Goal: Task Accomplishment & Management: Use online tool/utility

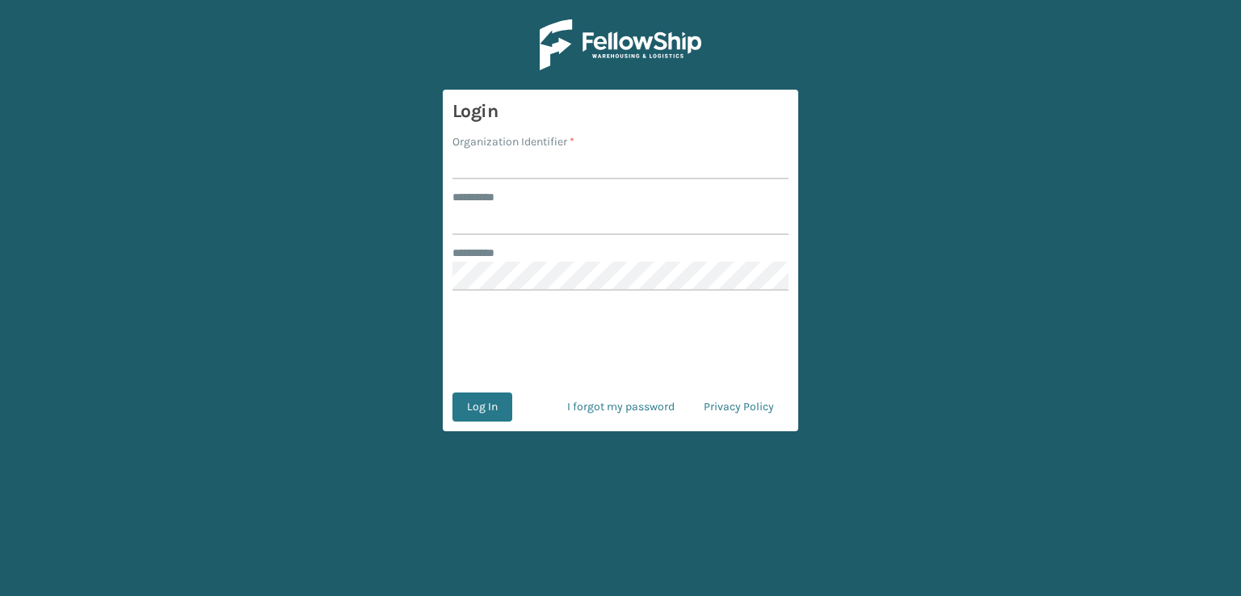
click at [494, 162] on input "Organization Identifier *" at bounding box center [621, 164] width 336 height 29
type input "fellowship - east"
click at [515, 217] on input "******** *" at bounding box center [621, 220] width 336 height 29
type input "****"
click at [453, 393] on button "Log In" at bounding box center [483, 407] width 60 height 29
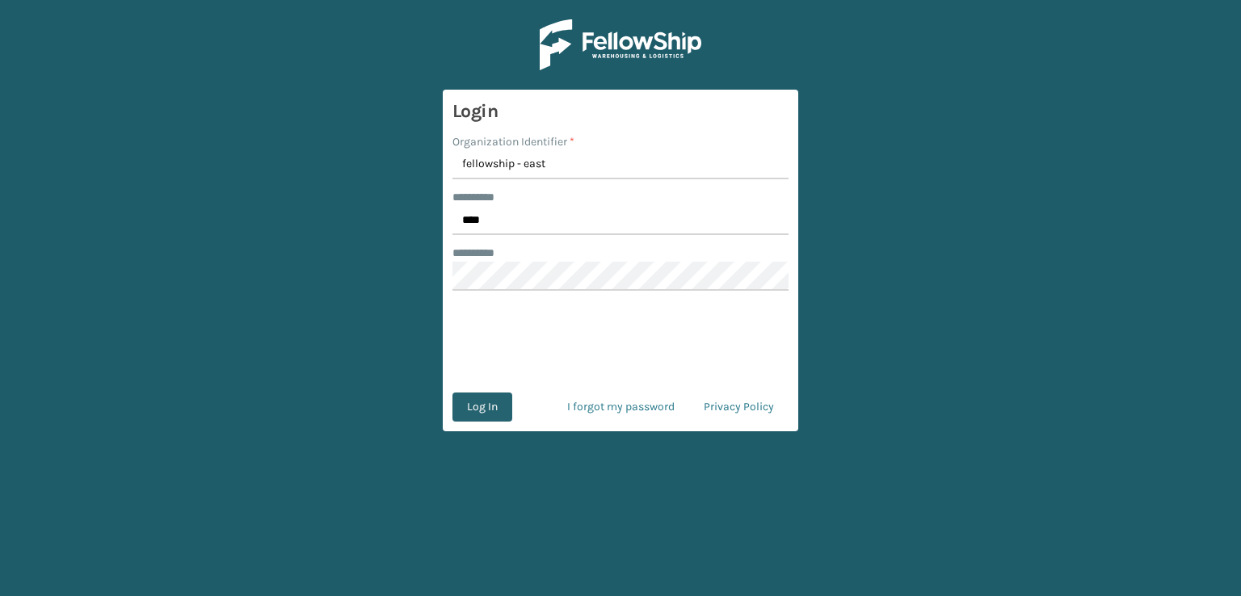
click at [493, 405] on button "Log In" at bounding box center [483, 407] width 60 height 29
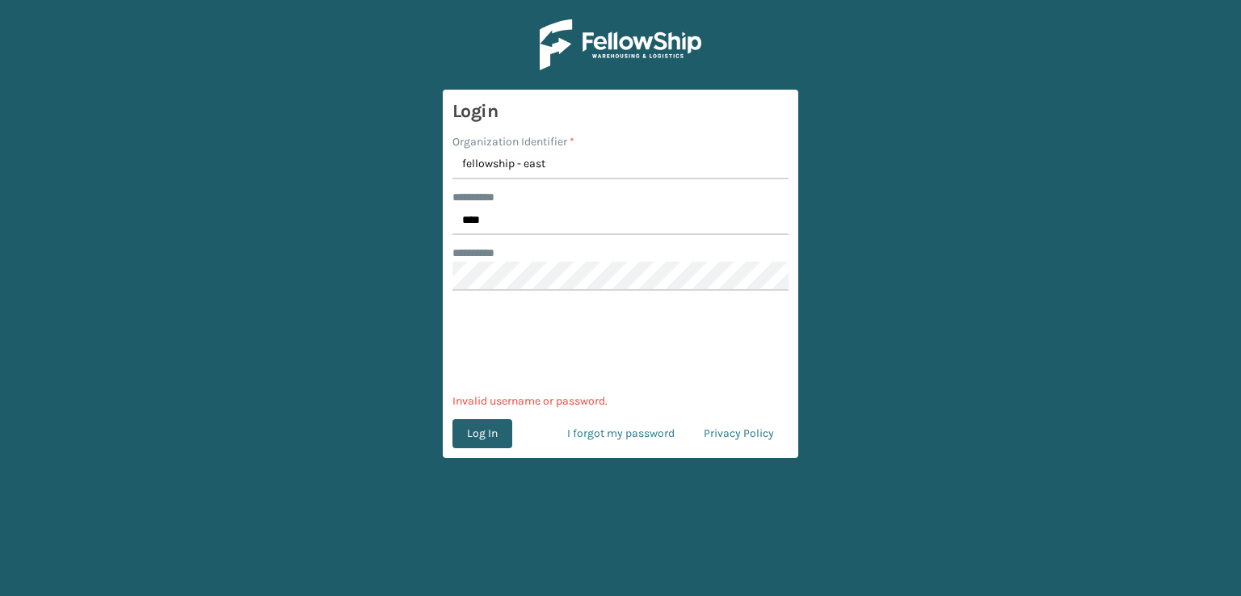
click at [473, 435] on button "Log In" at bounding box center [483, 433] width 60 height 29
click at [481, 425] on button "Log In" at bounding box center [483, 433] width 60 height 29
drag, startPoint x: 533, startPoint y: 259, endPoint x: 448, endPoint y: 282, distance: 88.8
click at [440, 285] on main "Login Organization Identifier * fellowship - east ******** * **** ******** * 0c…" at bounding box center [620, 298] width 1241 height 596
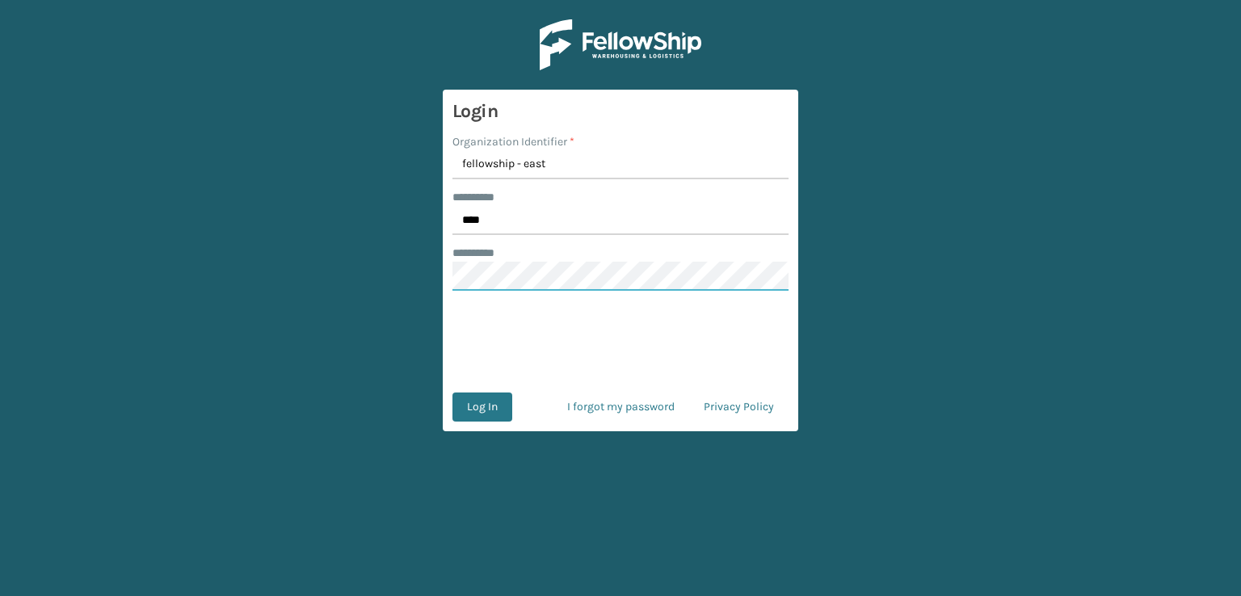
click at [304, 246] on main "Login Organization Identifier * fellowship - east ******** * **** ******** * Lo…" at bounding box center [620, 298] width 1241 height 596
click at [453, 393] on button "Log In" at bounding box center [483, 407] width 60 height 29
click at [488, 397] on button "Log In" at bounding box center [483, 407] width 60 height 29
click at [453, 393] on button "Log In" at bounding box center [483, 407] width 60 height 29
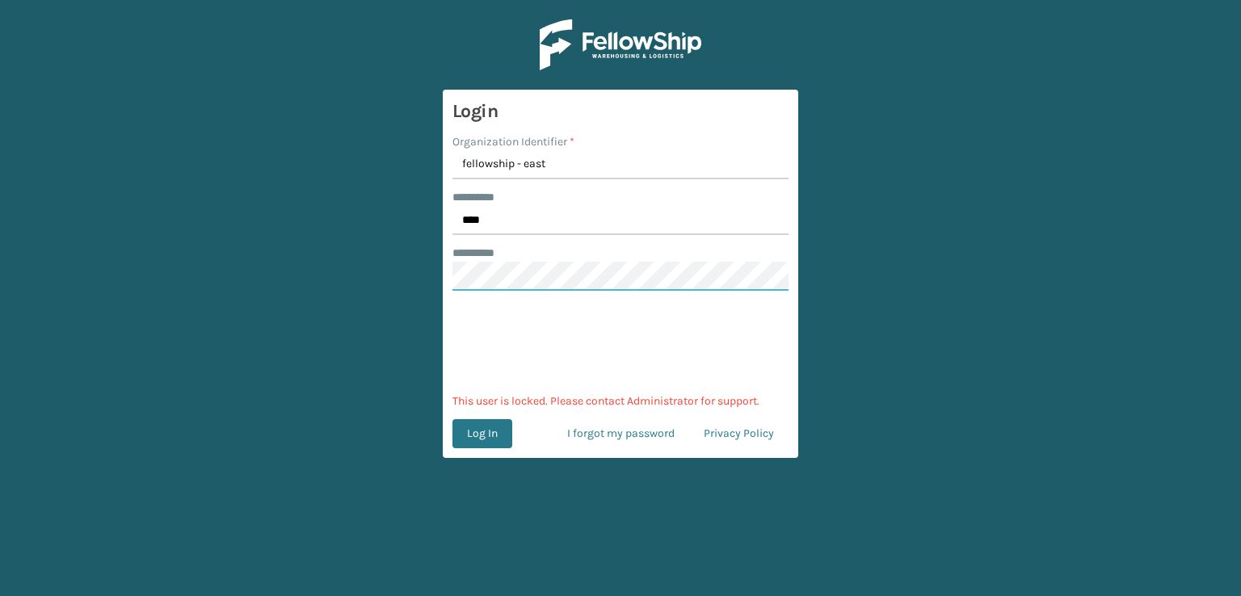
click at [440, 269] on main "Login Organization Identifier * fellowship - east ******** * **** ******** * 0c…" at bounding box center [620, 298] width 1241 height 596
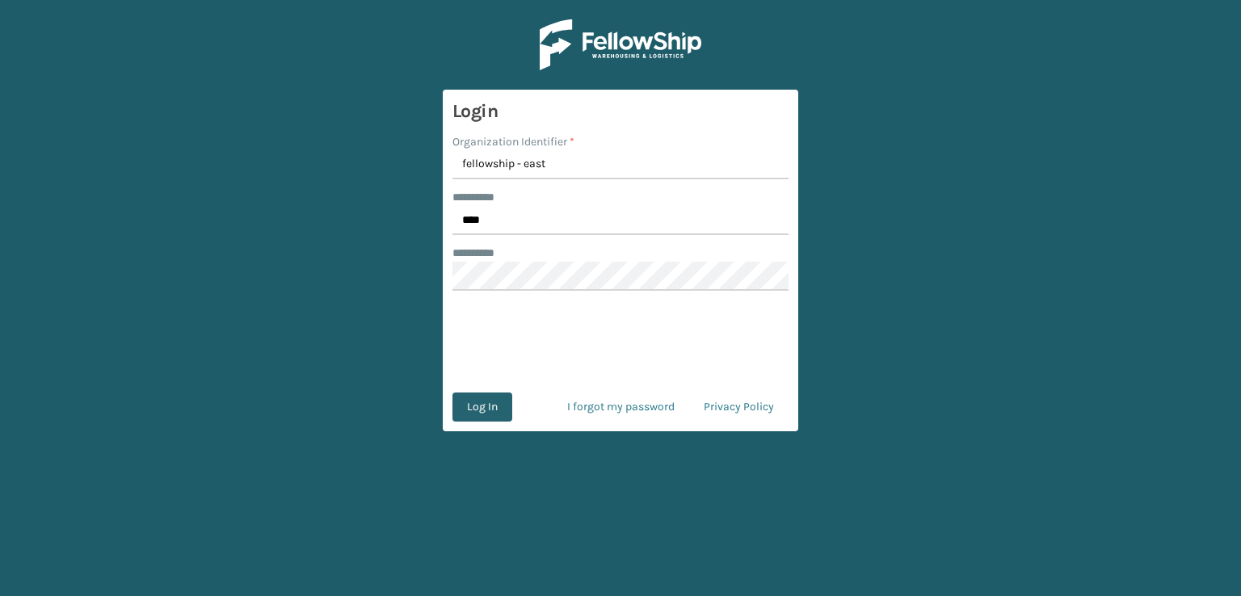
click at [475, 411] on button "Log In" at bounding box center [483, 407] width 60 height 29
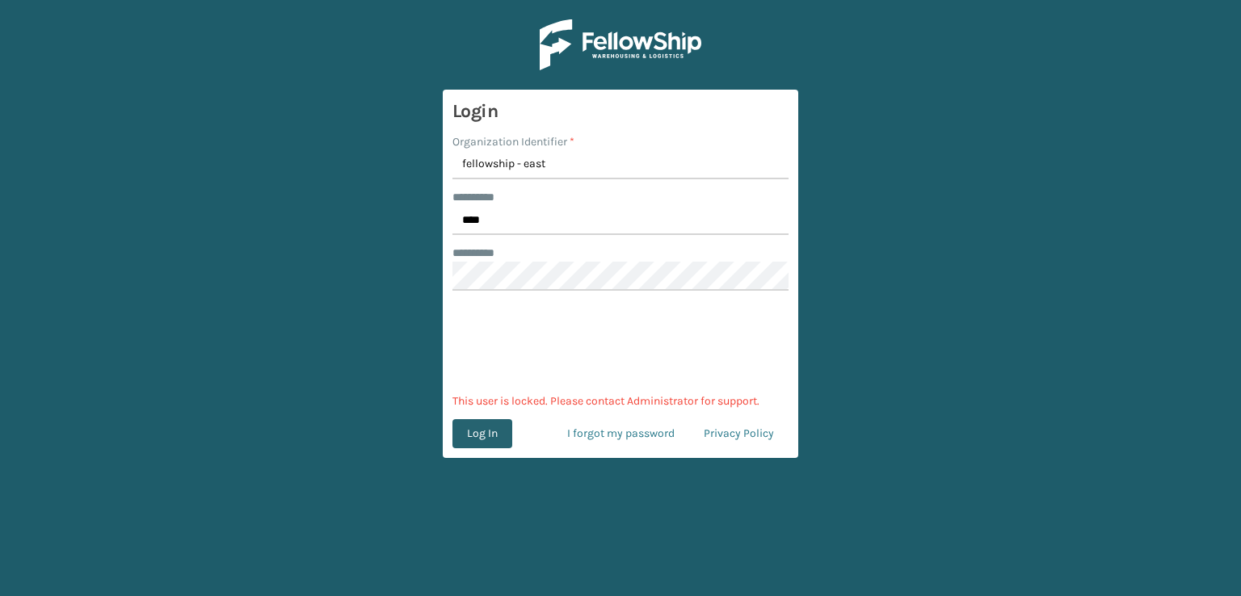
click at [477, 424] on button "Log In" at bounding box center [483, 433] width 60 height 29
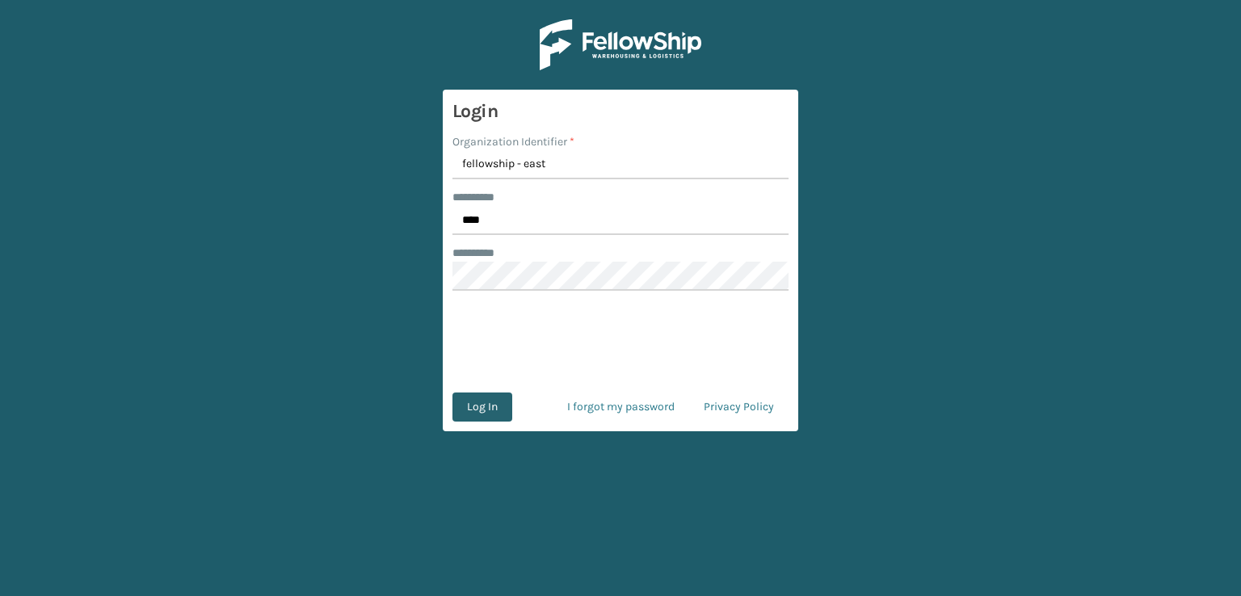
click at [469, 416] on button "Log In" at bounding box center [483, 407] width 60 height 29
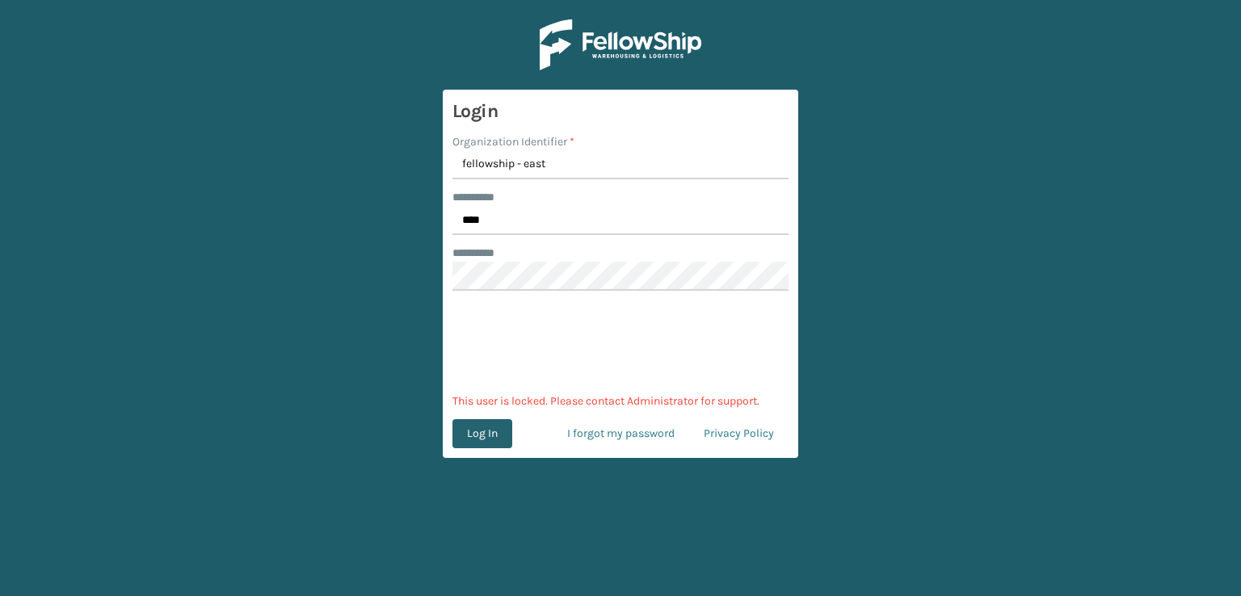
click at [486, 437] on button "Log In" at bounding box center [483, 433] width 60 height 29
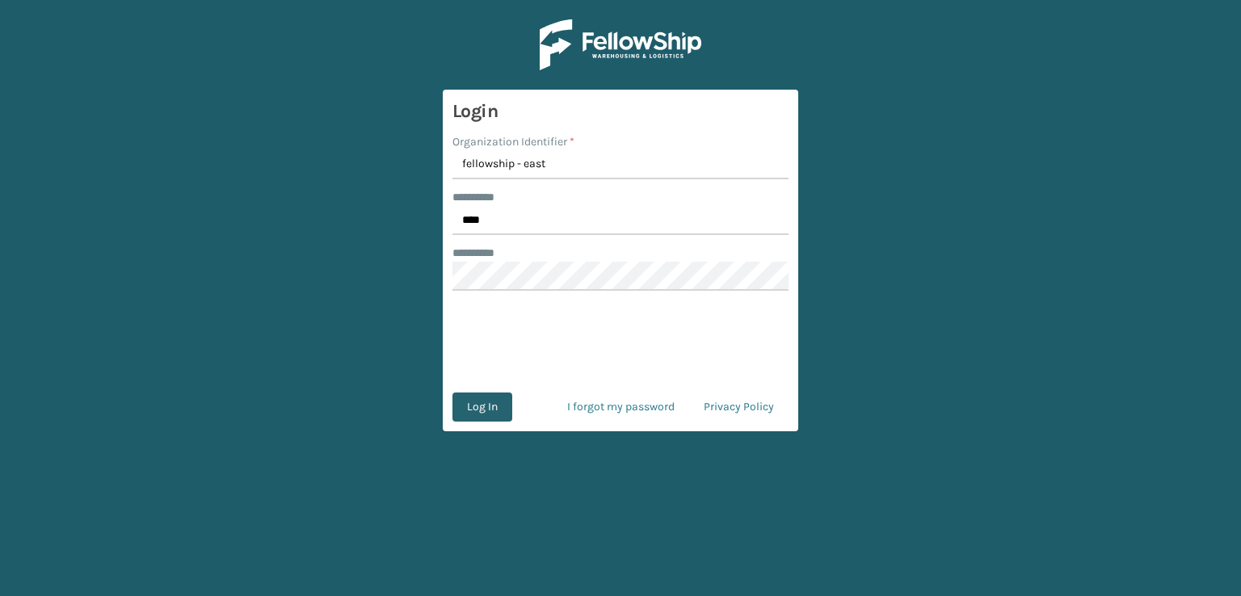
click at [487, 408] on button "Log In" at bounding box center [483, 407] width 60 height 29
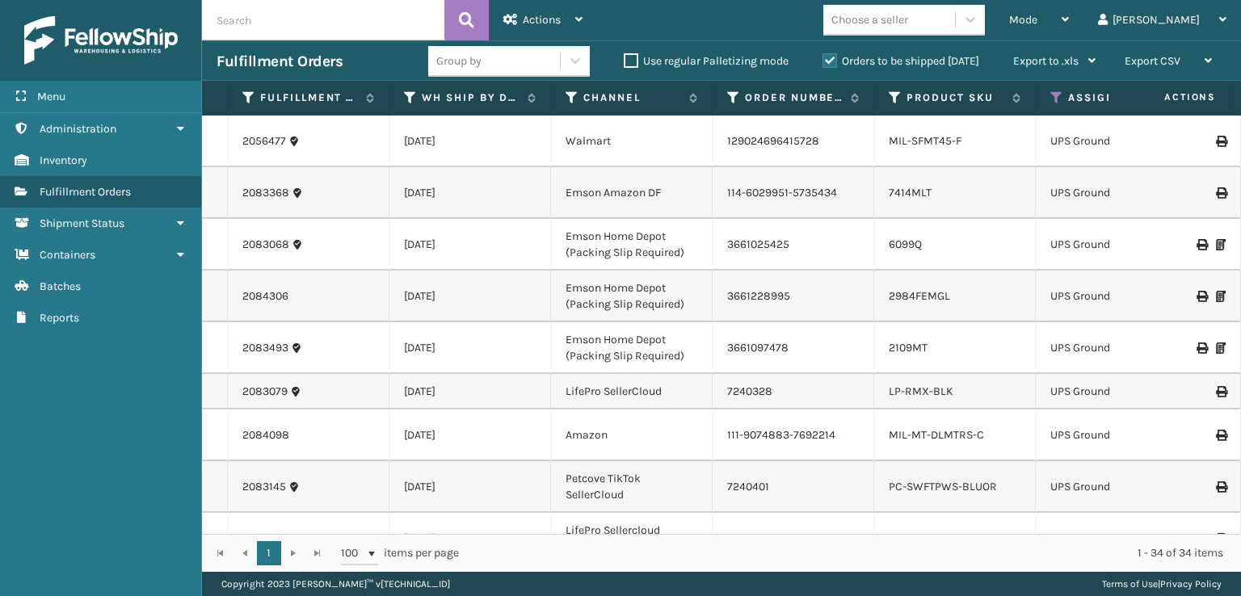
click at [487, 410] on td "[DATE]" at bounding box center [471, 436] width 162 height 52
click at [1072, 17] on div "Mode Regular Mode Picking Mode Labeling Mode Exit Scan Mode" at bounding box center [1039, 20] width 89 height 40
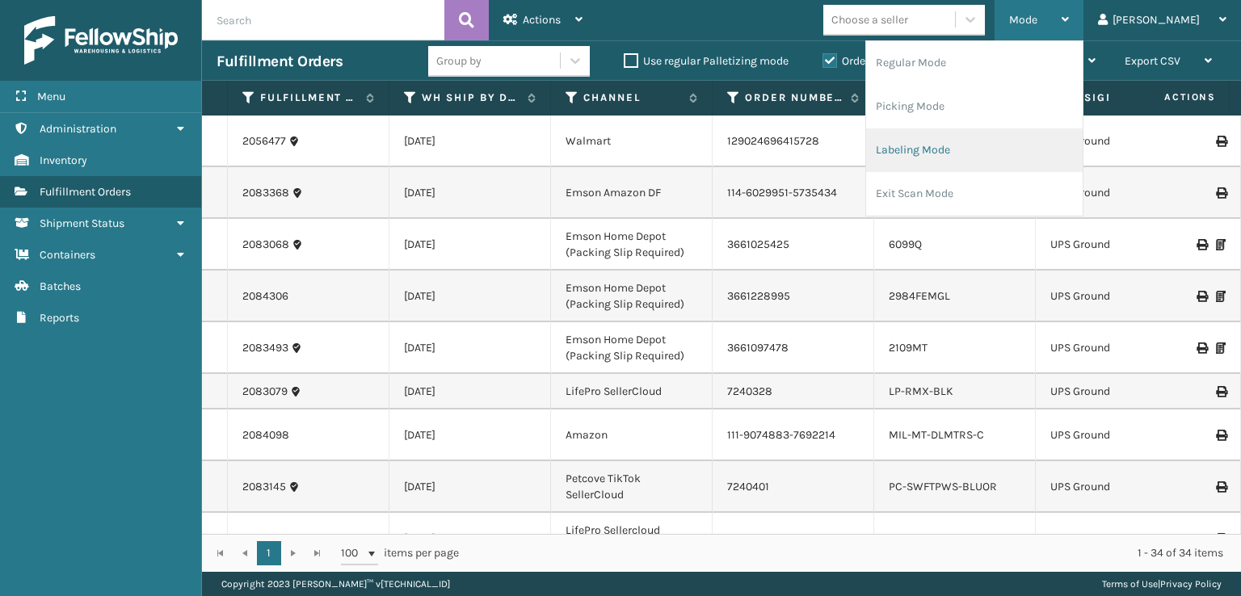
click at [960, 157] on li "Labeling Mode" at bounding box center [974, 150] width 217 height 44
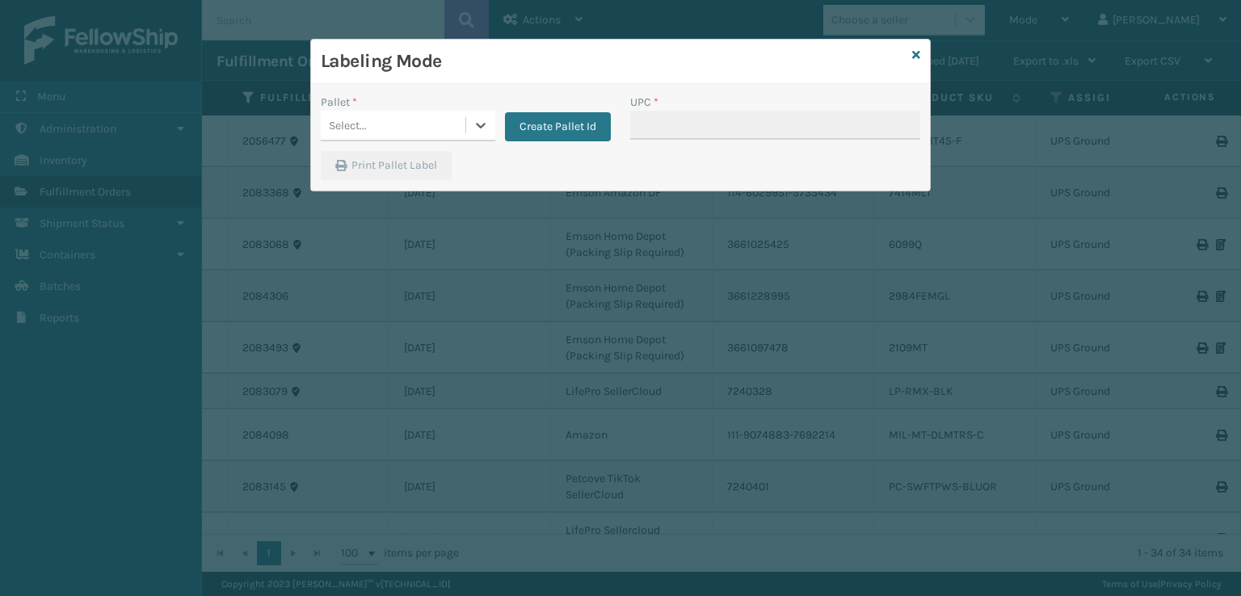
click at [430, 120] on div "Select..." at bounding box center [393, 125] width 145 height 27
click at [533, 135] on button "Create Pallet Id" at bounding box center [558, 126] width 106 height 29
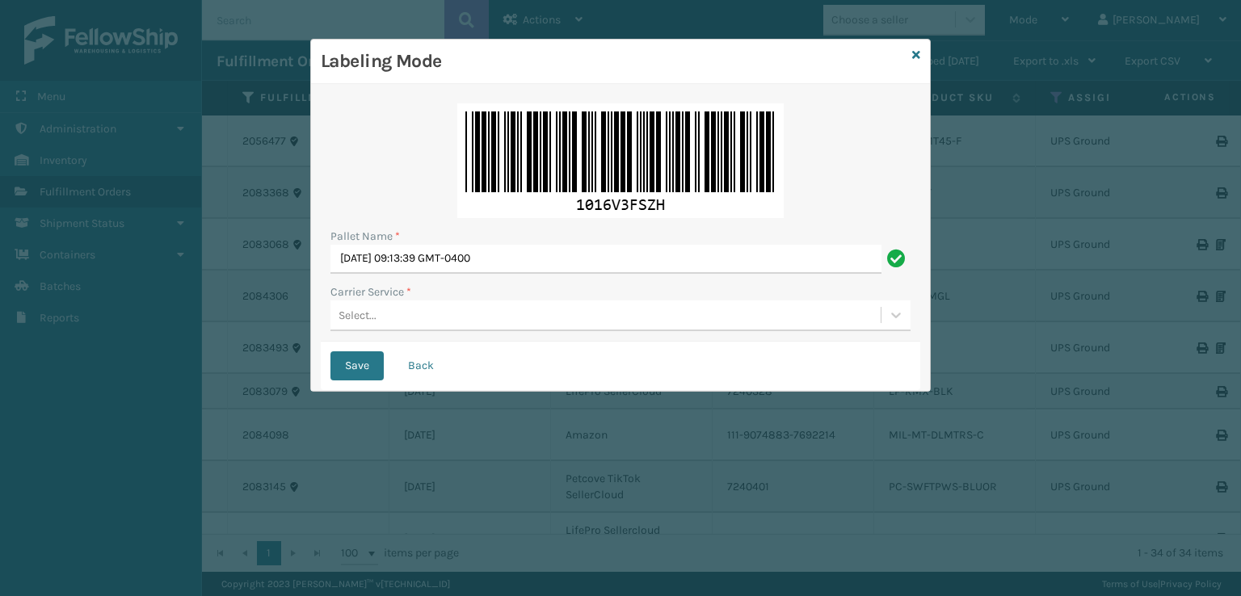
click at [391, 314] on div "Select..." at bounding box center [606, 315] width 550 height 27
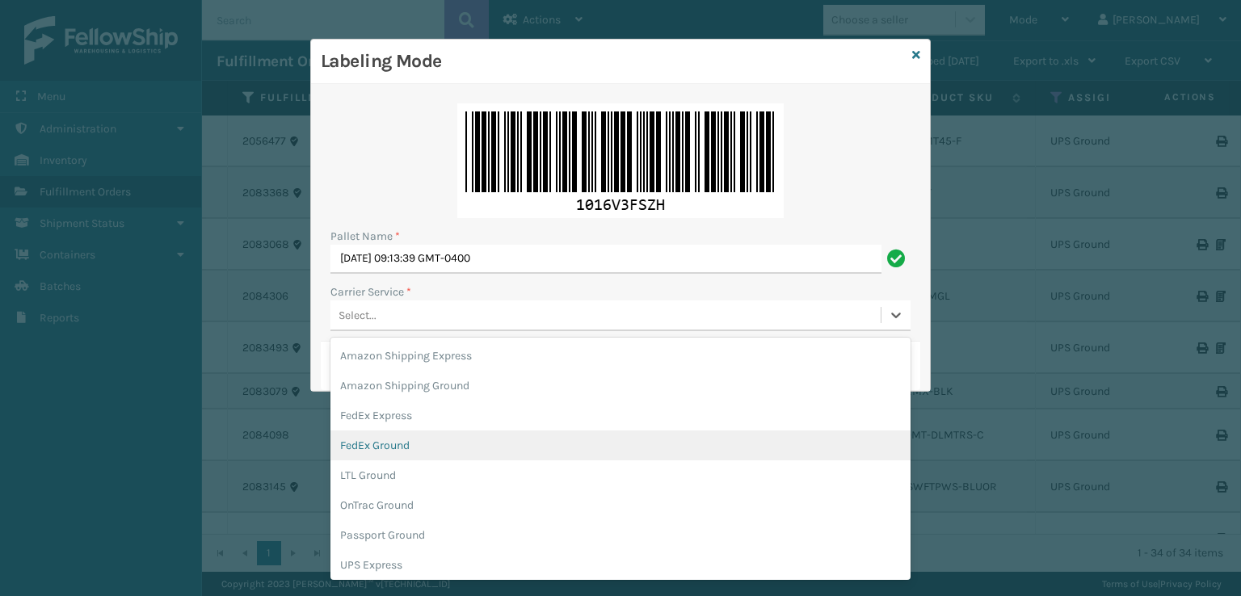
click at [415, 446] on div "FedEx Ground" at bounding box center [621, 446] width 580 height 30
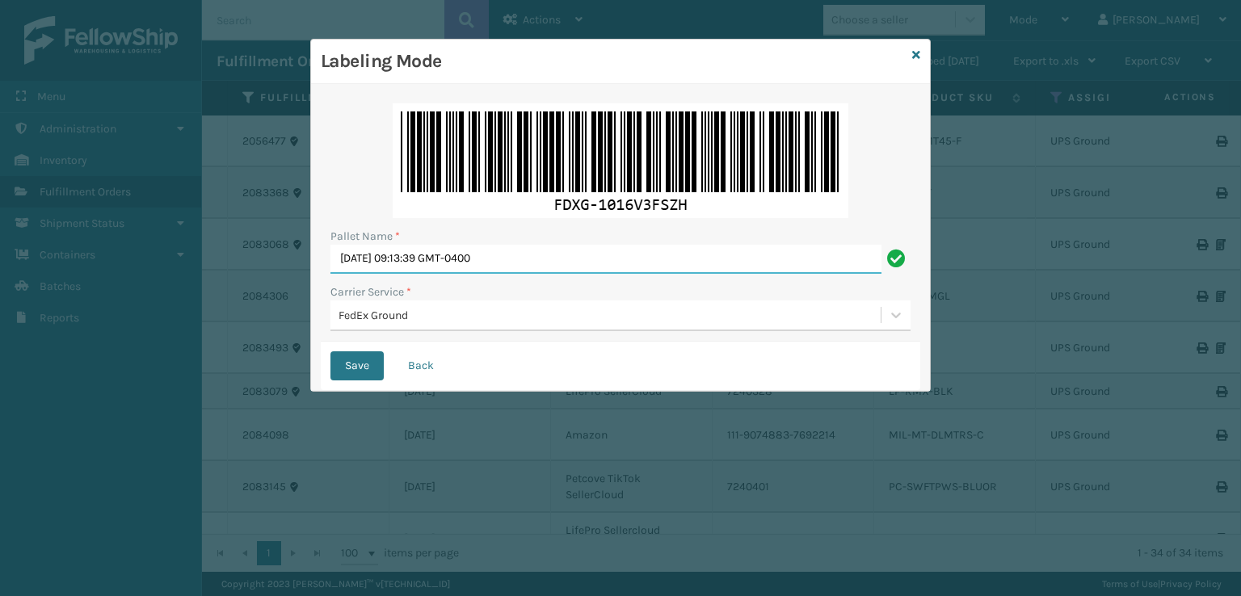
drag, startPoint x: 574, startPoint y: 253, endPoint x: 332, endPoint y: 259, distance: 241.7
click at [335, 259] on input "Wed Sep 17 2025 09:13:39 GMT-0400" at bounding box center [606, 259] width 551 height 29
type input "T559078"
click at [331, 352] on button "Save" at bounding box center [357, 366] width 53 height 29
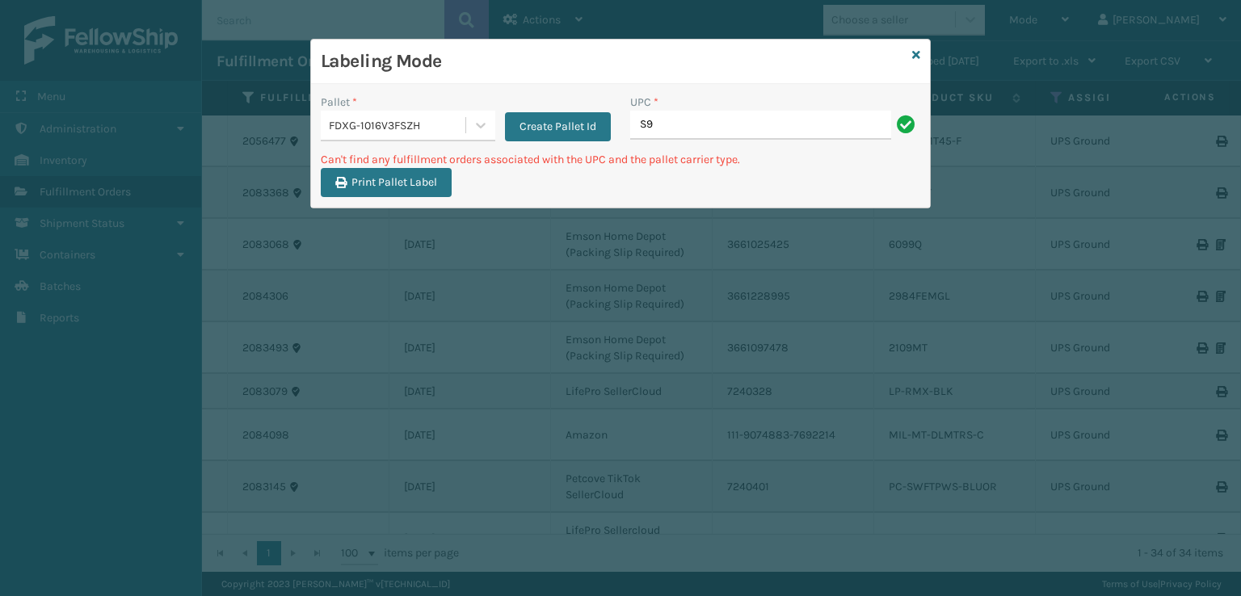
type input "S"
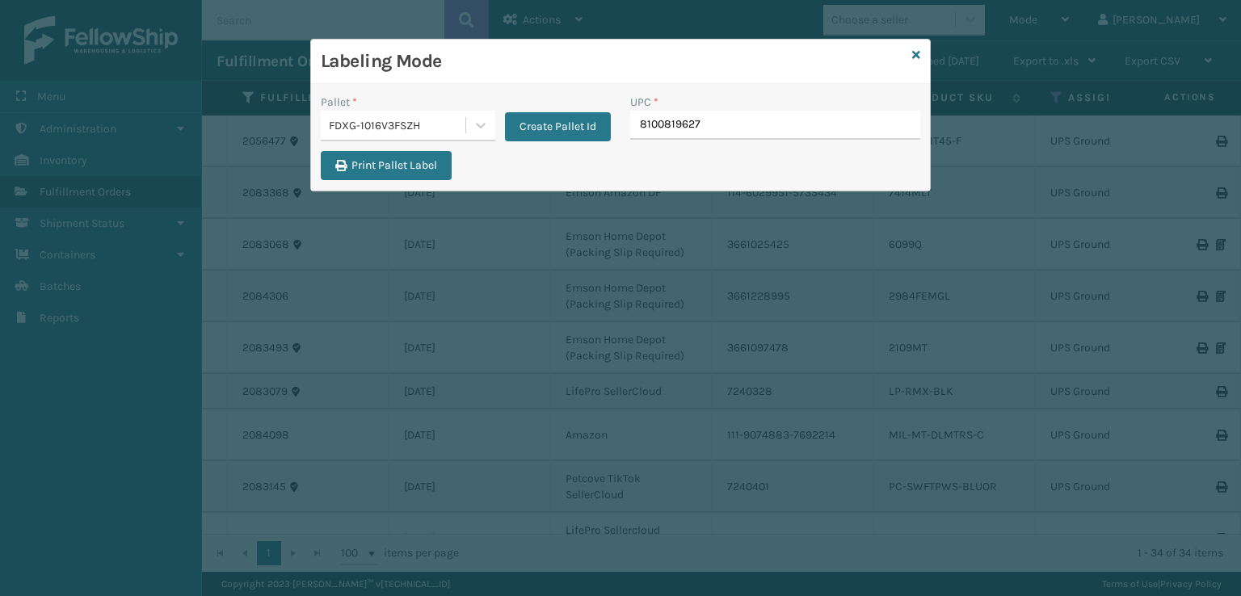
type input "81008196270"
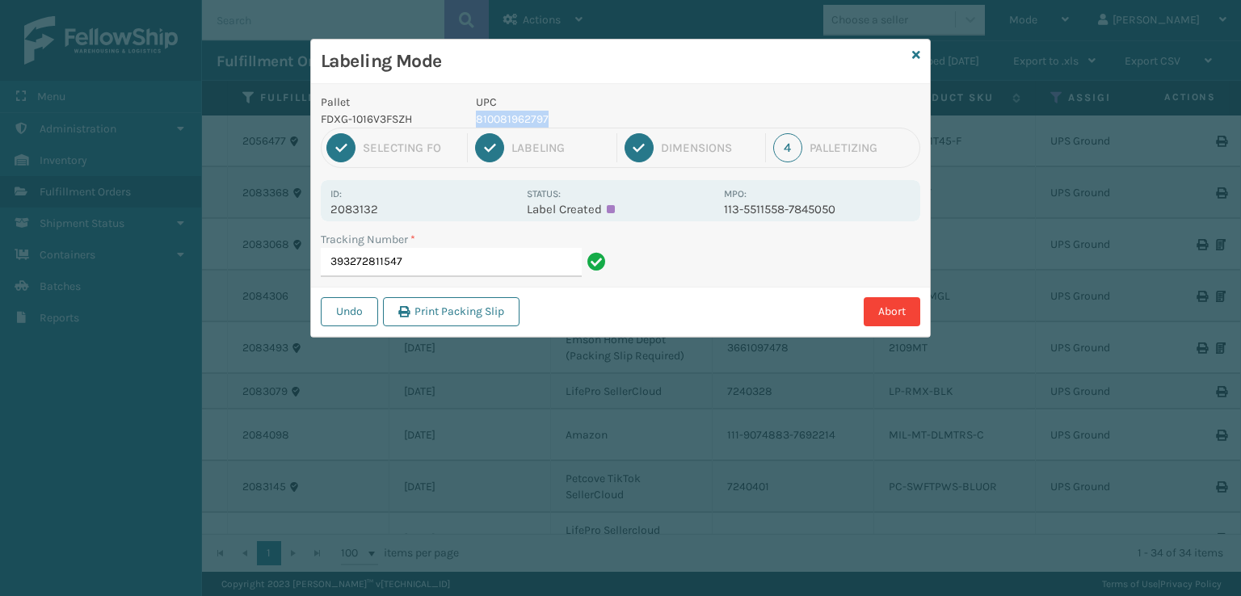
drag, startPoint x: 557, startPoint y: 124, endPoint x: 465, endPoint y: 126, distance: 91.4
click at [466, 126] on div "UPC 810081962797" at bounding box center [595, 111] width 258 height 34
copy p "810081962797"
click at [409, 265] on input "393272811547" at bounding box center [451, 262] width 261 height 29
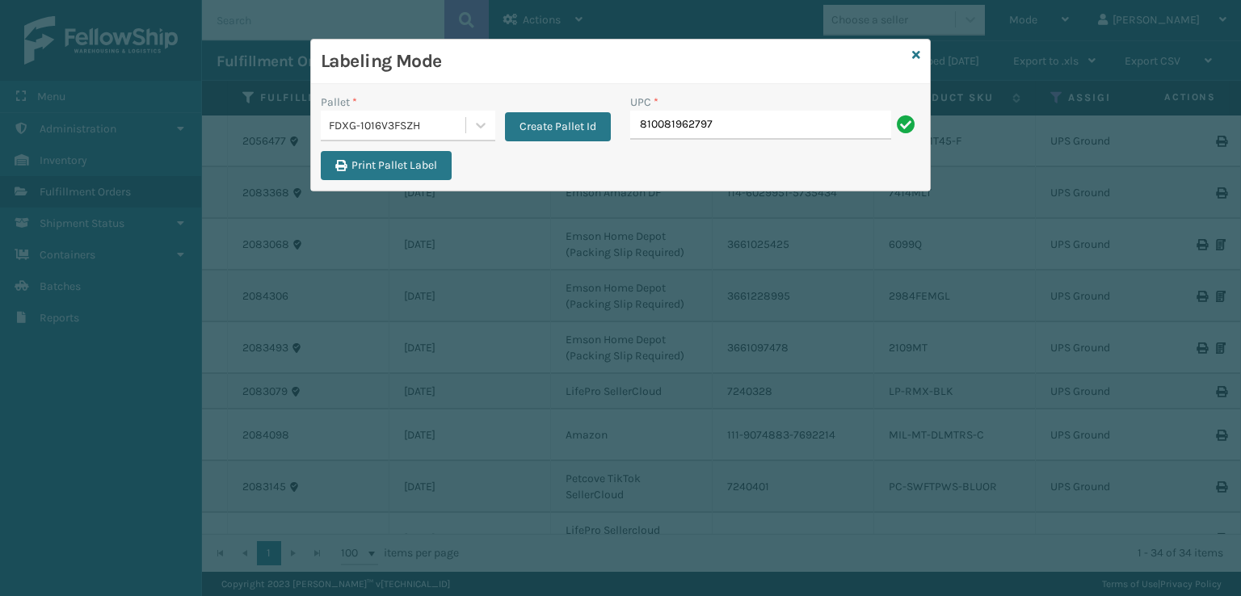
type input "810081962797"
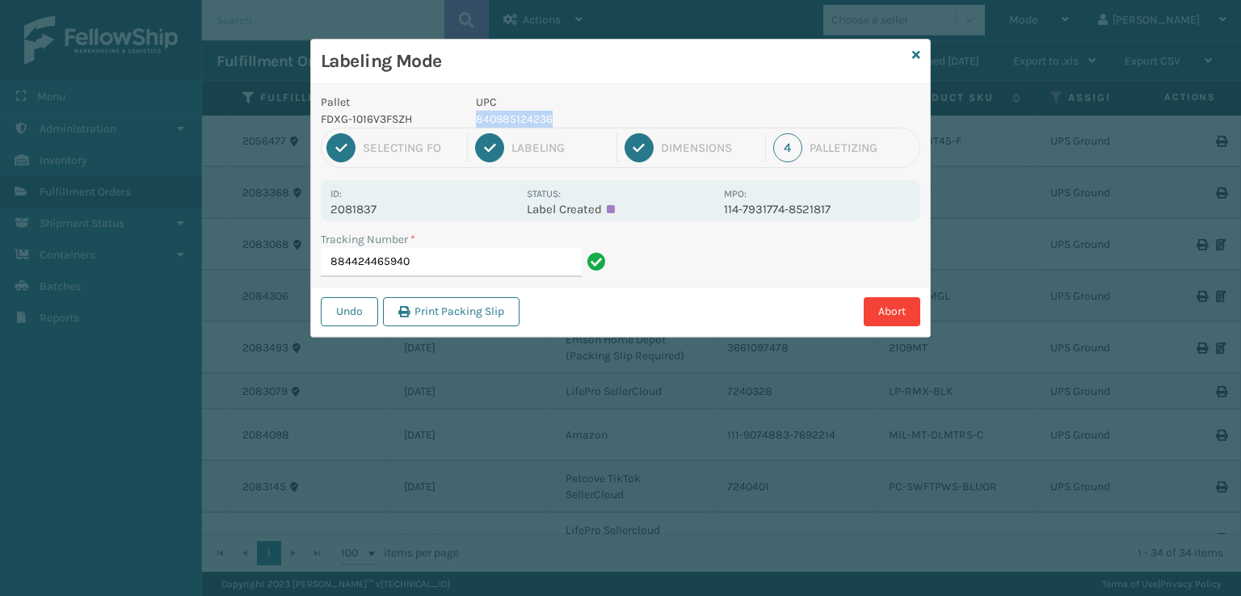
drag, startPoint x: 550, startPoint y: 114, endPoint x: 474, endPoint y: 124, distance: 75.8
click at [474, 124] on div "UPC 840985124236" at bounding box center [595, 111] width 258 height 34
copy p "840985124236"
click at [465, 256] on input "884424465940" at bounding box center [451, 262] width 261 height 29
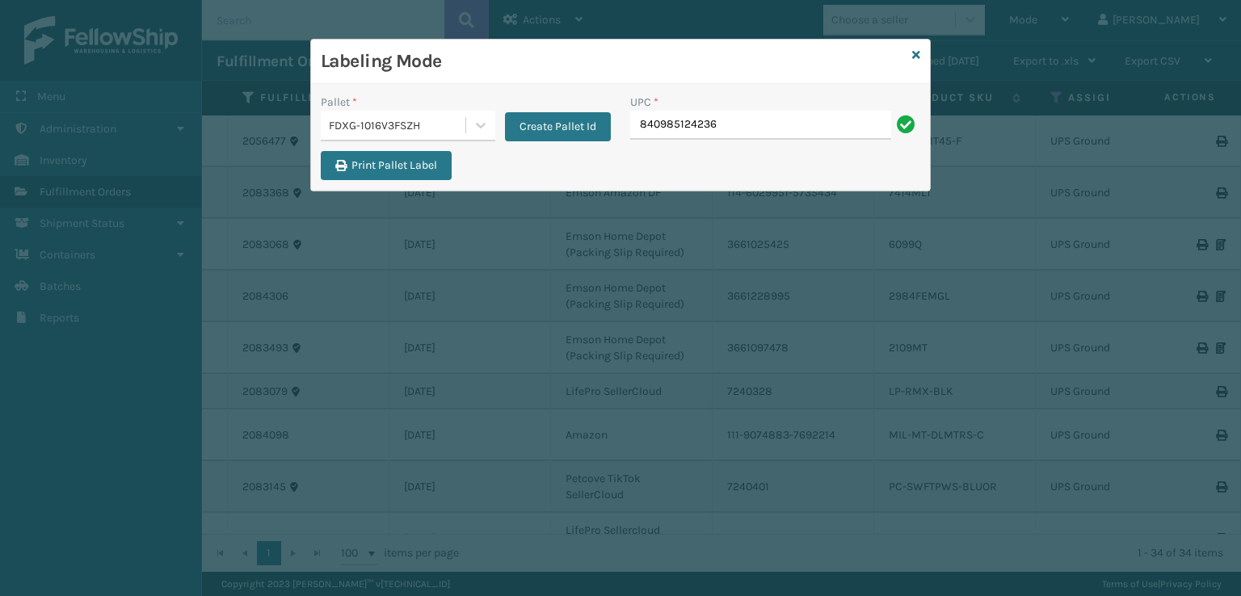
type input "840985124236"
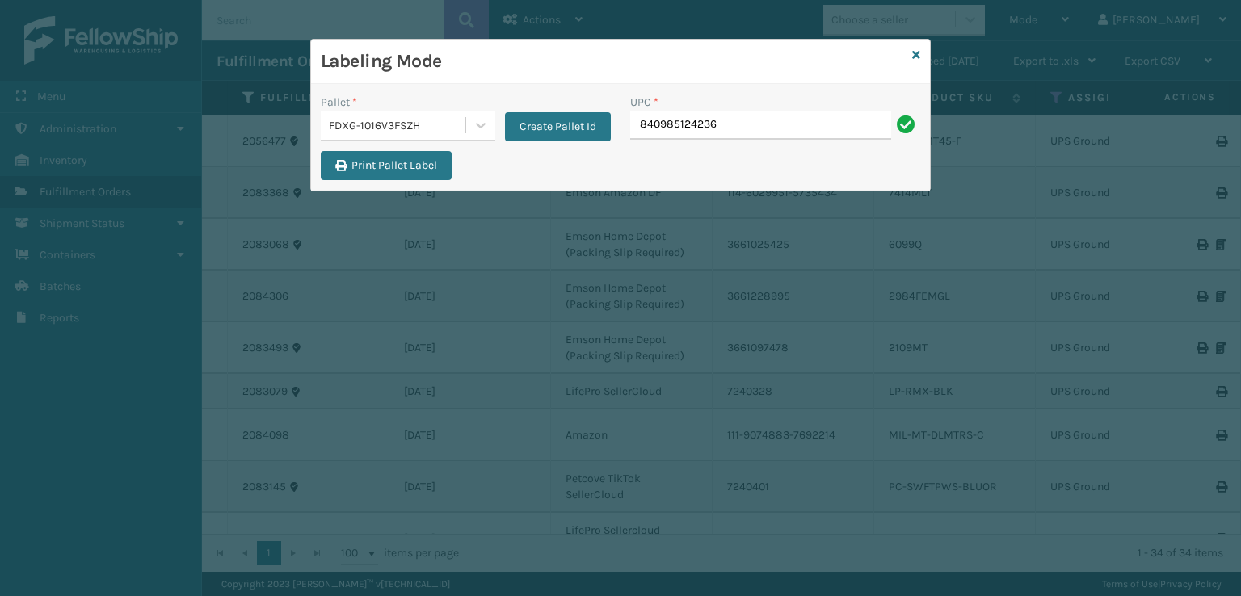
type input "840985124236"
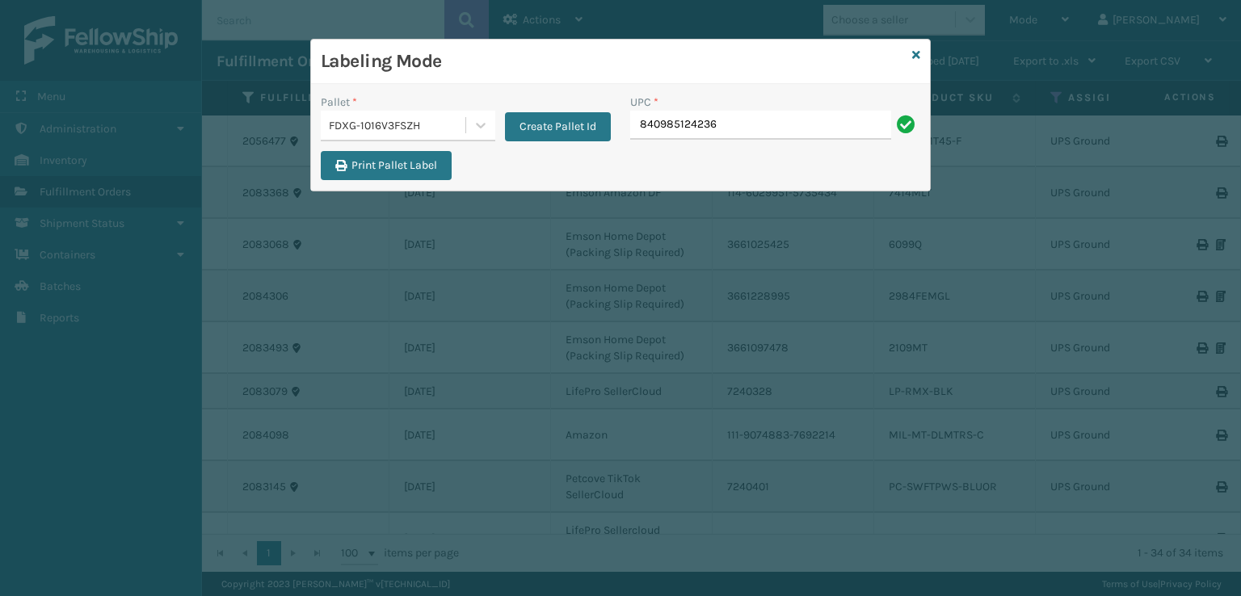
type input "840985124236"
type input "840985124175"
click at [919, 54] on icon at bounding box center [916, 54] width 8 height 11
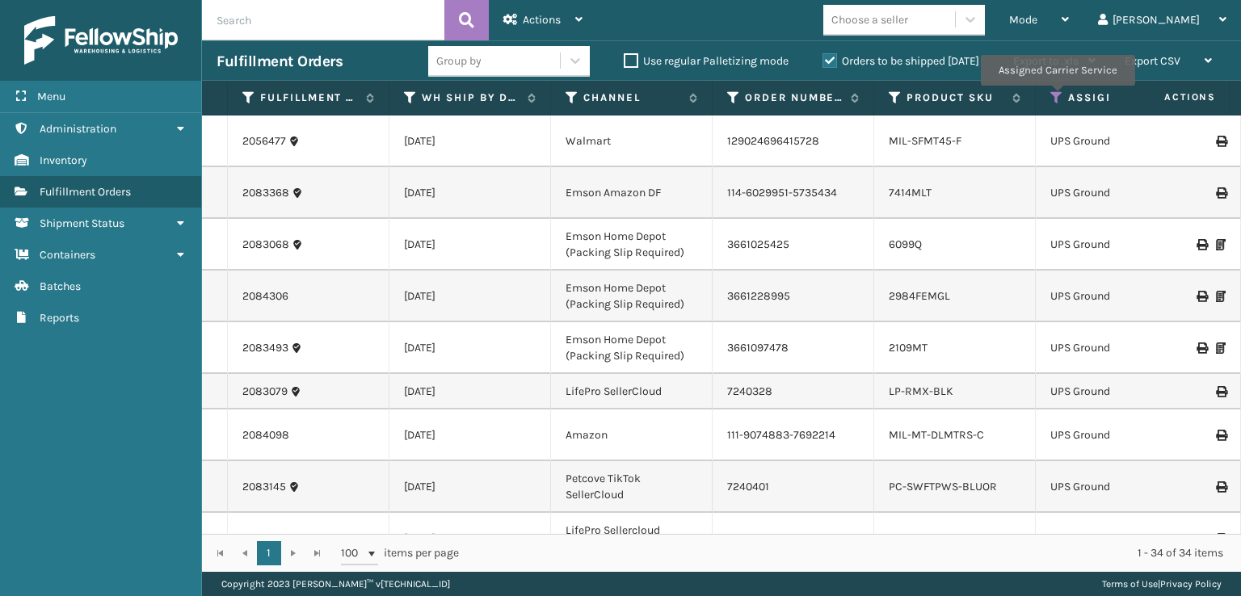
click at [1057, 97] on icon at bounding box center [1057, 98] width 13 height 15
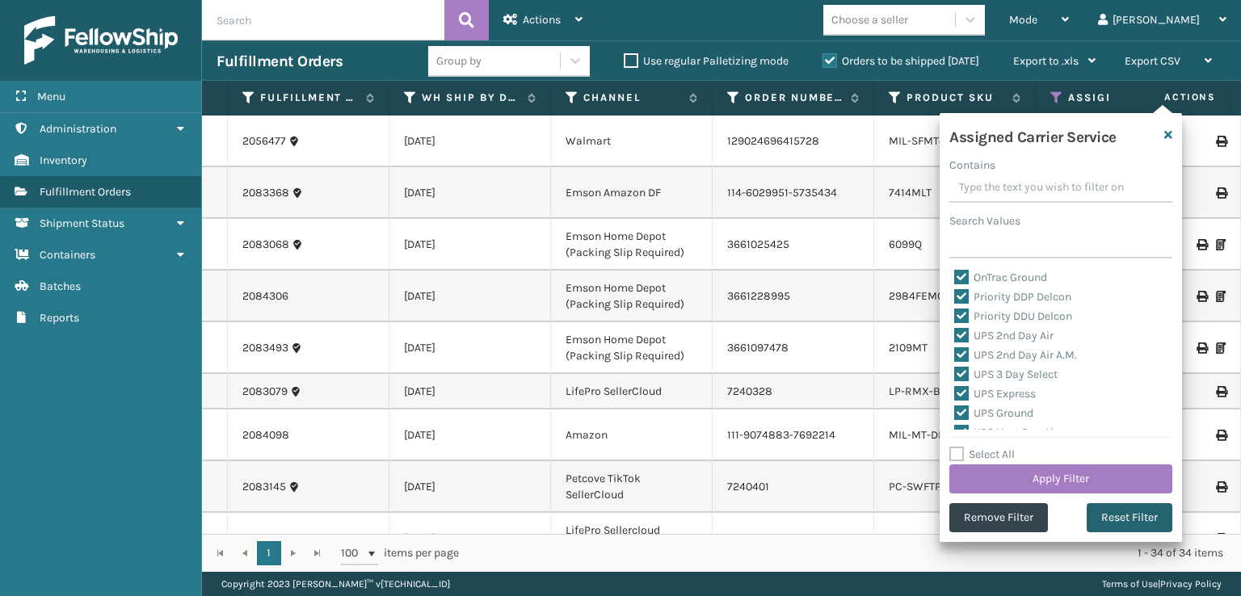
click at [1122, 516] on button "Reset Filter" at bounding box center [1130, 517] width 86 height 29
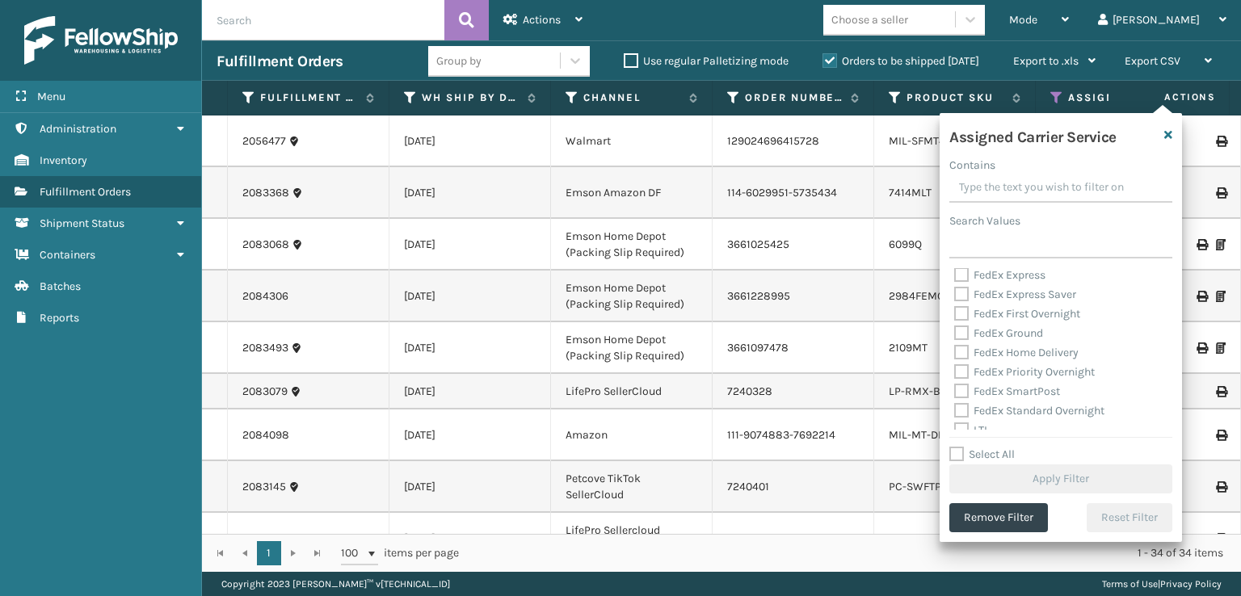
scroll to position [81, 0]
click at [964, 296] on label "FedEx Express Saver" at bounding box center [1015, 294] width 122 height 14
click at [955, 295] on input "FedEx Express Saver" at bounding box center [954, 289] width 1 height 11
checkbox input "true"
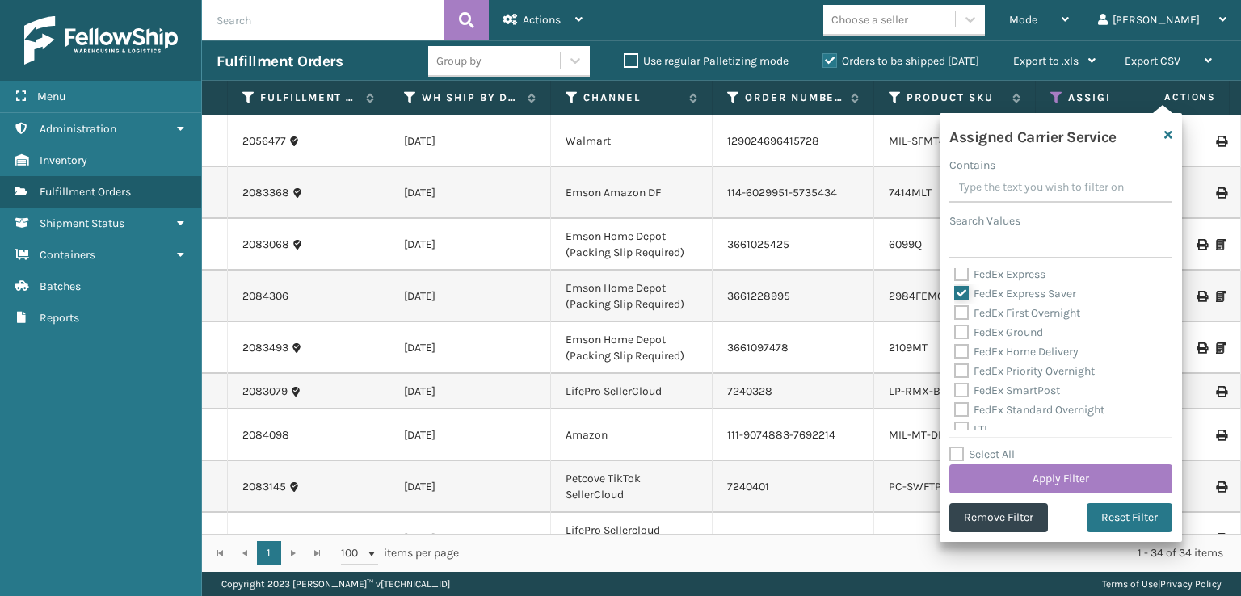
scroll to position [0, 0]
click at [962, 318] on label "FedEx 2Day" at bounding box center [993, 317] width 78 height 14
click at [955, 318] on input "FedEx 2Day" at bounding box center [954, 312] width 1 height 11
checkbox input "true"
click at [958, 341] on label "FedEx 2Day A.M." at bounding box center [1004, 336] width 101 height 14
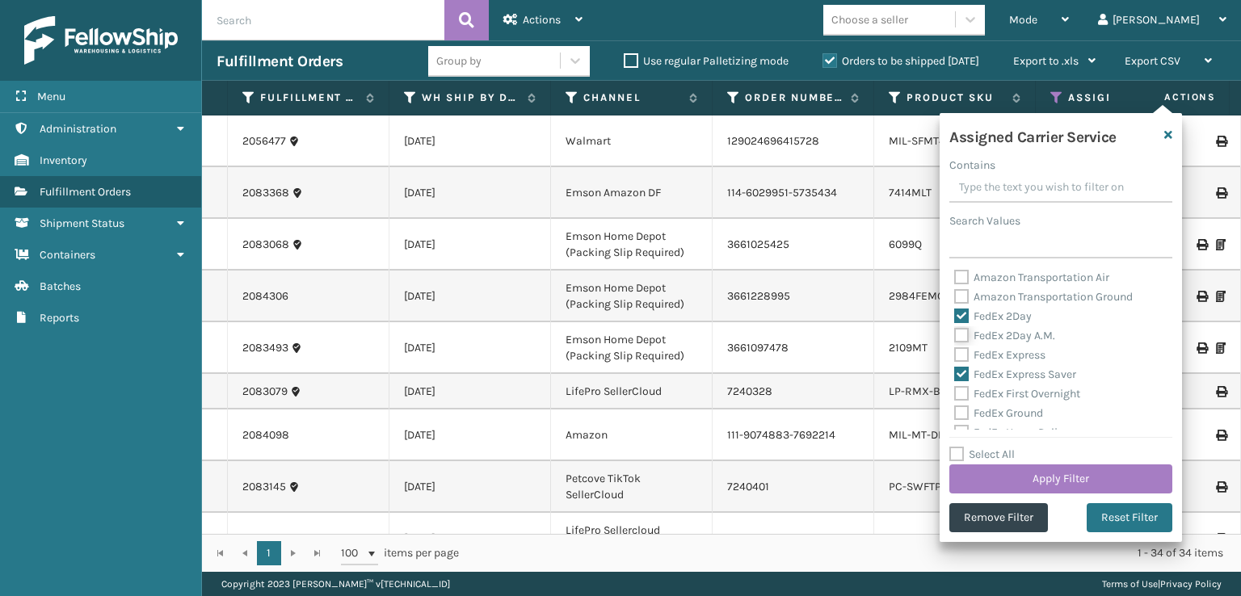
click at [955, 337] on input "FedEx 2Day A.M." at bounding box center [954, 331] width 1 height 11
checkbox input "true"
click at [962, 360] on label "FedEx Express" at bounding box center [999, 355] width 91 height 14
click at [955, 356] on input "FedEx Express" at bounding box center [954, 351] width 1 height 11
checkbox input "true"
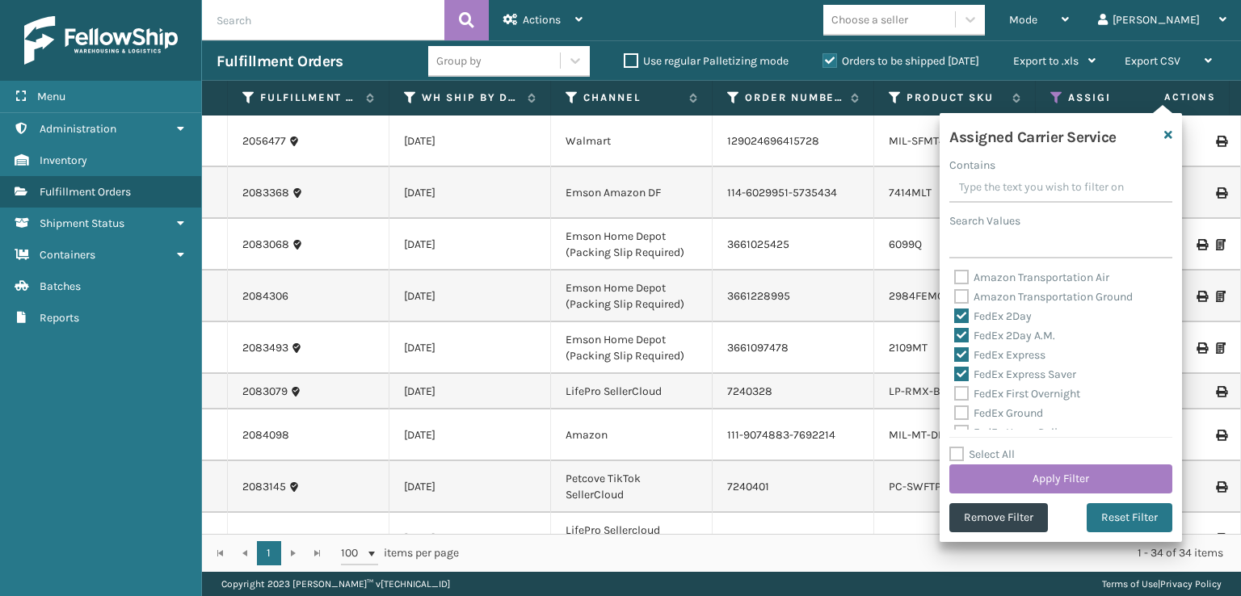
click at [959, 391] on label "FedEx First Overnight" at bounding box center [1017, 394] width 126 height 14
click at [955, 391] on input "FedEx First Overnight" at bounding box center [954, 390] width 1 height 11
checkbox input "true"
click at [962, 411] on label "FedEx Ground" at bounding box center [998, 413] width 89 height 14
click at [955, 411] on input "FedEx Ground" at bounding box center [954, 409] width 1 height 11
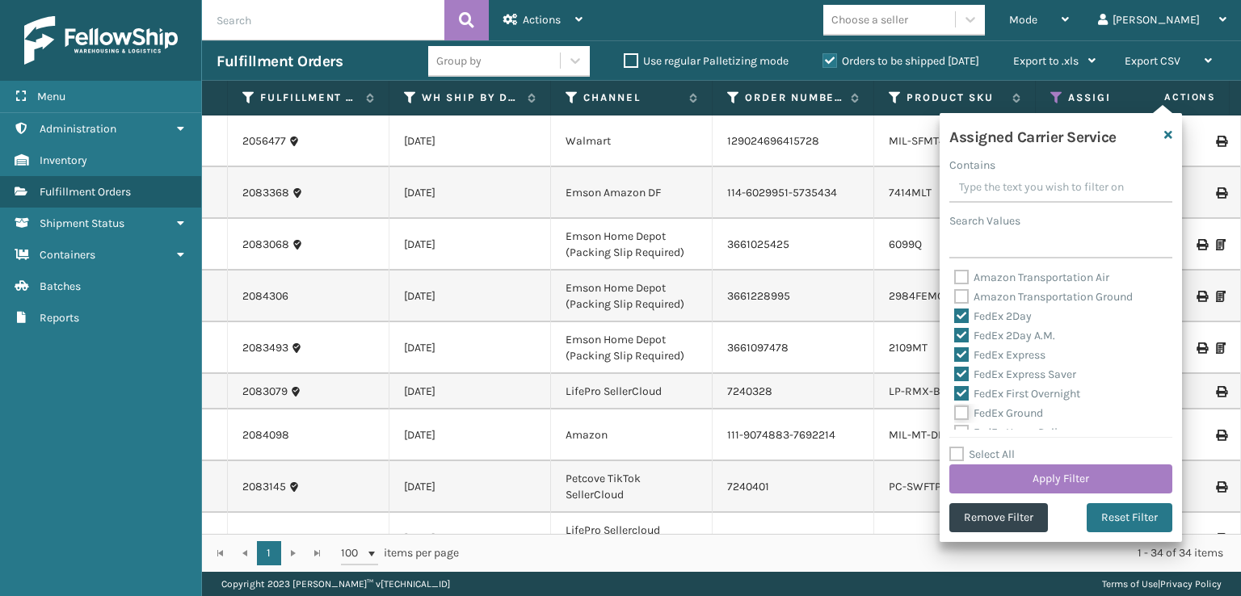
checkbox input "true"
click at [962, 381] on div "FedEx SmartPost" at bounding box center [1060, 390] width 213 height 19
click at [959, 376] on label "FedEx Priority Overnight" at bounding box center [1024, 371] width 141 height 14
click at [955, 373] on input "FedEx Priority Overnight" at bounding box center [954, 367] width 1 height 11
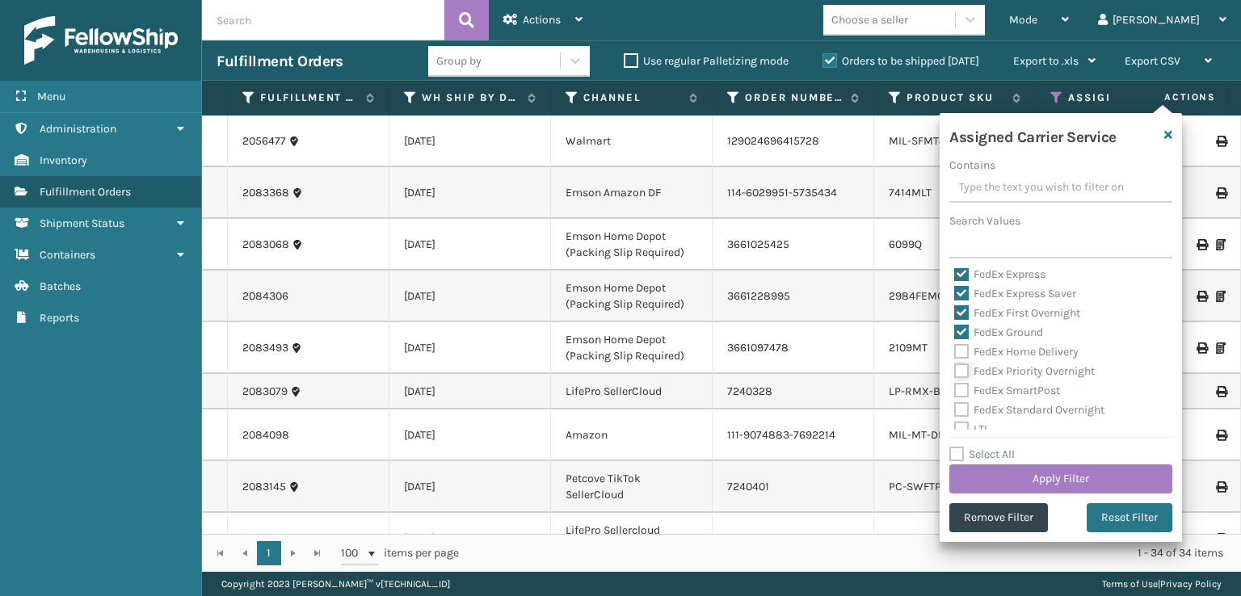
checkbox input "true"
click at [965, 355] on label "FedEx Home Delivery" at bounding box center [1016, 352] width 124 height 14
click at [955, 353] on input "FedEx Home Delivery" at bounding box center [954, 348] width 1 height 11
checkbox input "true"
click at [963, 389] on label "FedEx SmartPost" at bounding box center [1007, 391] width 106 height 14
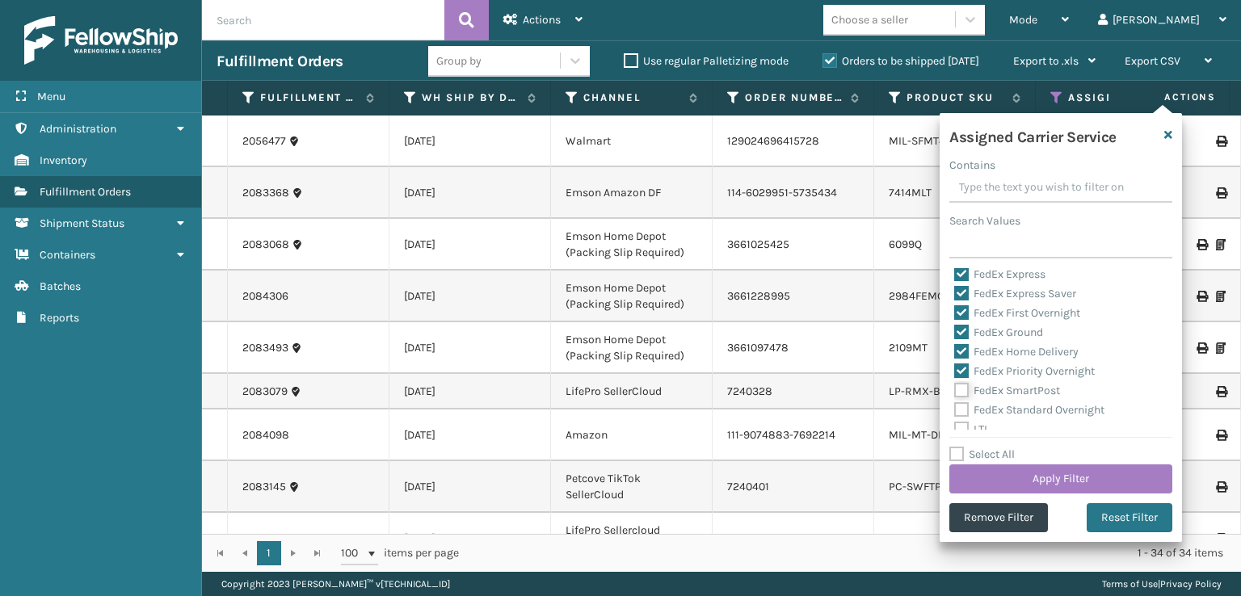
click at [955, 389] on input "FedEx SmartPost" at bounding box center [954, 386] width 1 height 11
checkbox input "true"
click at [963, 405] on label "FedEx Standard Overnight" at bounding box center [1029, 410] width 150 height 14
click at [955, 405] on input "FedEx Standard Overnight" at bounding box center [954, 406] width 1 height 11
checkbox input "true"
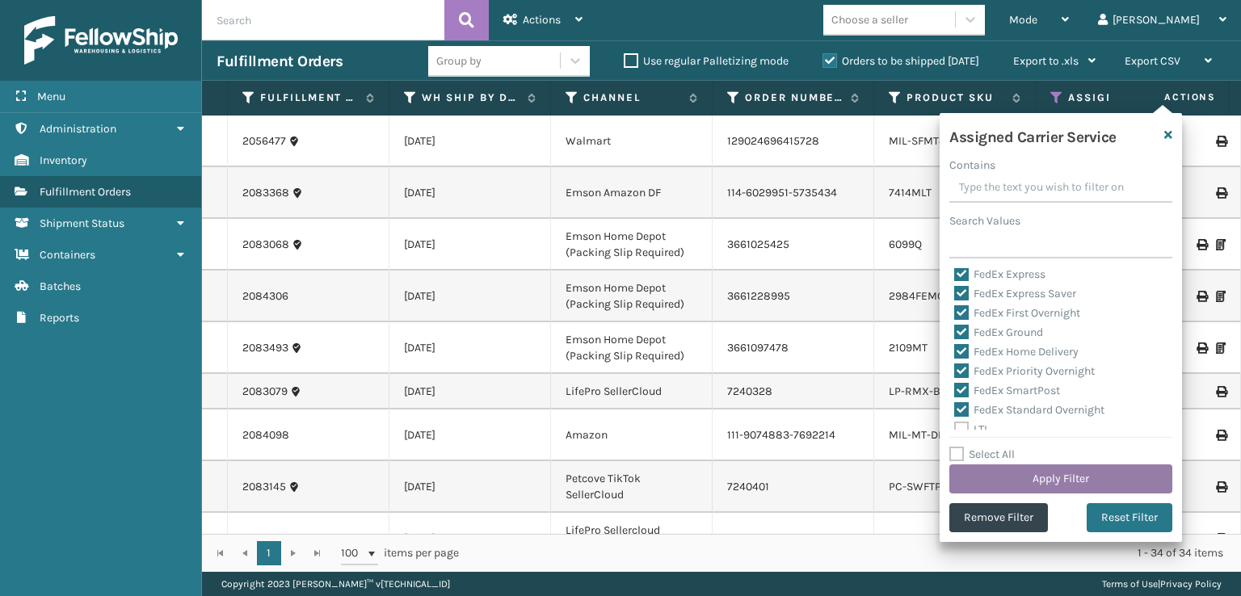
click at [965, 465] on button "Apply Filter" at bounding box center [1061, 479] width 223 height 29
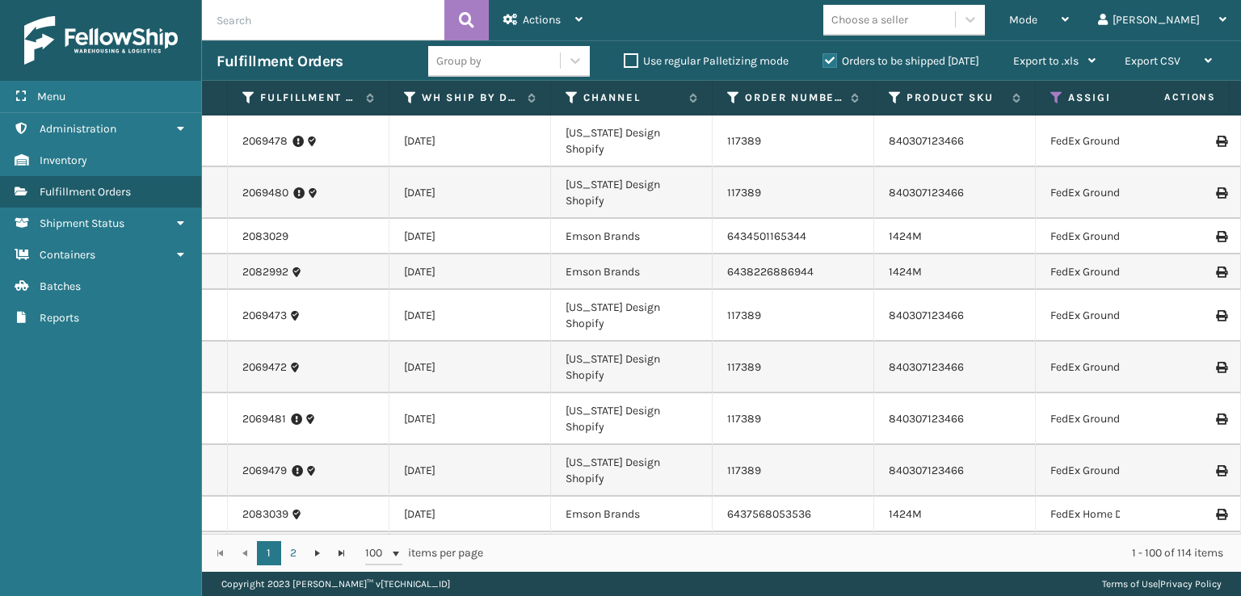
click at [960, 49] on div "Group by Use regular Palletizing mode Orders to be shipped today Export to .xls…" at bounding box center [769, 61] width 682 height 40
click at [954, 30] on div "Choose a seller" at bounding box center [889, 19] width 132 height 27
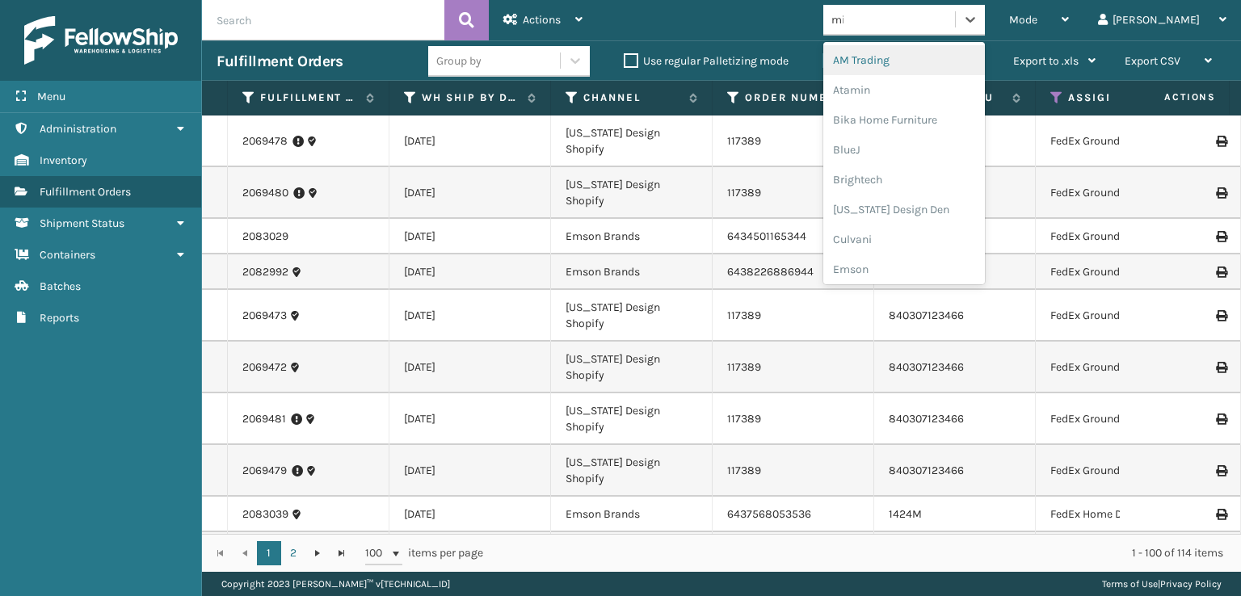
type input "mil"
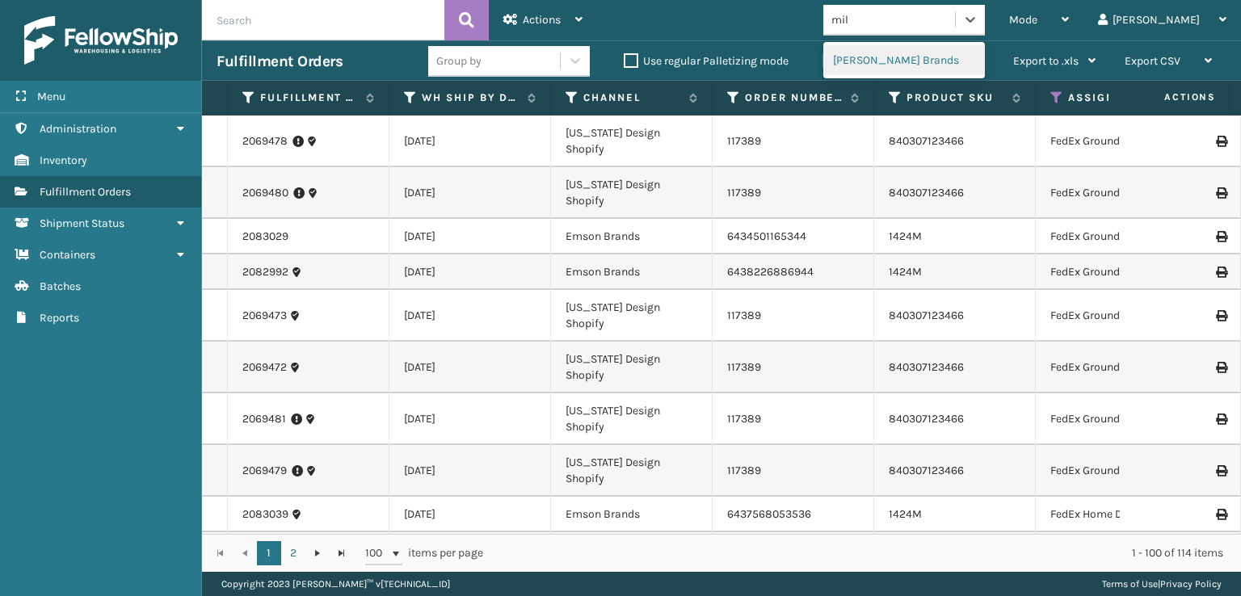
click at [962, 53] on div "[PERSON_NAME] Brands" at bounding box center [904, 60] width 162 height 30
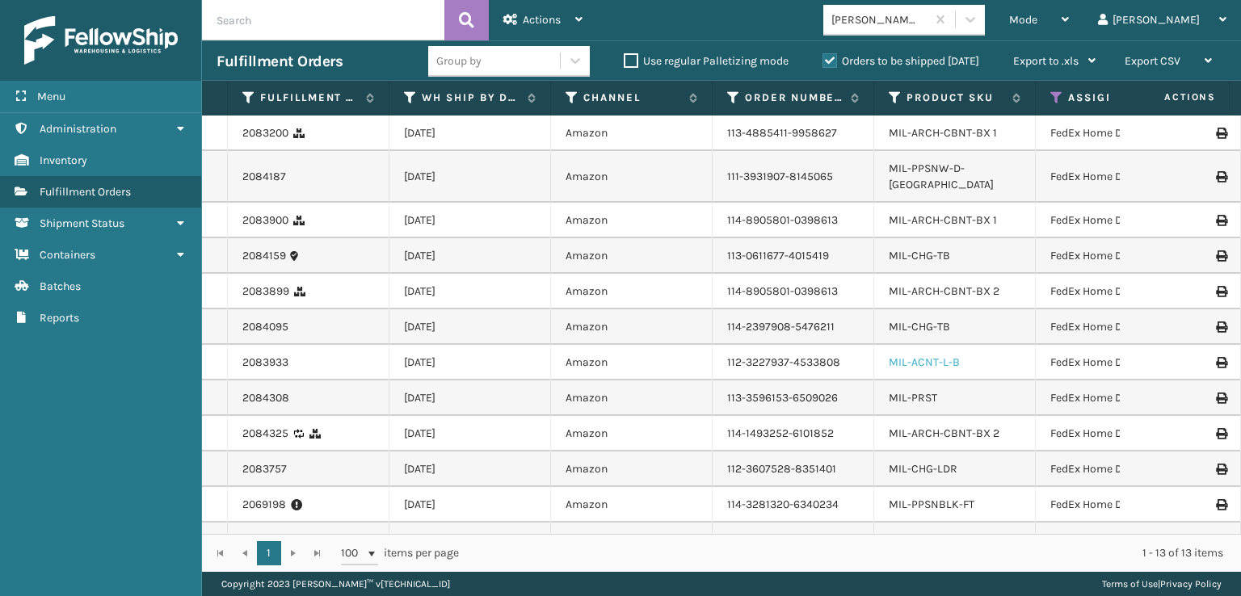
click at [947, 356] on link "MIL-ACNT-L-B" at bounding box center [924, 363] width 71 height 14
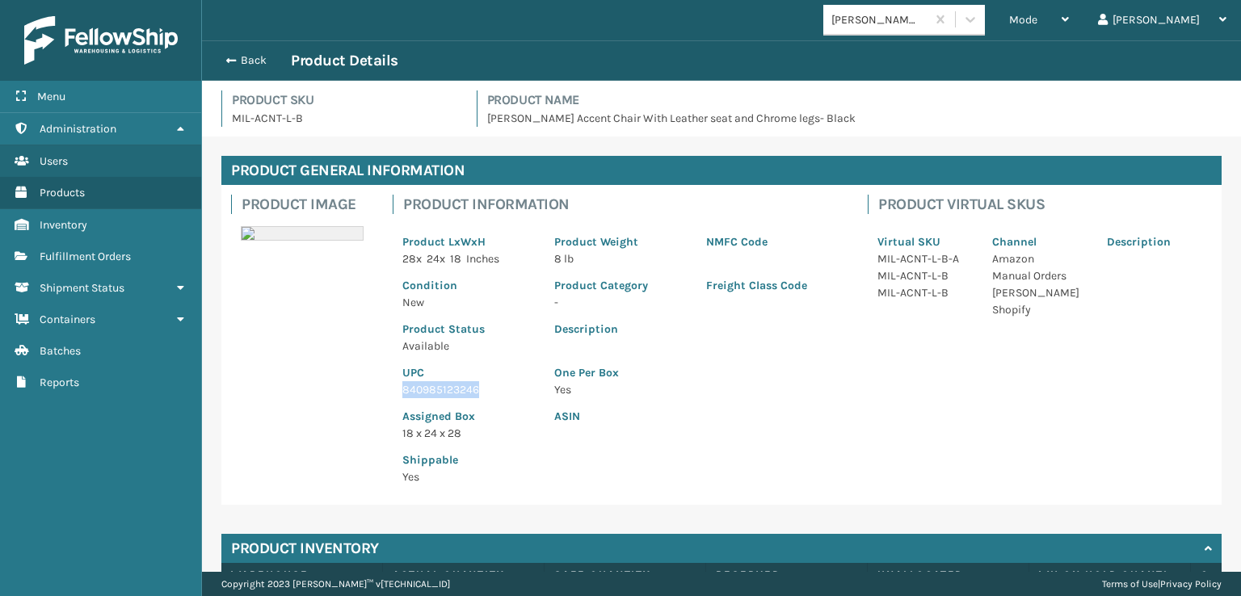
drag, startPoint x: 481, startPoint y: 388, endPoint x: 404, endPoint y: 390, distance: 76.8
click at [404, 390] on p "840985123246" at bounding box center [468, 389] width 133 height 17
copy p "840985123246"
click at [224, 55] on span "button" at bounding box center [229, 60] width 10 height 11
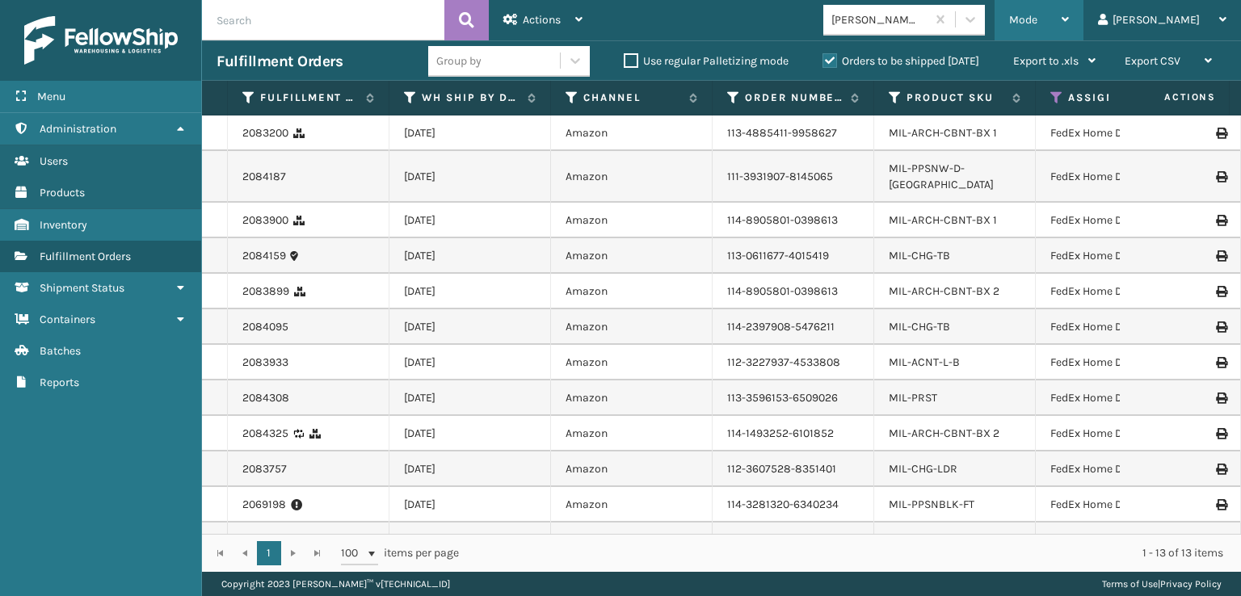
click at [1038, 24] on span "Mode" at bounding box center [1023, 20] width 28 height 14
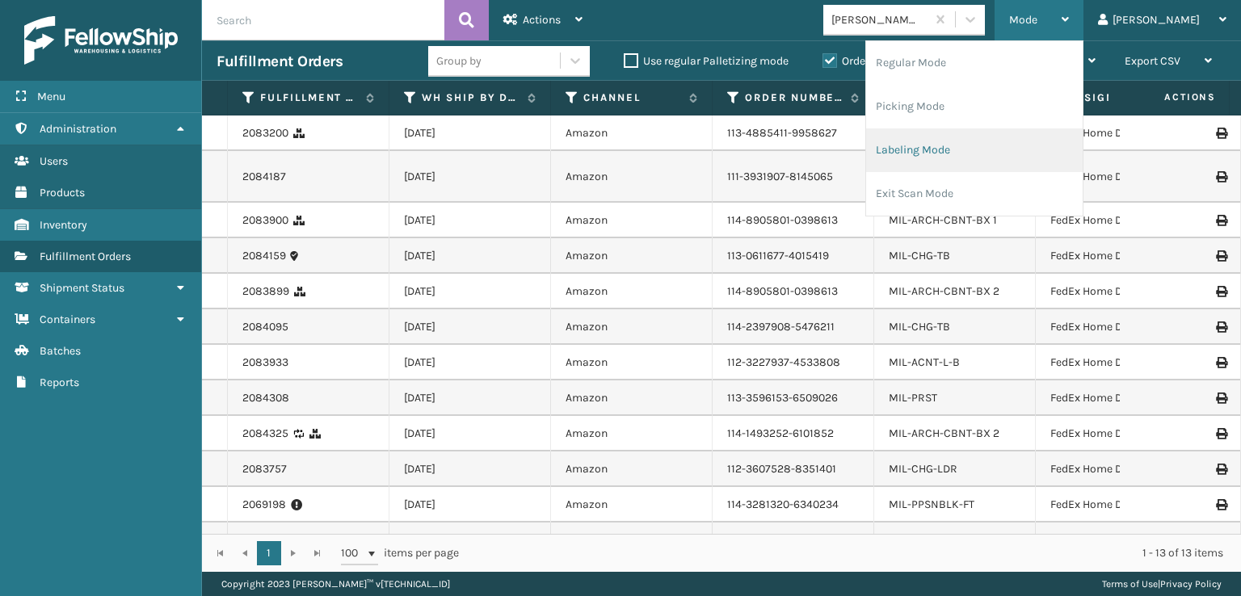
click at [986, 153] on li "Labeling Mode" at bounding box center [974, 150] width 217 height 44
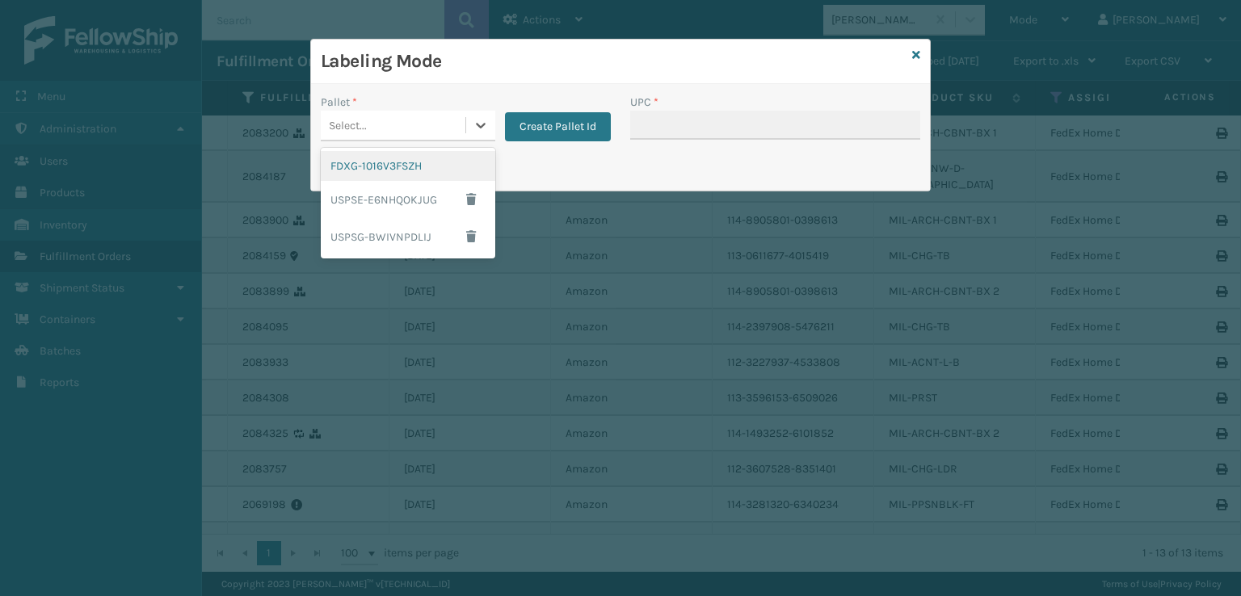
click at [411, 116] on div "Select..." at bounding box center [393, 125] width 145 height 27
drag, startPoint x: 394, startPoint y: 166, endPoint x: 529, endPoint y: 145, distance: 135.8
click at [398, 166] on div "FDXG-1016V3FSZH" at bounding box center [408, 166] width 175 height 30
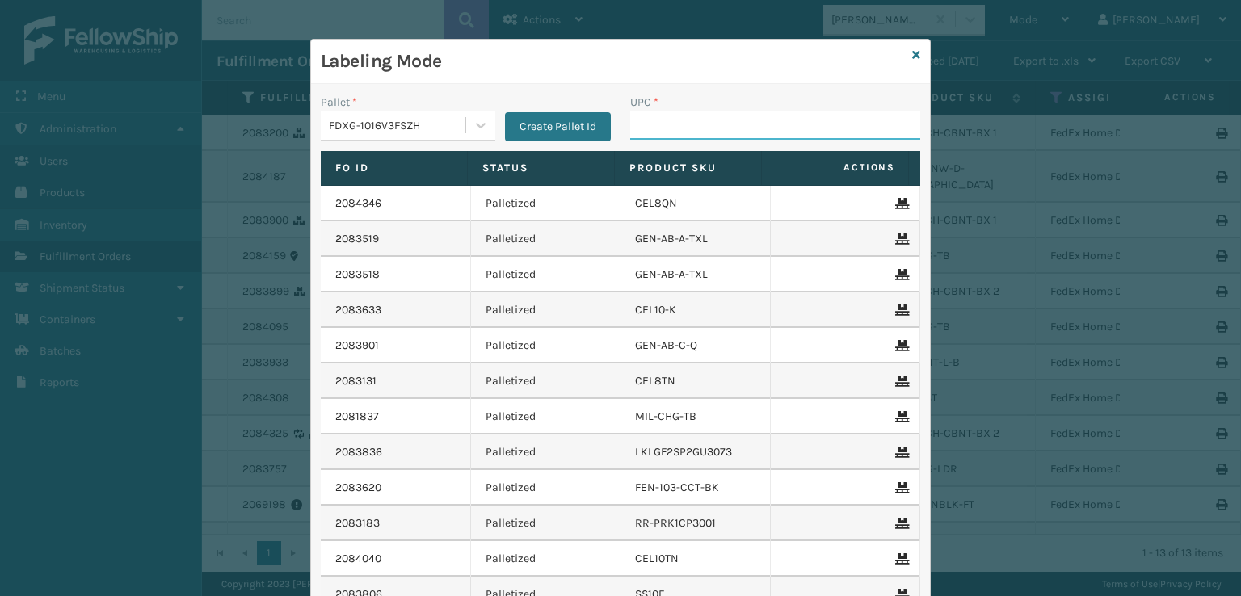
click at [709, 117] on input "UPC *" at bounding box center [775, 125] width 290 height 29
paste input "840985123246"
type input "840985123246"
type input "840307182395"
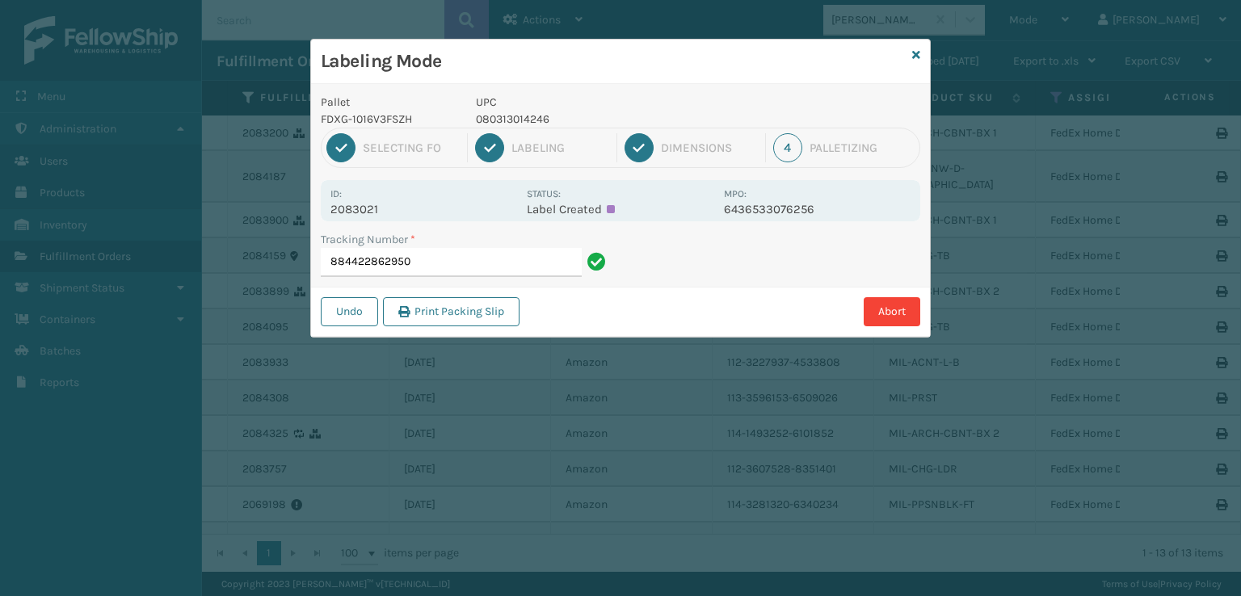
type input "884422862950"
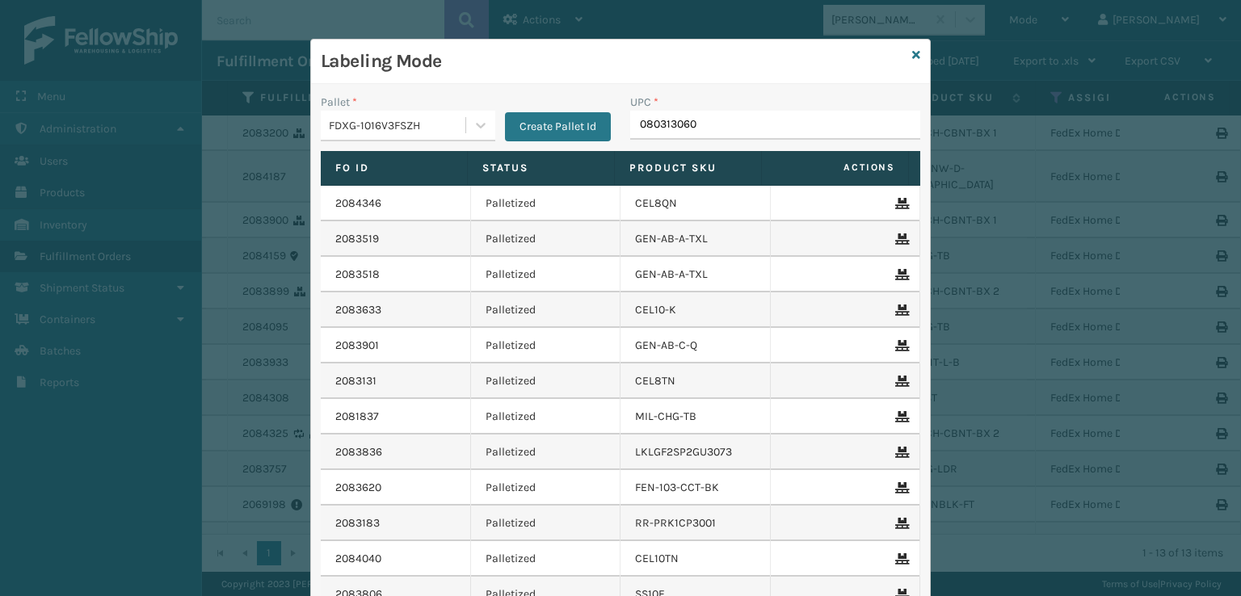
type input "0803130609"
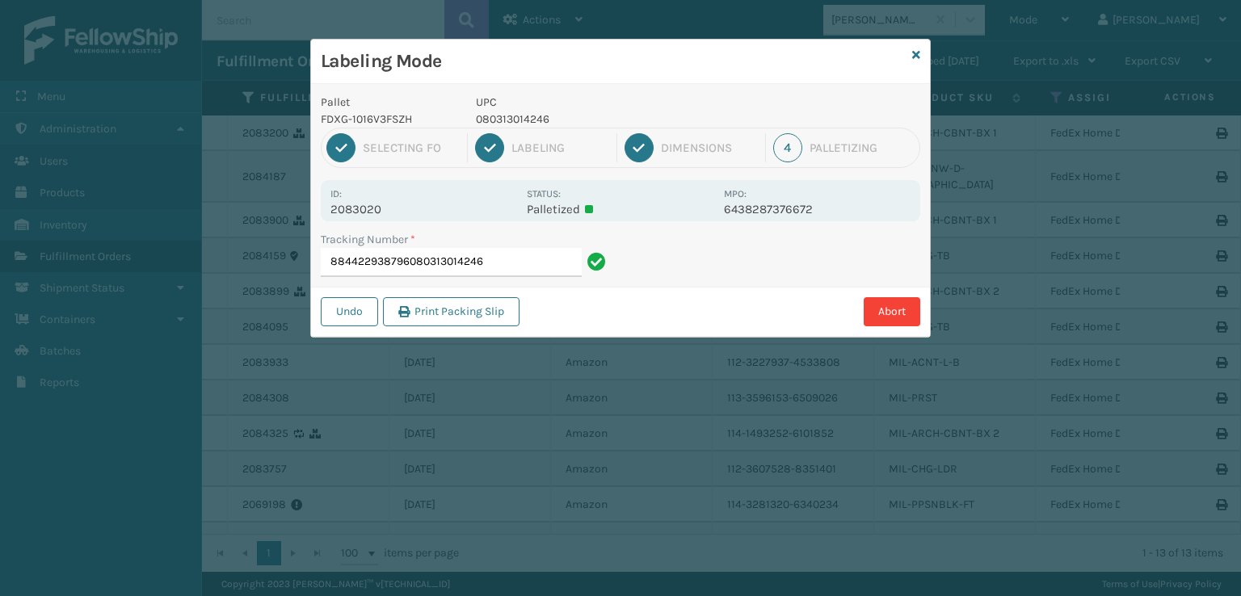
type input "884422938796080313014246"
type input "884422952414080313014246"
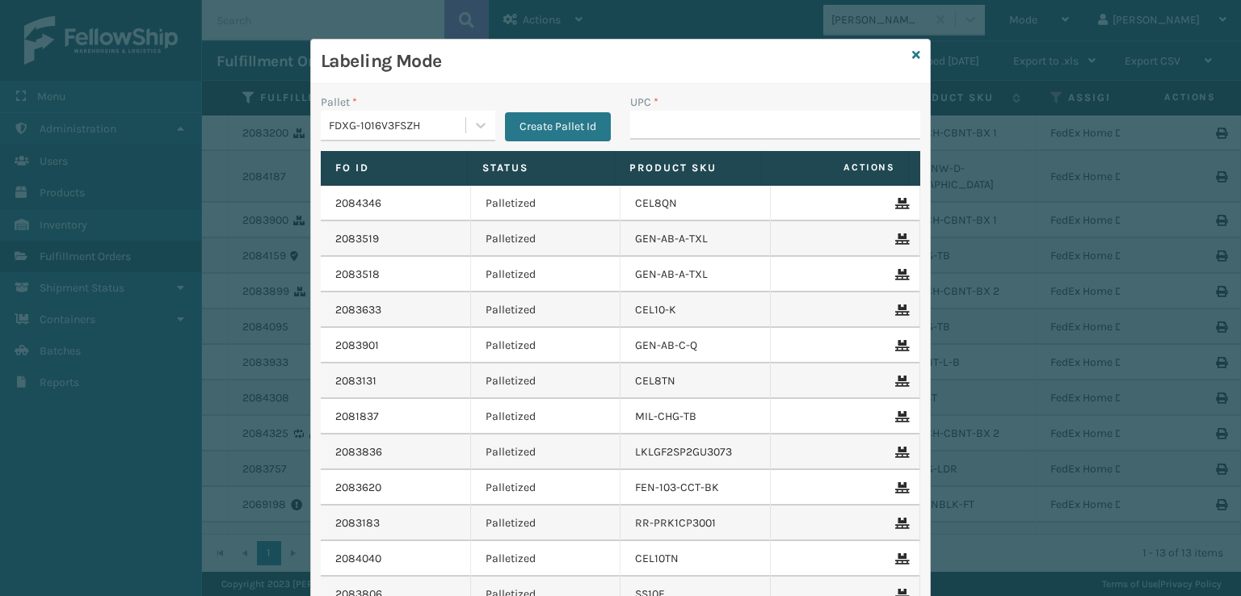
click at [916, 58] on div "Labeling Mode" at bounding box center [620, 62] width 619 height 44
click at [912, 53] on icon at bounding box center [916, 54] width 8 height 11
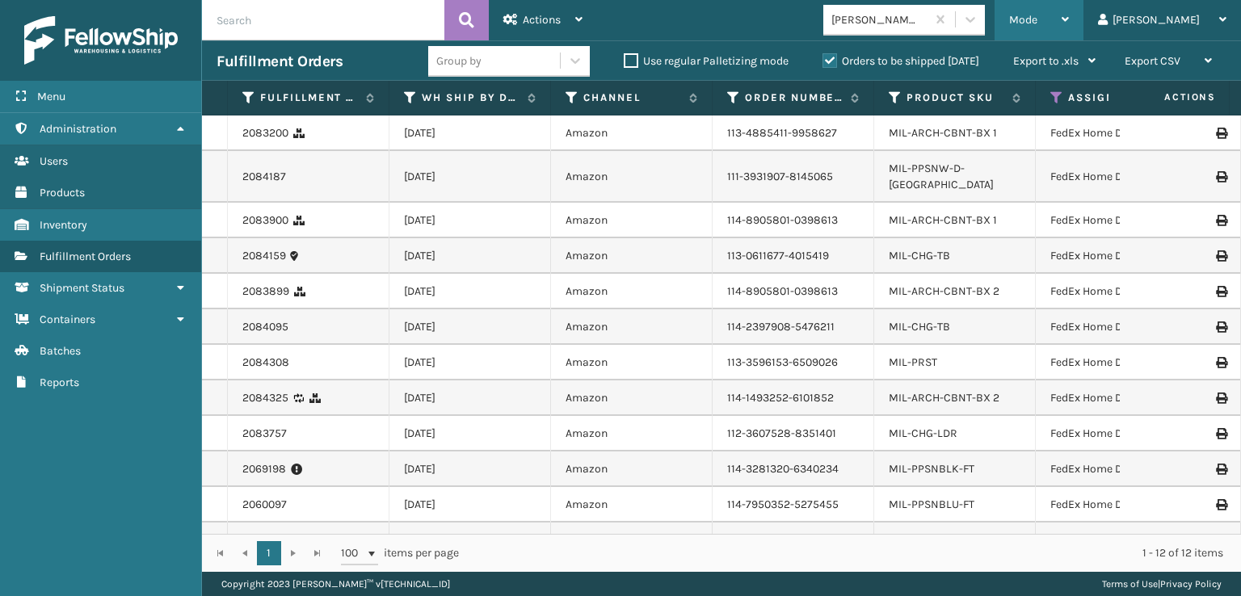
click at [1038, 19] on span "Mode" at bounding box center [1023, 20] width 28 height 14
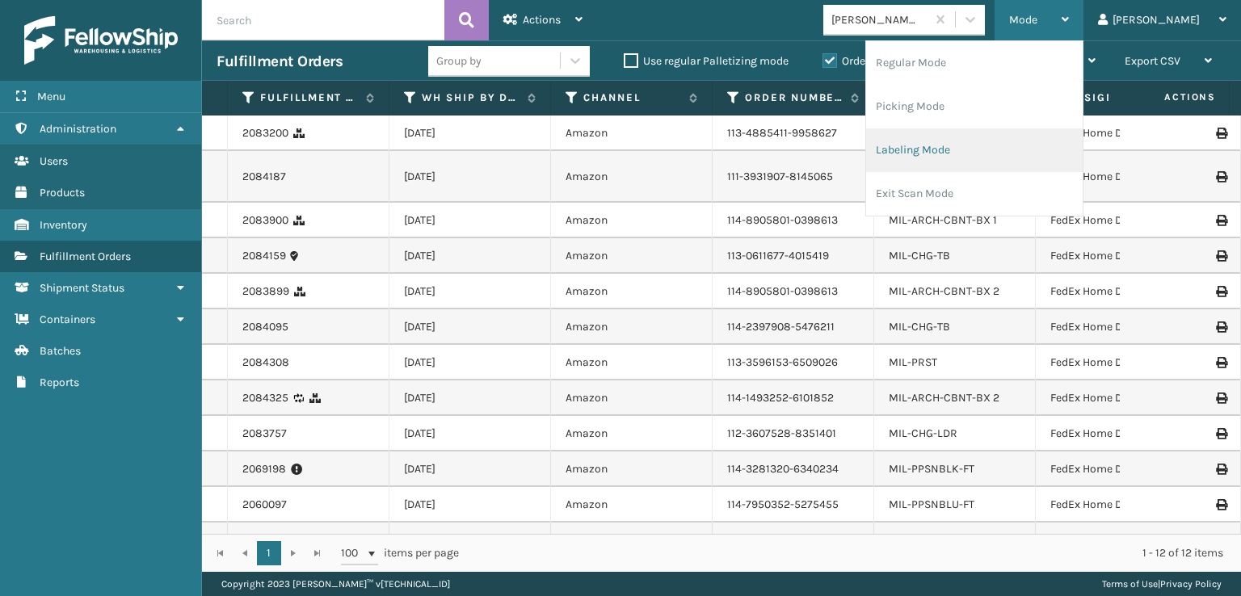
click at [985, 153] on li "Labeling Mode" at bounding box center [974, 150] width 217 height 44
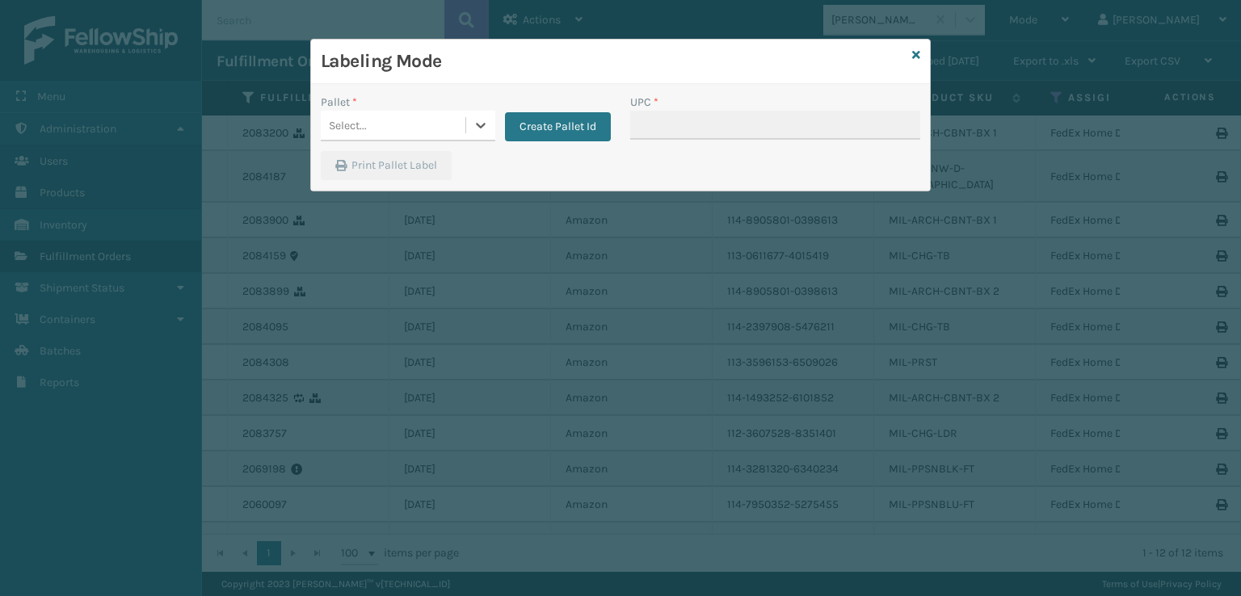
click at [363, 129] on div "Select..." at bounding box center [348, 125] width 38 height 17
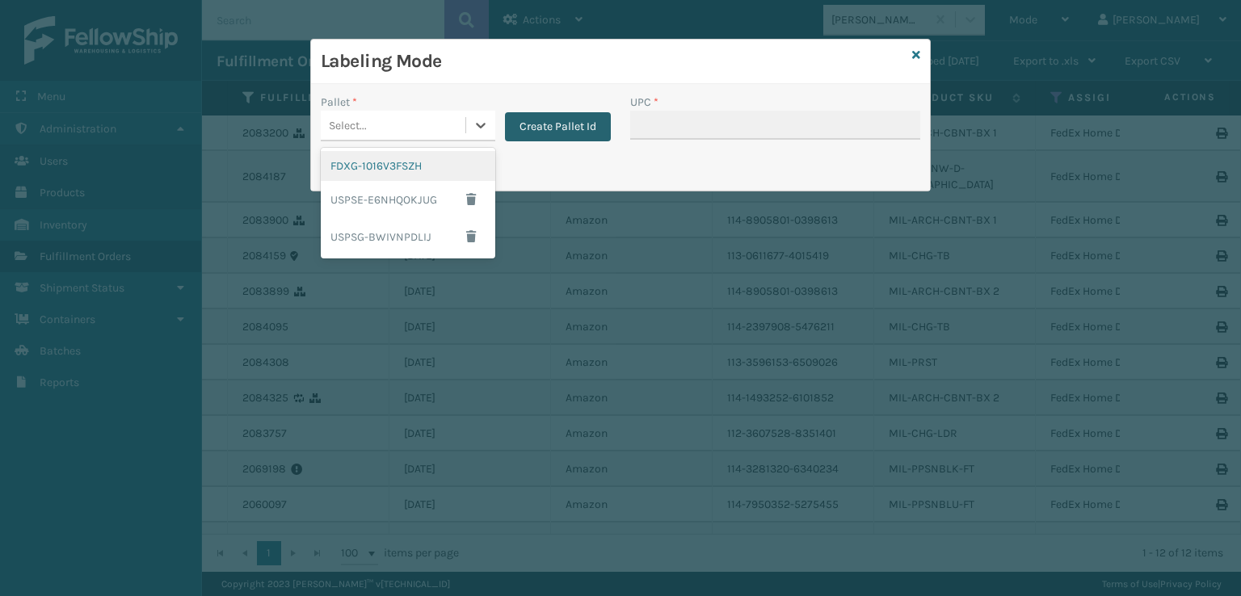
drag, startPoint x: 385, startPoint y: 176, endPoint x: 524, endPoint y: 130, distance: 147.2
click at [413, 169] on div "FDXG-1016V3FSZH" at bounding box center [408, 166] width 175 height 30
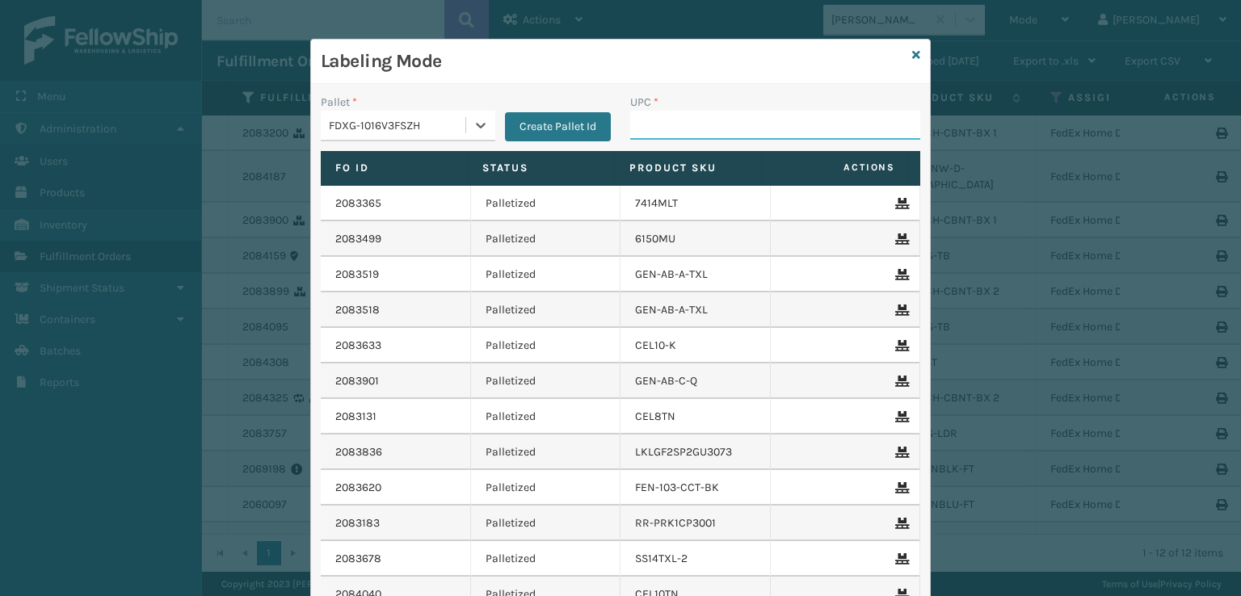
click at [692, 119] on input "UPC *" at bounding box center [775, 125] width 290 height 29
type input "MIL-ARCH-CBNT-BX 1"
drag, startPoint x: 591, startPoint y: 120, endPoint x: 462, endPoint y: 119, distance: 128.5
click at [633, 121] on input "UPC *" at bounding box center [775, 125] width 290 height 29
type input "MIL-ARCH-CBNT-BX 1"
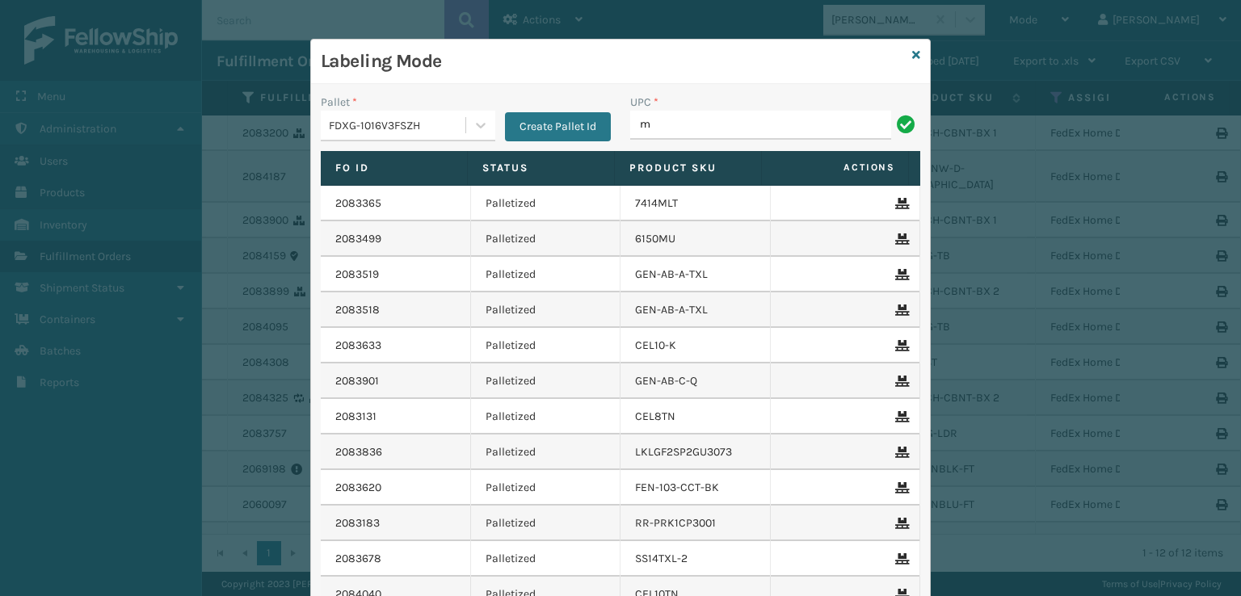
type input "m"
type input "MIL-ARCH-CBNT-BX 2"
click at [912, 57] on icon at bounding box center [916, 54] width 8 height 11
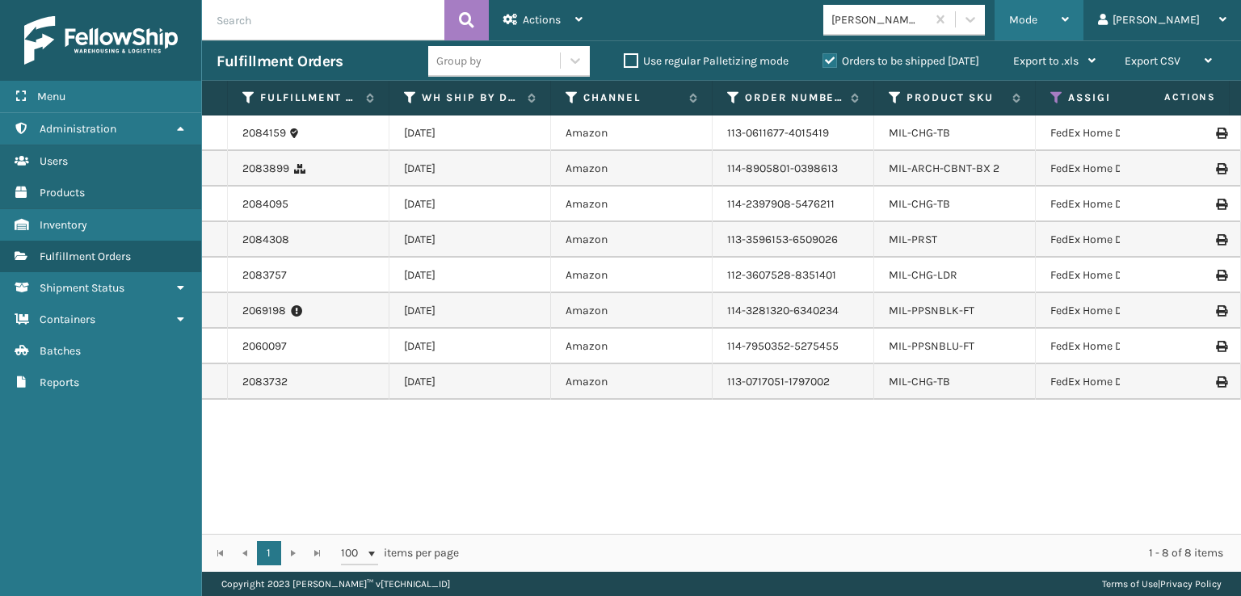
click at [1069, 13] on div "Mode" at bounding box center [1039, 20] width 60 height 40
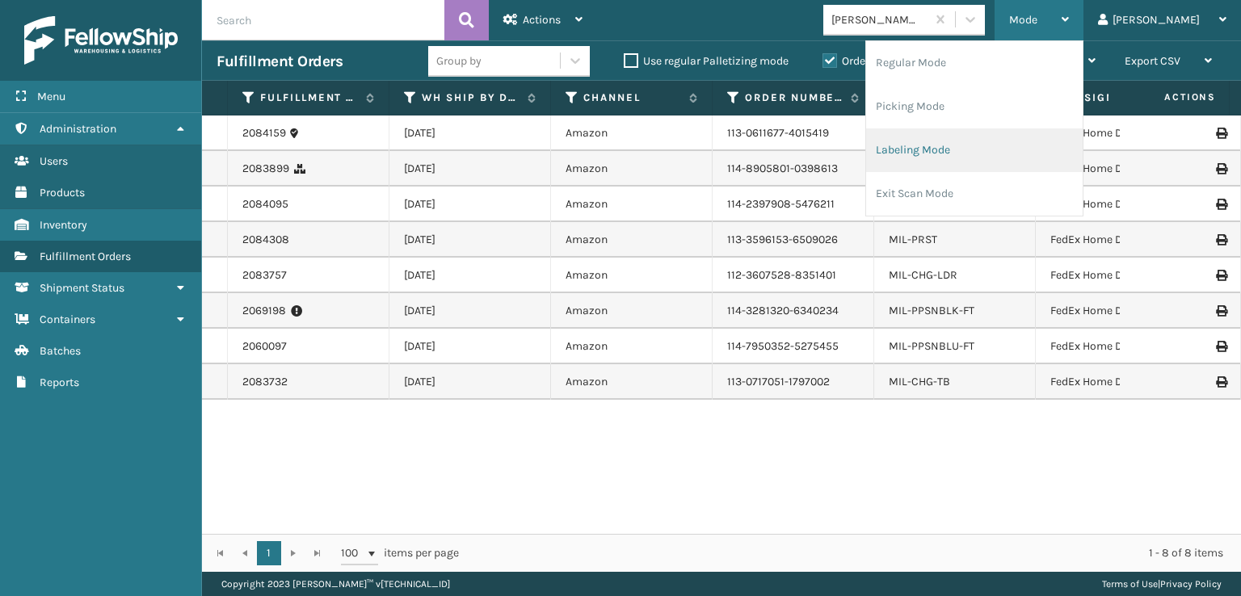
click at [994, 141] on li "Labeling Mode" at bounding box center [974, 150] width 217 height 44
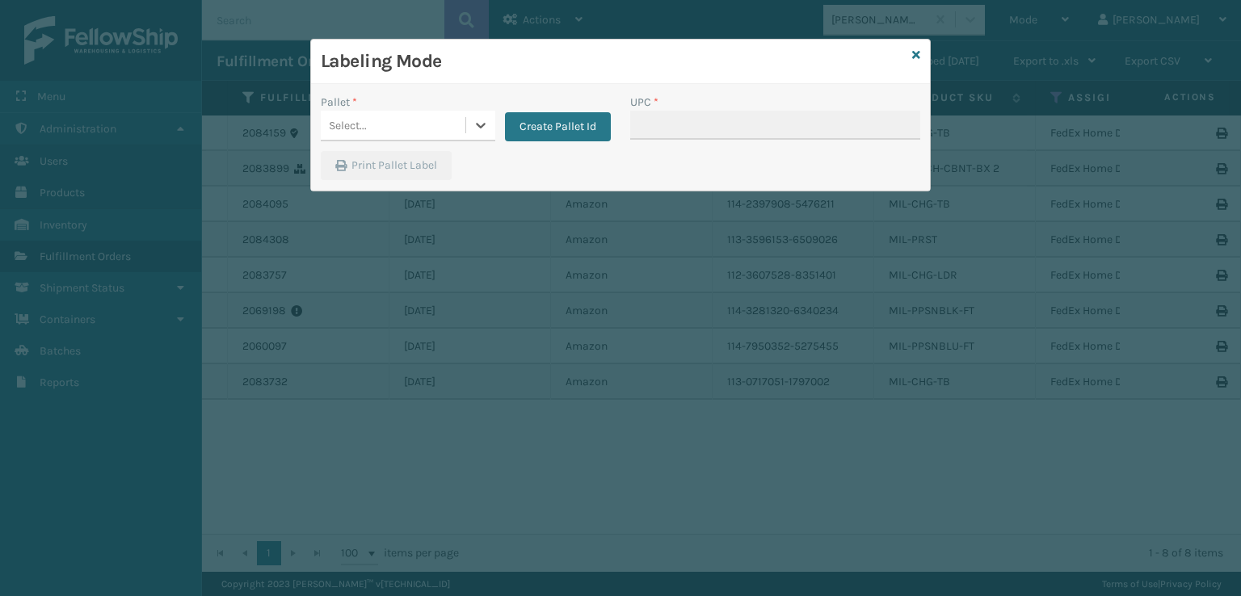
click at [356, 123] on div "Select..." at bounding box center [348, 125] width 38 height 17
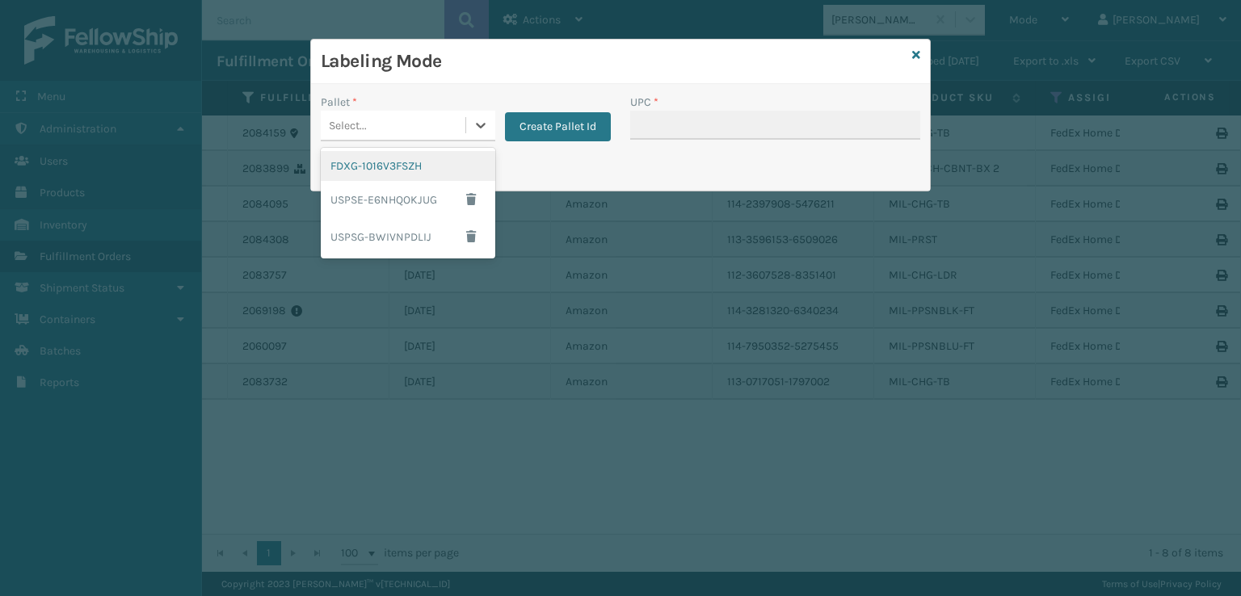
click at [380, 166] on div "FDXG-1016V3FSZH" at bounding box center [408, 166] width 175 height 30
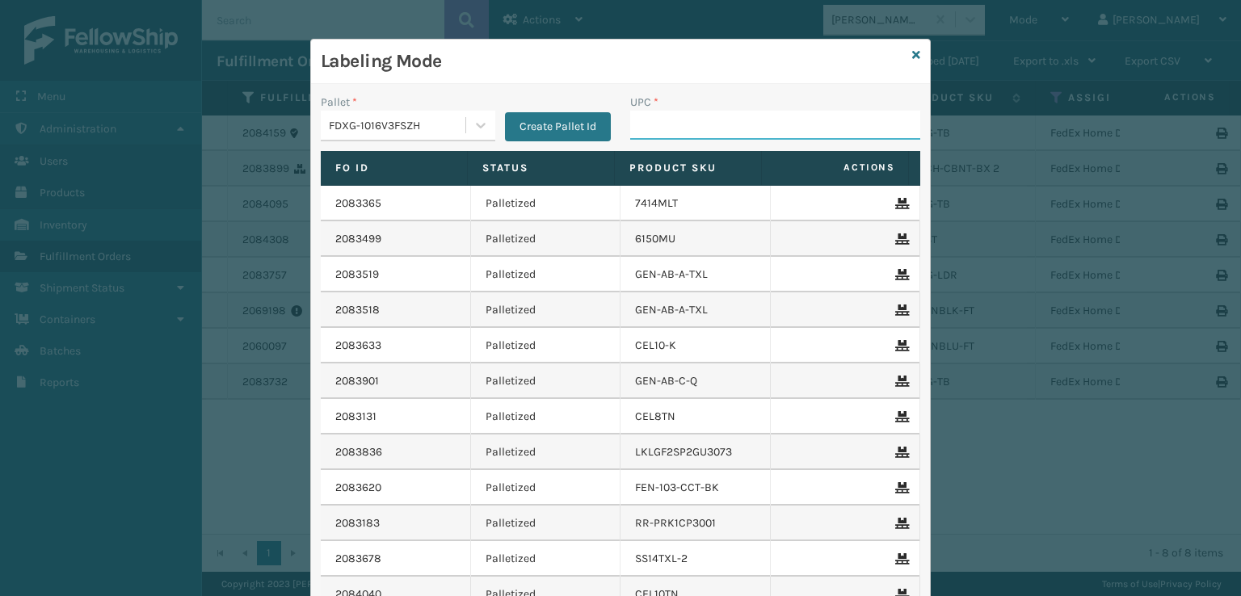
click at [664, 125] on input "UPC *" at bounding box center [775, 125] width 290 height 29
click at [734, 118] on input "840985124236" at bounding box center [760, 125] width 261 height 29
type input "8"
click at [533, 114] on button "Create Pallet Id" at bounding box center [558, 126] width 106 height 29
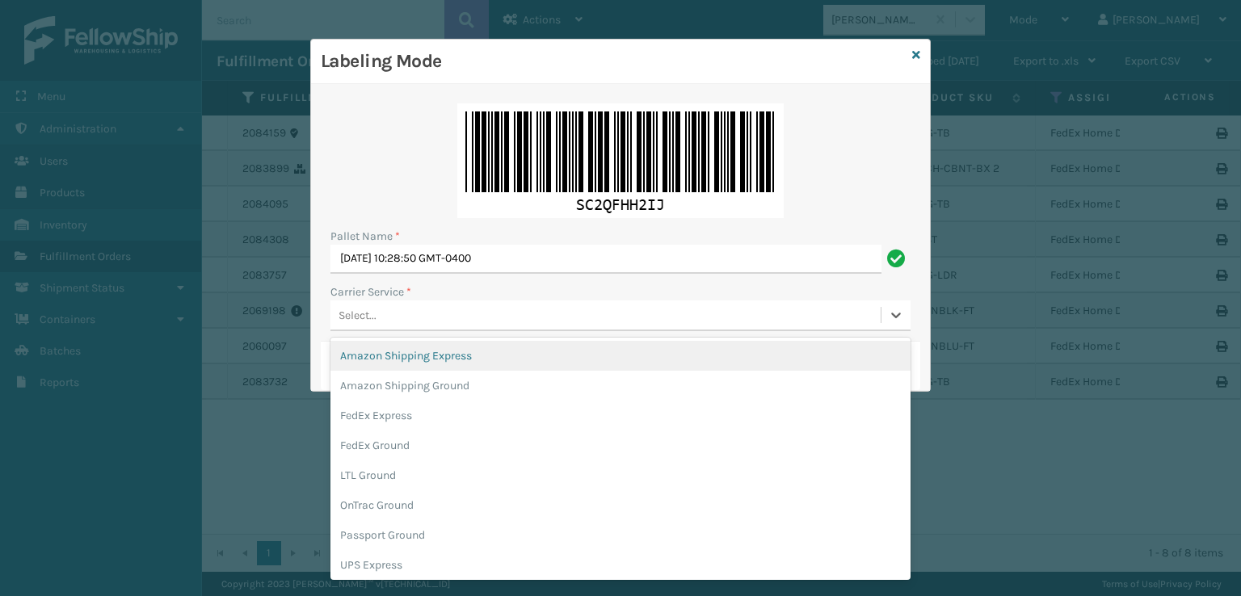
click at [404, 324] on div "Select..." at bounding box center [606, 315] width 550 height 27
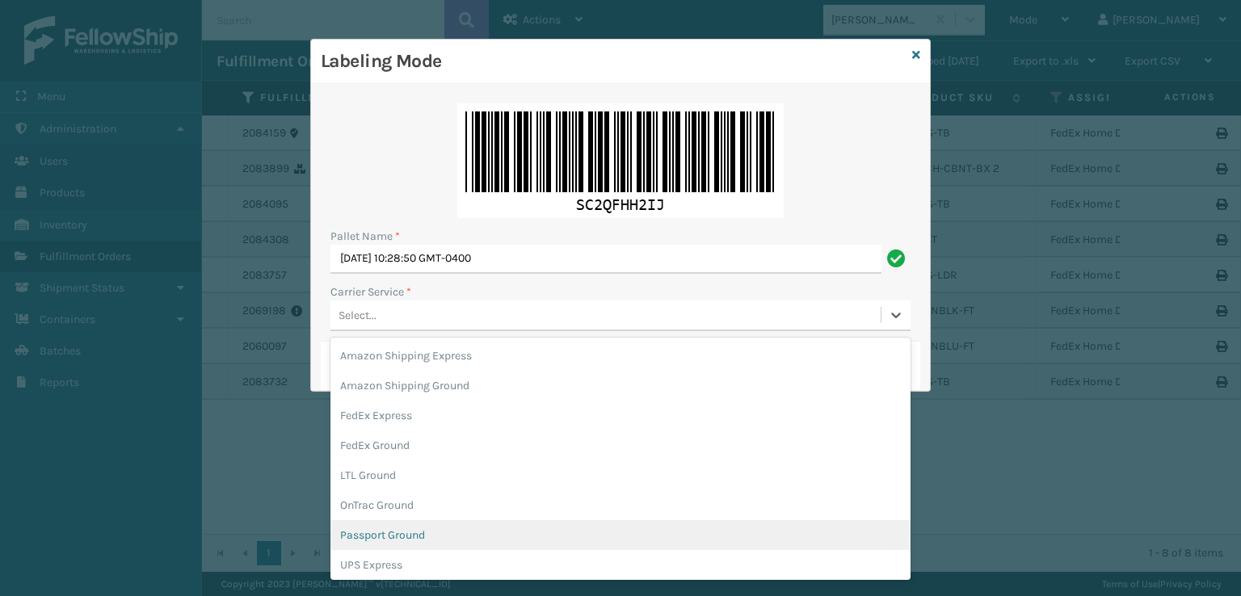
scroll to position [81, 0]
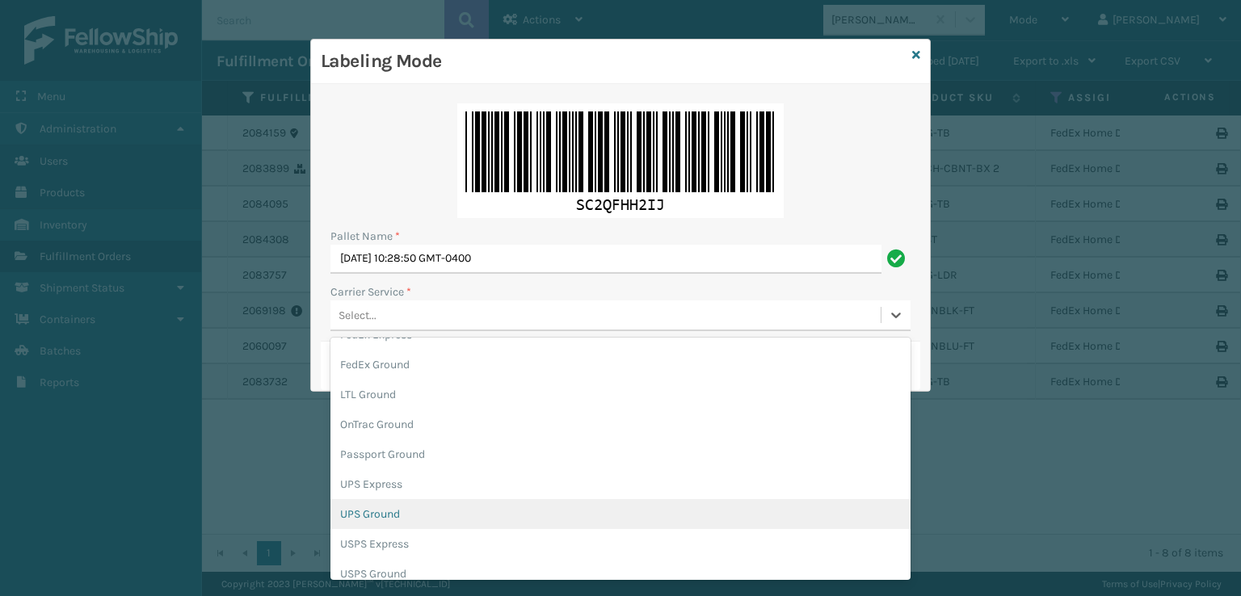
click at [376, 512] on div "UPS Ground" at bounding box center [621, 514] width 580 height 30
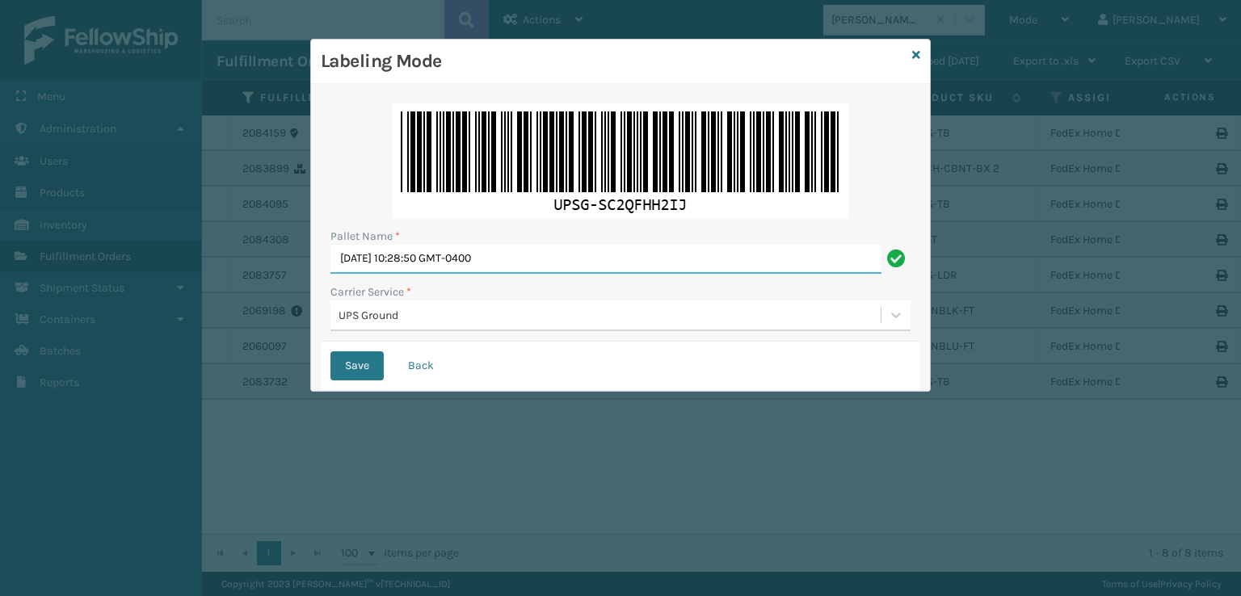
drag, startPoint x: 596, startPoint y: 259, endPoint x: 326, endPoint y: 301, distance: 272.4
click at [326, 301] on div "Pallet Name * Wed Sep 17 2025 10:28:50 GMT-0400 Carrier Service * UPS Ground" at bounding box center [621, 218] width 600 height 248
type input "UPST1816664"
click at [331, 352] on button "Save" at bounding box center [357, 366] width 53 height 29
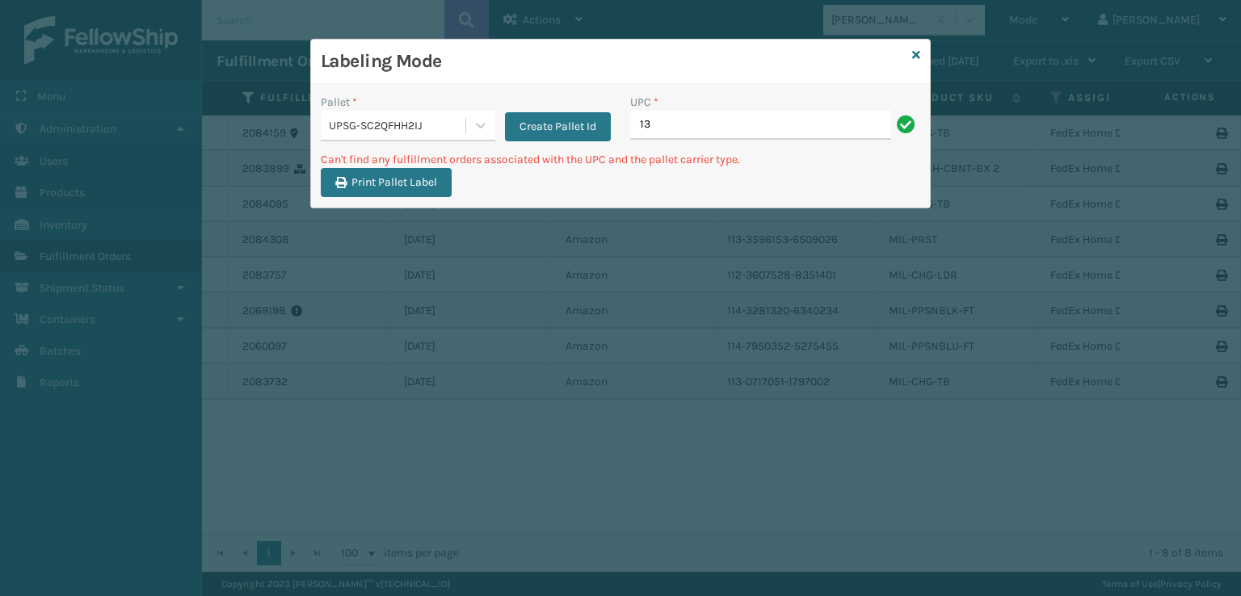
type input "1"
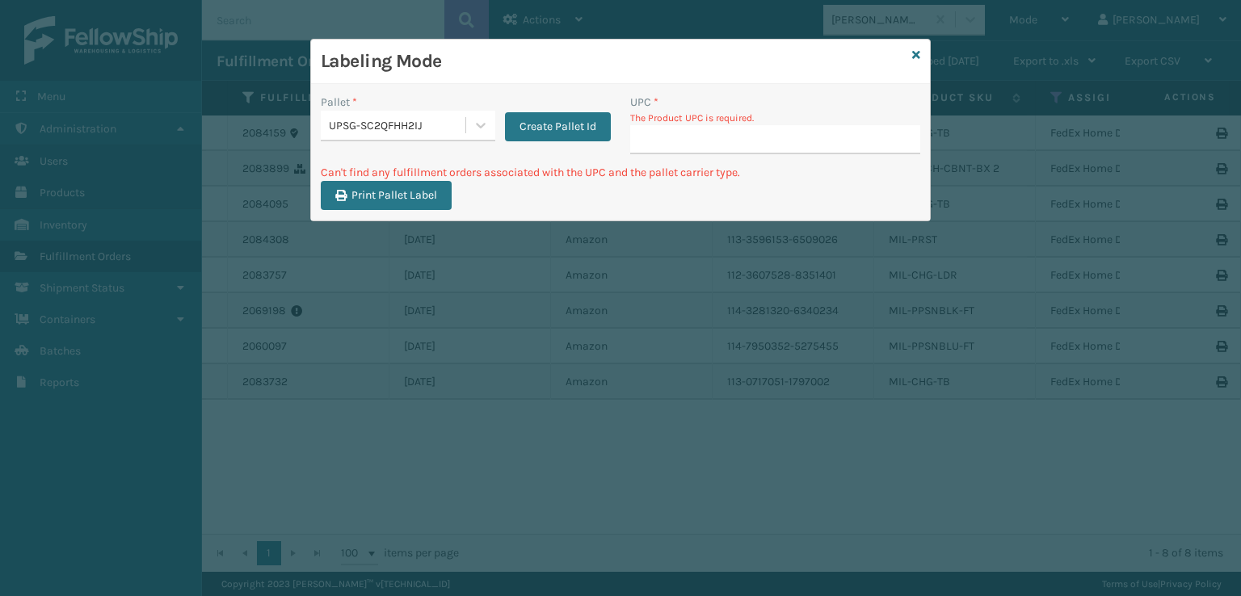
click at [912, 55] on div "Labeling Mode" at bounding box center [620, 62] width 619 height 44
click at [915, 57] on icon at bounding box center [916, 54] width 8 height 11
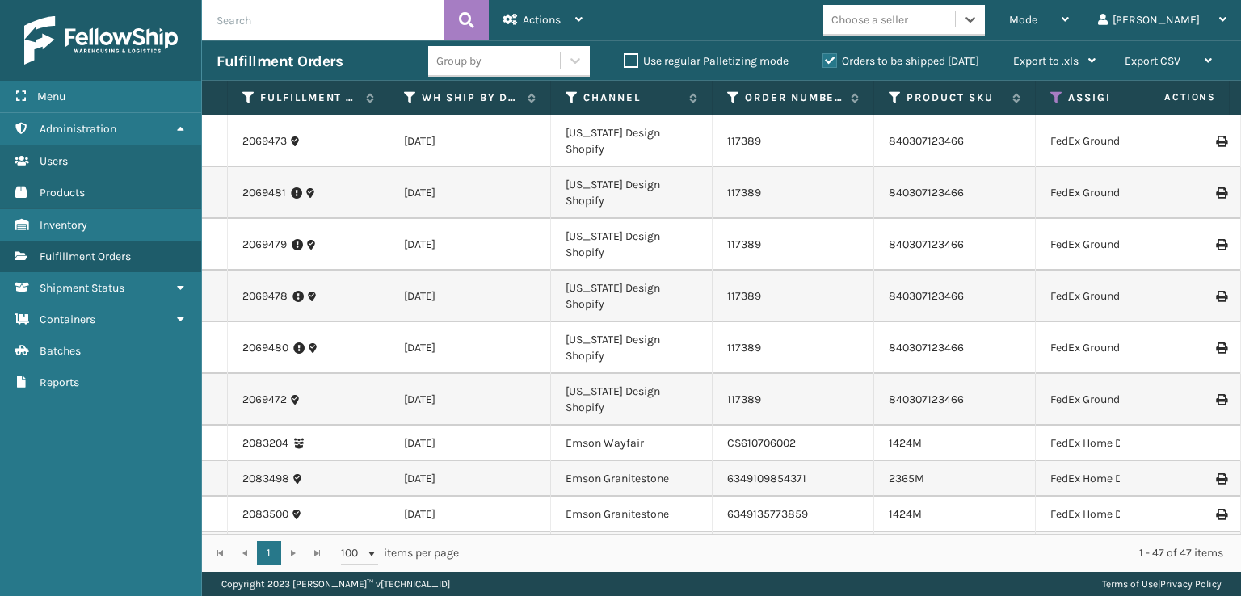
click at [1050, 97] on th "Assigned Carrier Service" at bounding box center [1117, 98] width 162 height 35
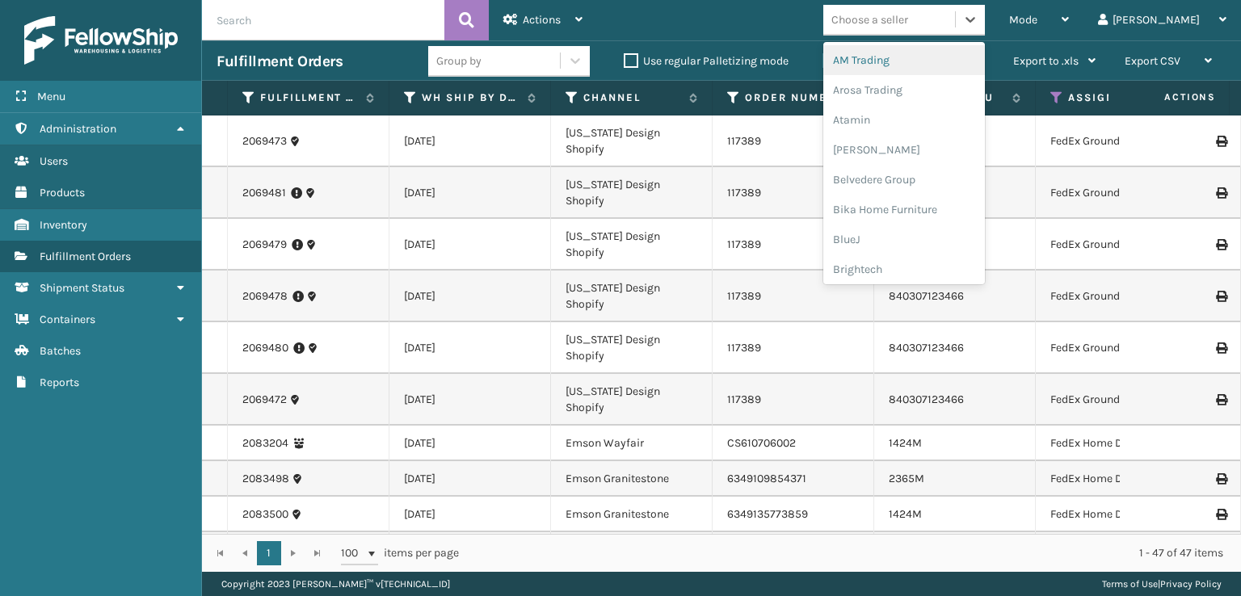
drag, startPoint x: 950, startPoint y: 20, endPoint x: 955, endPoint y: 47, distance: 27.3
click at [955, 36] on div "option AM Trading focused, 1 of 25. 25 results available. Use Up and Down to ch…" at bounding box center [904, 20] width 162 height 31
type input "mi"
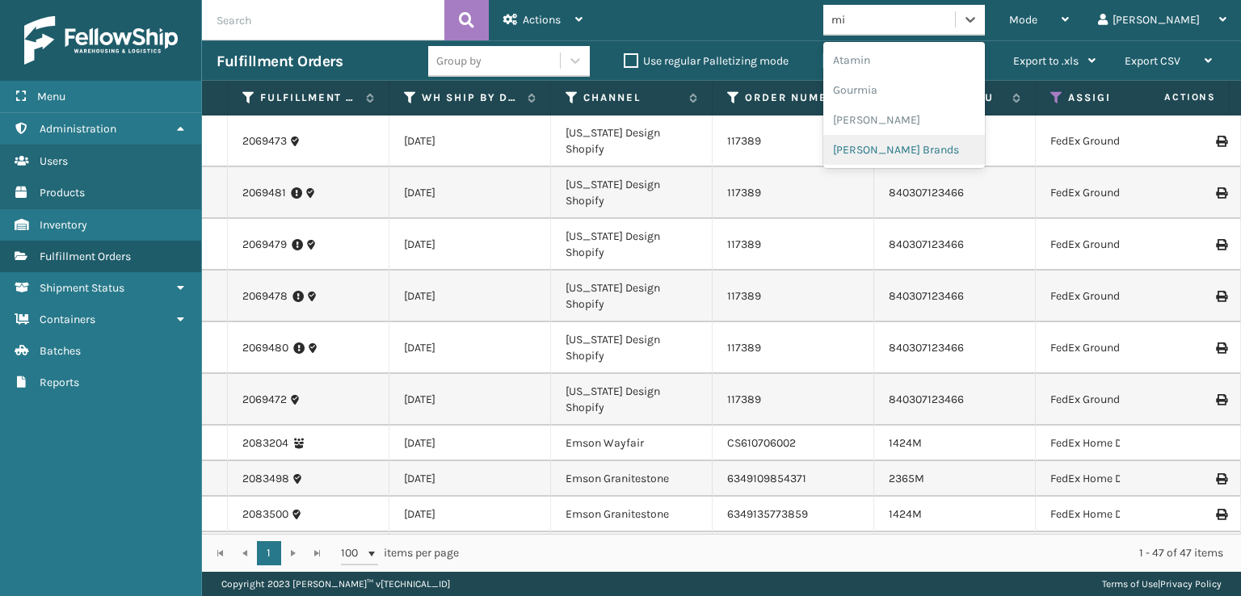
click at [934, 146] on div "[PERSON_NAME] Brands" at bounding box center [904, 150] width 162 height 30
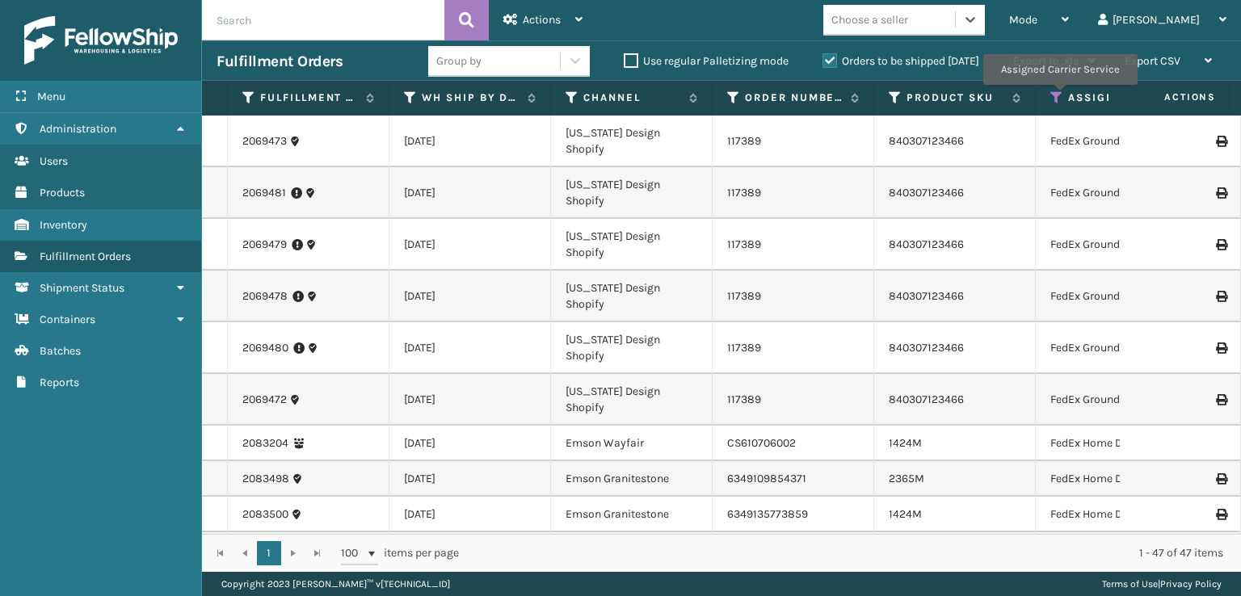
click at [1059, 96] on icon at bounding box center [1057, 98] width 13 height 15
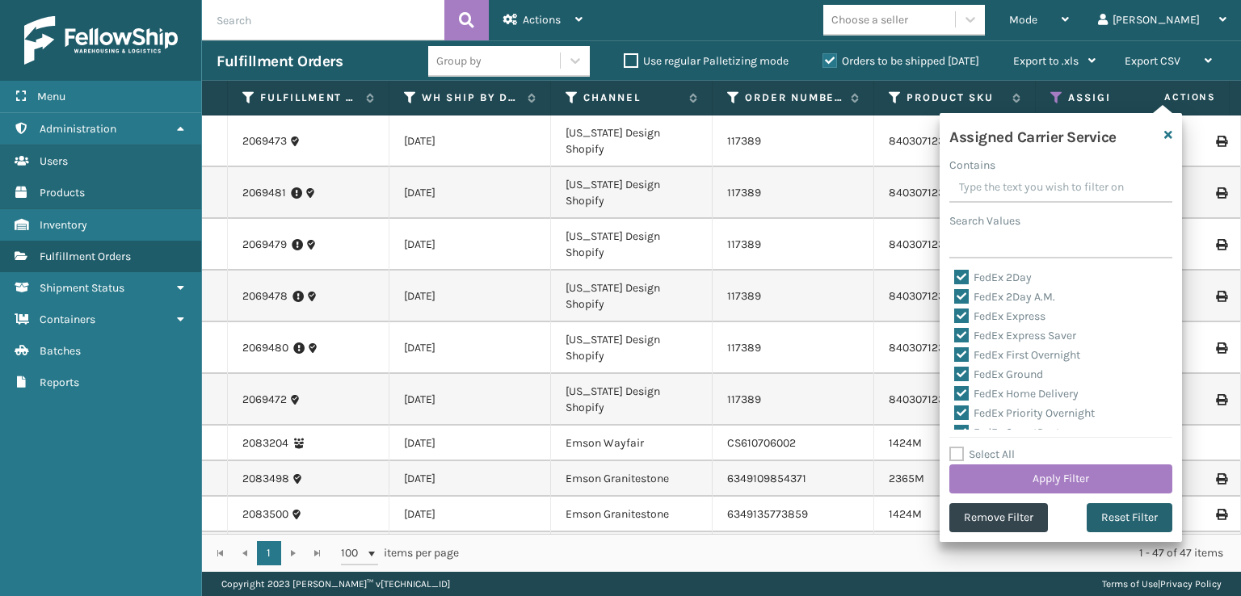
click at [1101, 524] on button "Reset Filter" at bounding box center [1130, 517] width 86 height 29
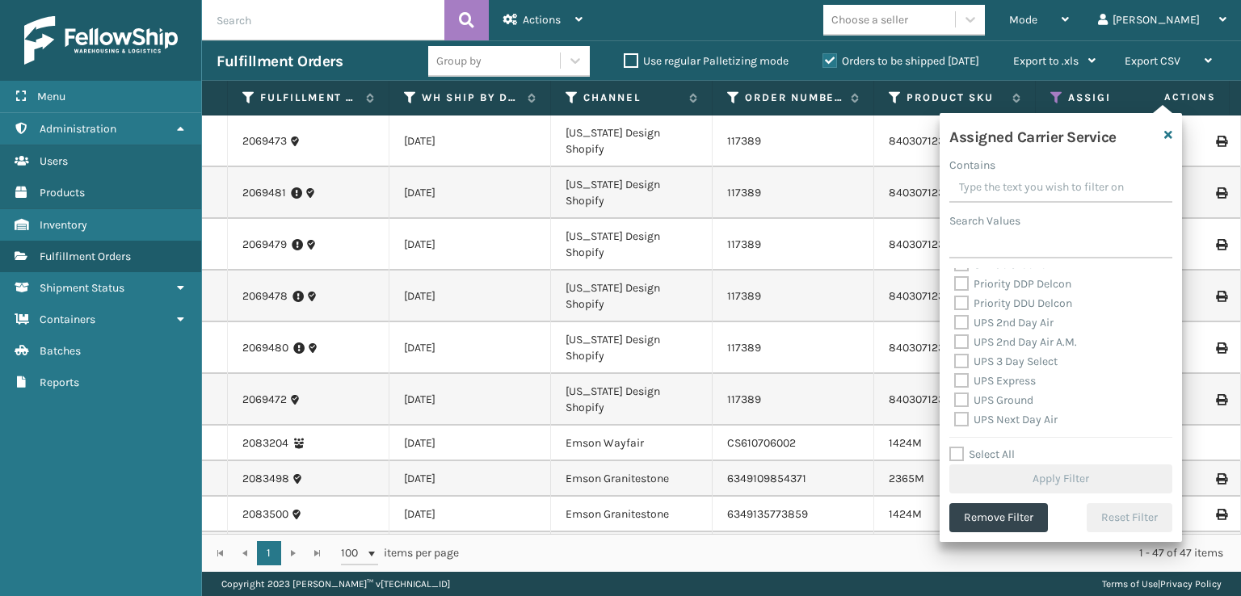
scroll to position [242, 0]
click at [963, 343] on label "UPS 2nd Day Air" at bounding box center [1003, 346] width 99 height 14
click at [955, 343] on input "UPS 2nd Day Air" at bounding box center [954, 341] width 1 height 11
checkbox input "true"
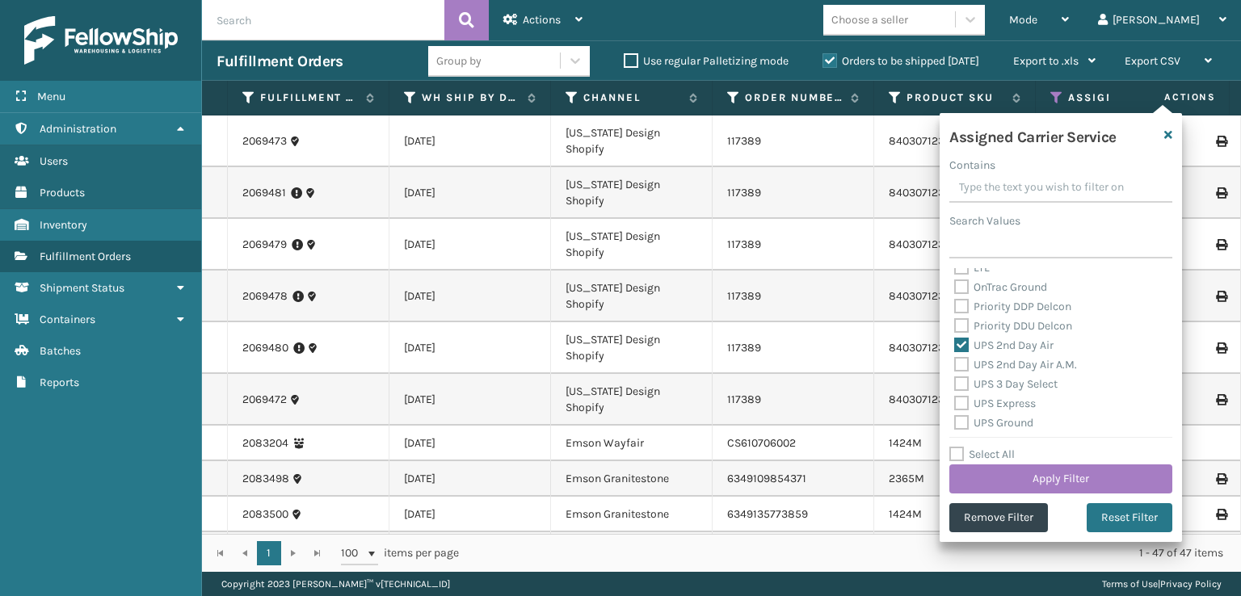
click at [963, 366] on label "UPS 2nd Day Air A.M." at bounding box center [1015, 365] width 123 height 14
click at [955, 366] on input "UPS 2nd Day Air A.M." at bounding box center [954, 361] width 1 height 11
checkbox input "true"
click at [962, 381] on label "UPS 3 Day Select" at bounding box center [1005, 384] width 103 height 14
click at [955, 381] on input "UPS 3 Day Select" at bounding box center [954, 380] width 1 height 11
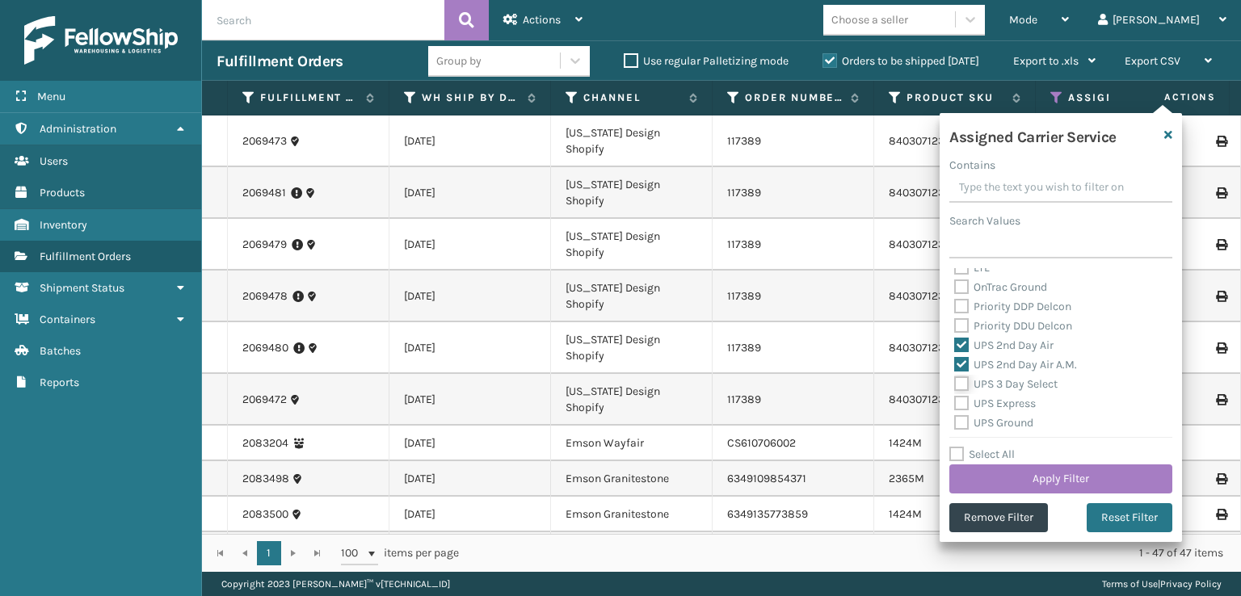
checkbox input "true"
click at [958, 406] on label "UPS Express" at bounding box center [995, 404] width 82 height 14
click at [955, 405] on input "UPS Express" at bounding box center [954, 399] width 1 height 11
checkbox input "true"
click at [955, 422] on label "UPS Ground" at bounding box center [993, 423] width 79 height 14
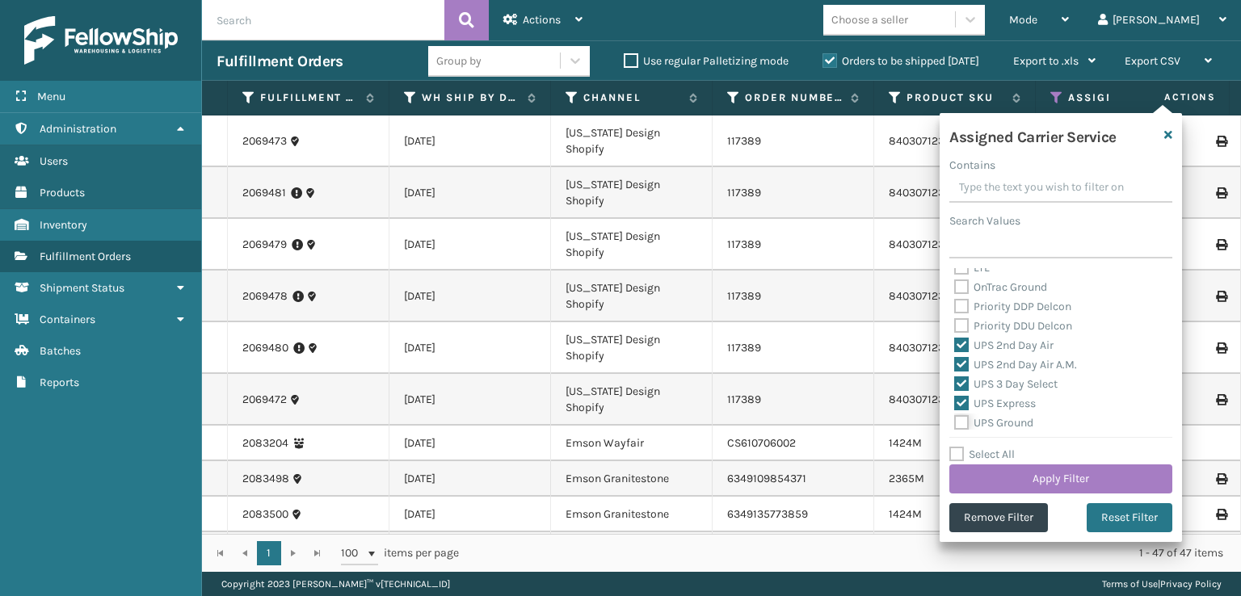
click at [955, 422] on input "UPS Ground" at bounding box center [954, 419] width 1 height 11
checkbox input "true"
click at [961, 363] on label "UPS Next Day Air" at bounding box center [1005, 362] width 103 height 14
click at [955, 363] on input "UPS Next Day Air" at bounding box center [954, 357] width 1 height 11
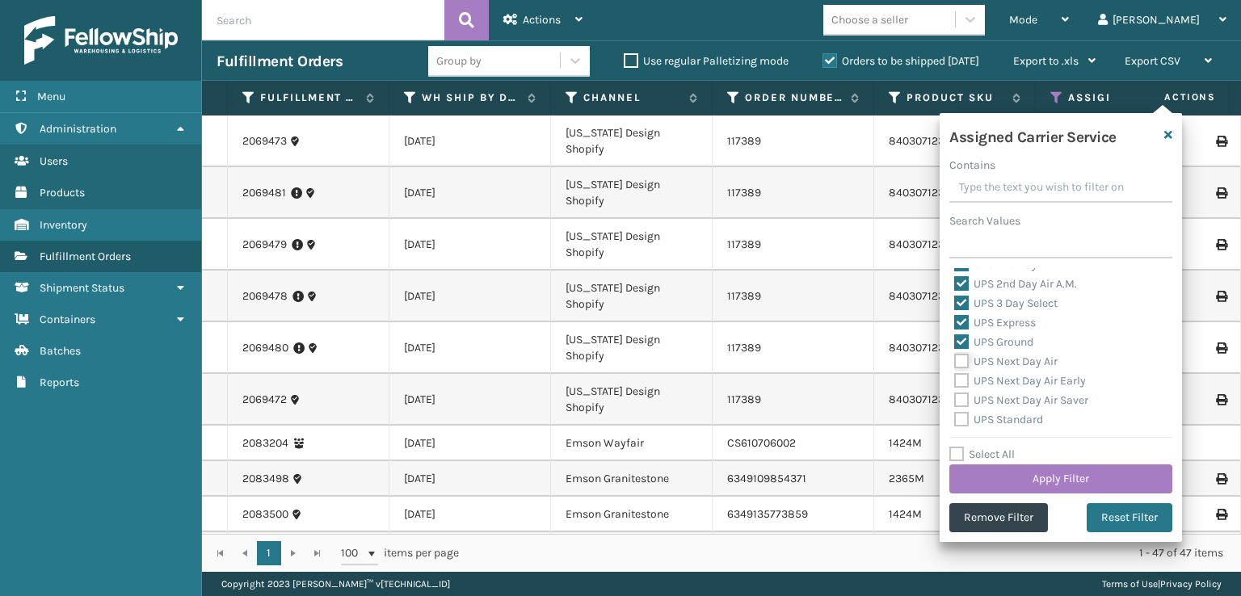
checkbox input "true"
click at [962, 378] on label "UPS Next Day Air Early" at bounding box center [1020, 381] width 132 height 14
click at [955, 378] on input "UPS Next Day Air Early" at bounding box center [954, 377] width 1 height 11
checkbox input "true"
click at [963, 401] on label "UPS Next Day Air Saver" at bounding box center [1021, 401] width 134 height 14
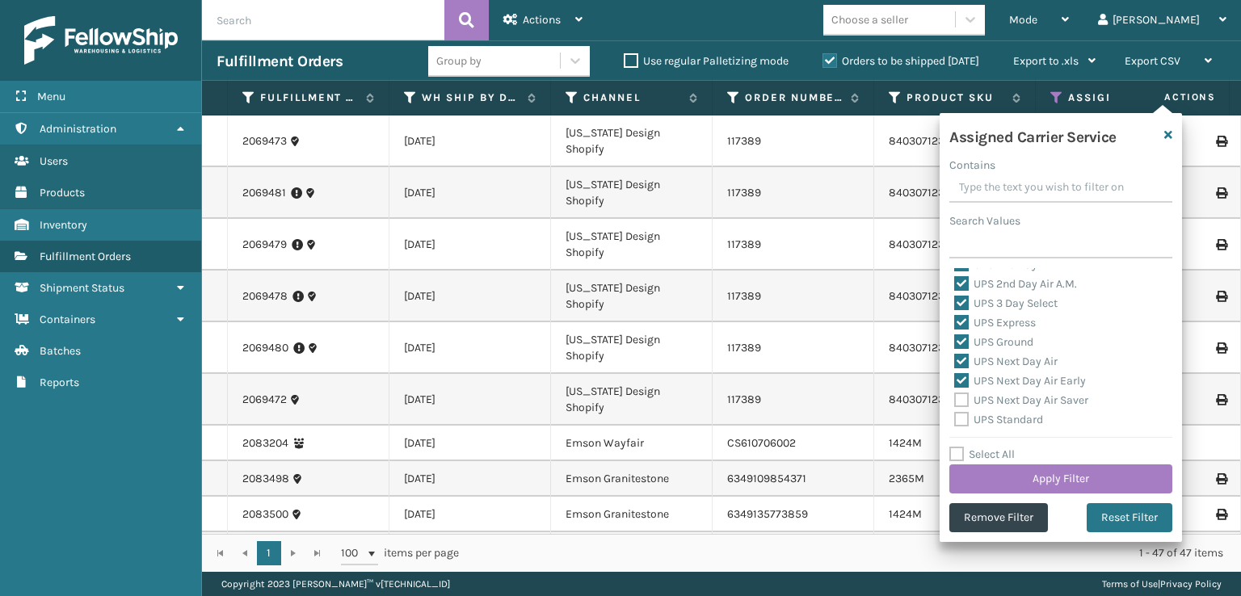
click at [955, 401] on input "UPS Next Day Air Saver" at bounding box center [954, 396] width 1 height 11
checkbox input "true"
click at [964, 428] on div "UPS Standard" at bounding box center [1060, 420] width 213 height 19
click at [960, 335] on label "UPS Standard" at bounding box center [998, 339] width 89 height 14
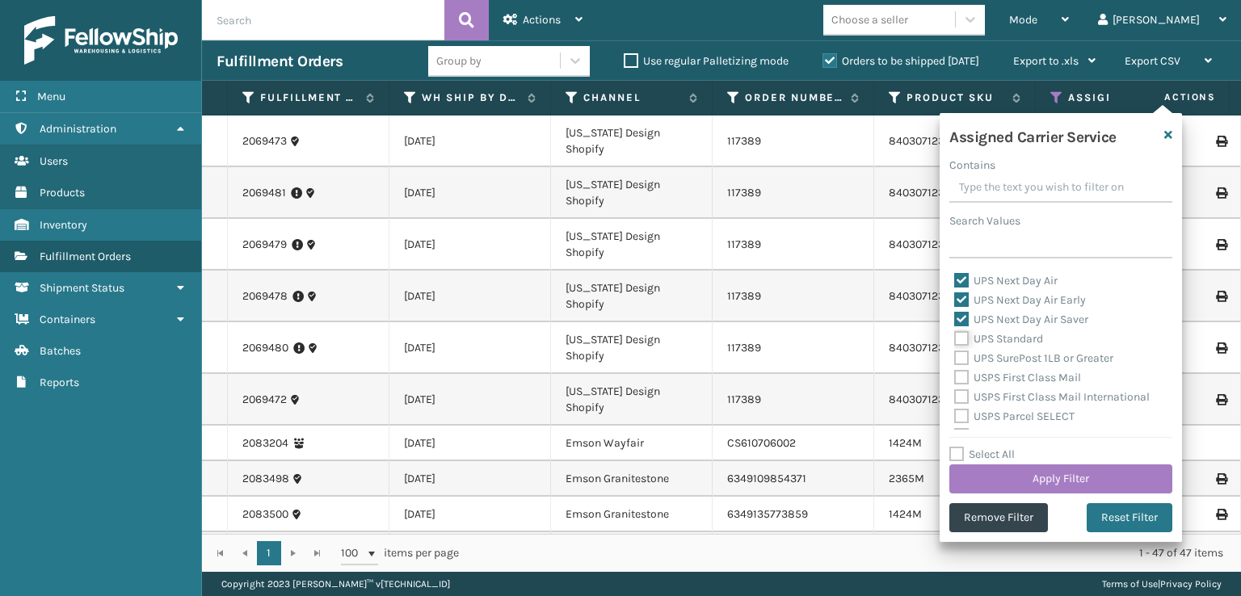
click at [955, 335] on input "UPS Standard" at bounding box center [954, 335] width 1 height 11
checkbox input "true"
click at [965, 360] on label "UPS SurePost 1LB or Greater" at bounding box center [1033, 359] width 159 height 14
click at [955, 360] on input "UPS SurePost 1LB or Greater" at bounding box center [954, 354] width 1 height 11
checkbox input "true"
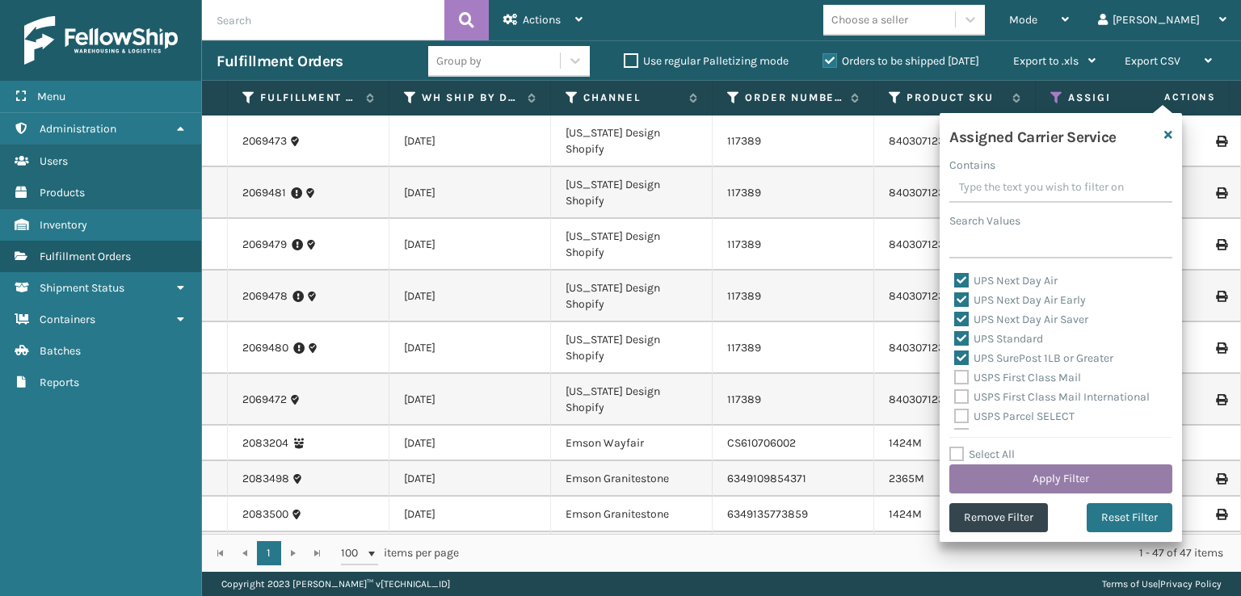
click at [997, 478] on button "Apply Filter" at bounding box center [1061, 479] width 223 height 29
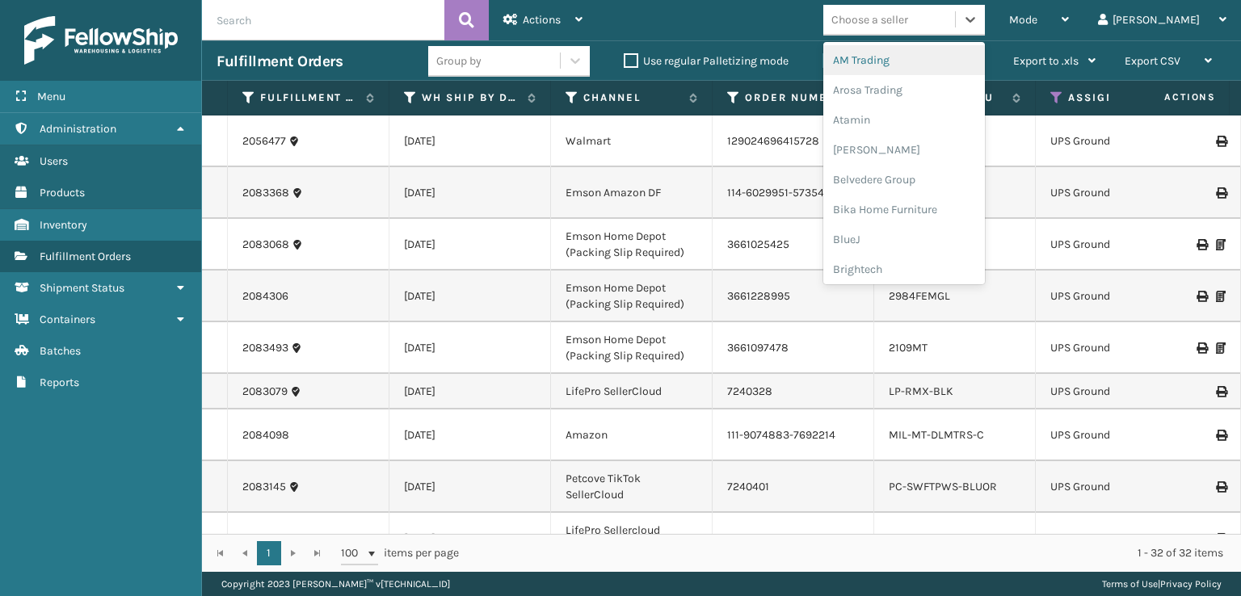
click at [908, 27] on div "Choose a seller" at bounding box center [870, 19] width 77 height 17
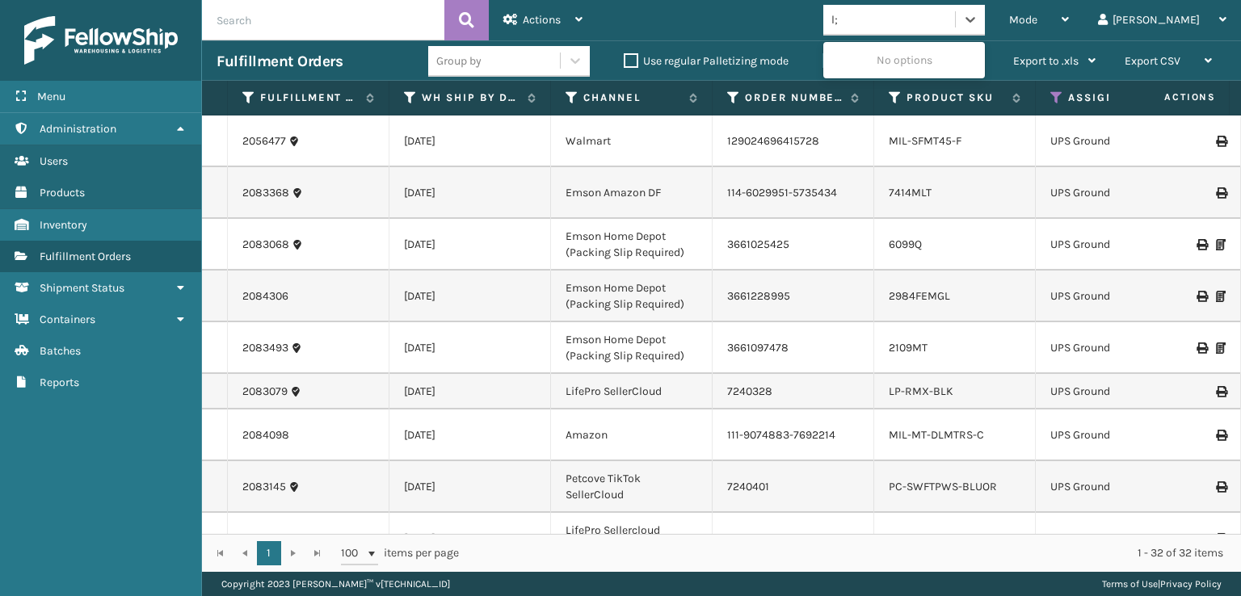
type input "l"
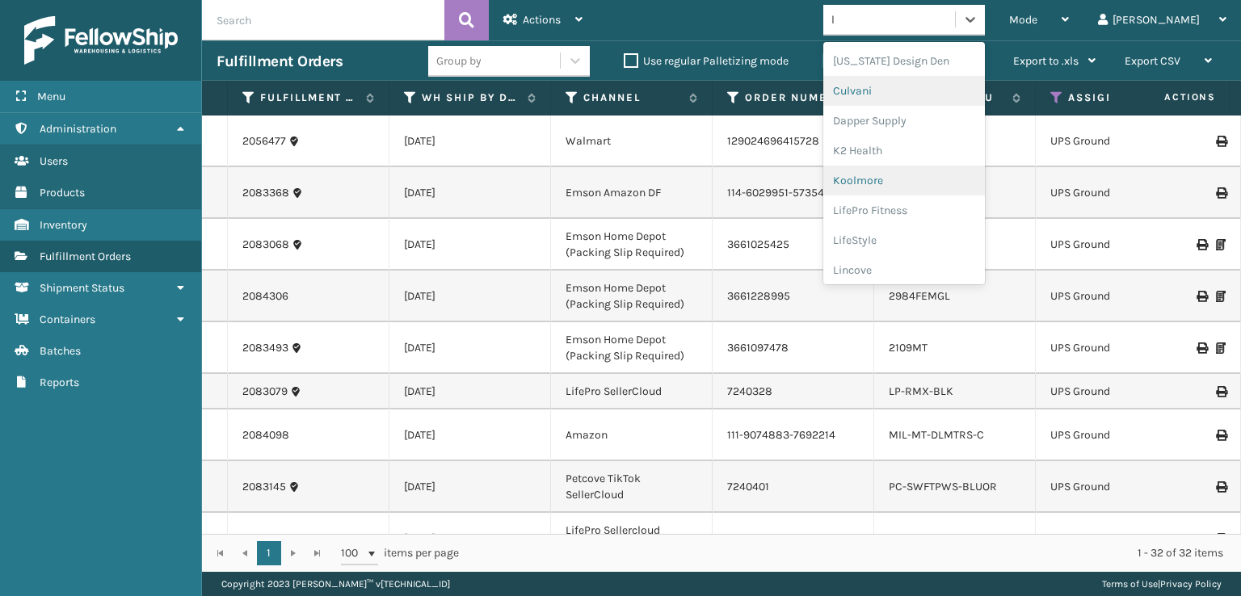
scroll to position [81, 0]
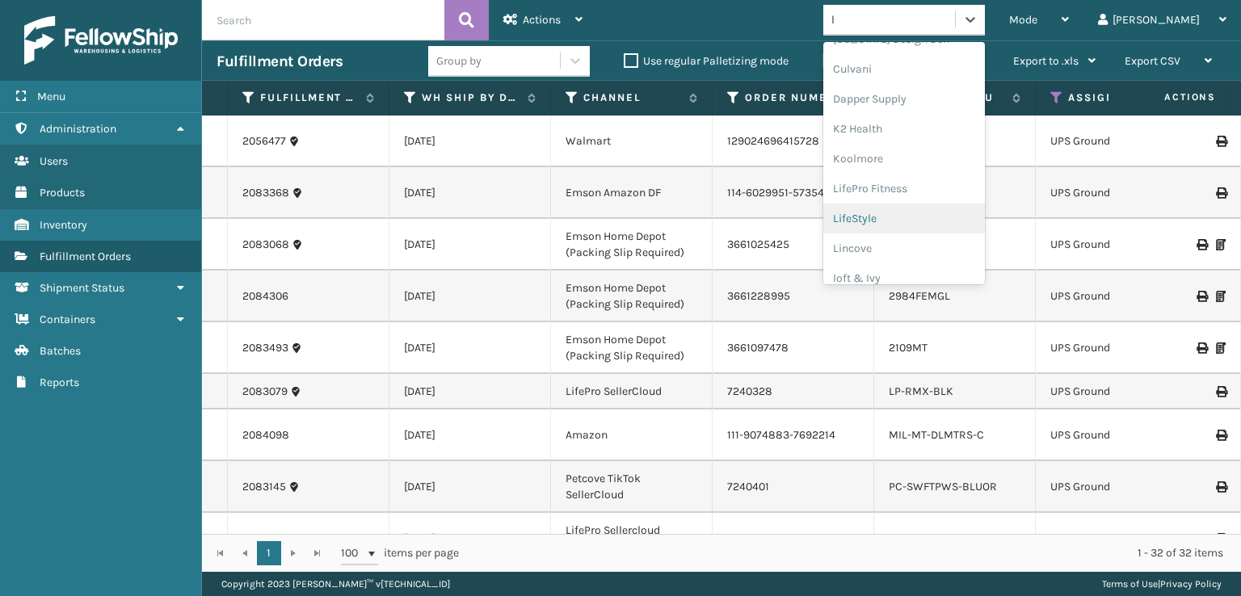
click at [915, 217] on div "LifeStyle" at bounding box center [904, 219] width 162 height 30
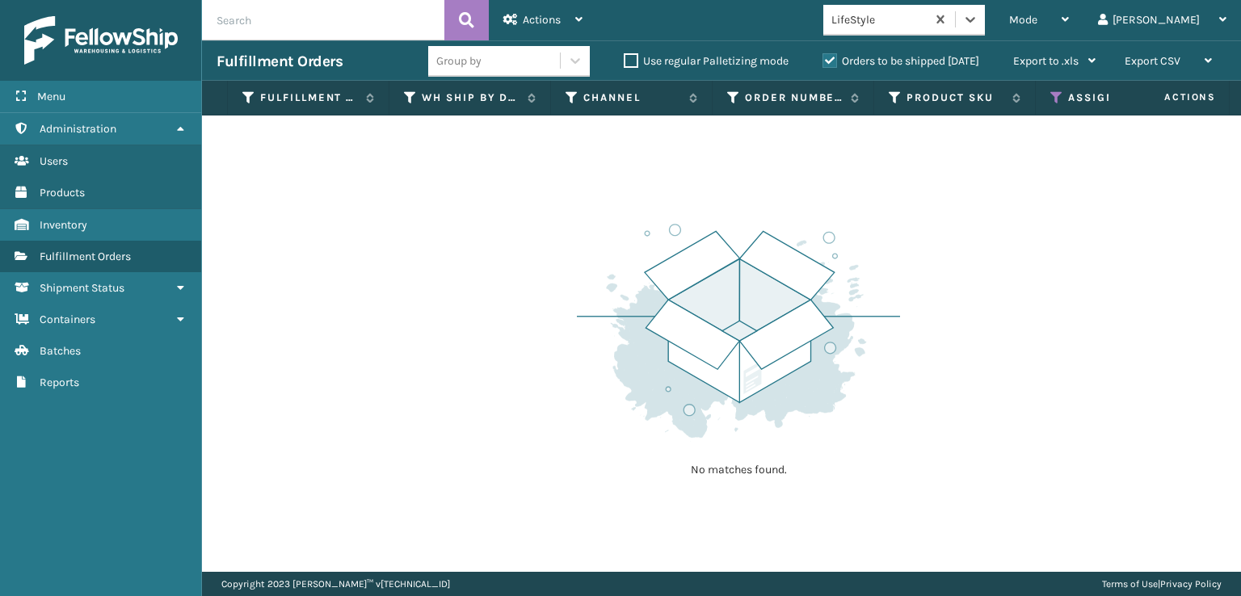
click at [828, 62] on label "Orders to be shipped [DATE]" at bounding box center [901, 61] width 157 height 14
click at [823, 62] on input "Orders to be shipped [DATE]" at bounding box center [823, 57] width 1 height 11
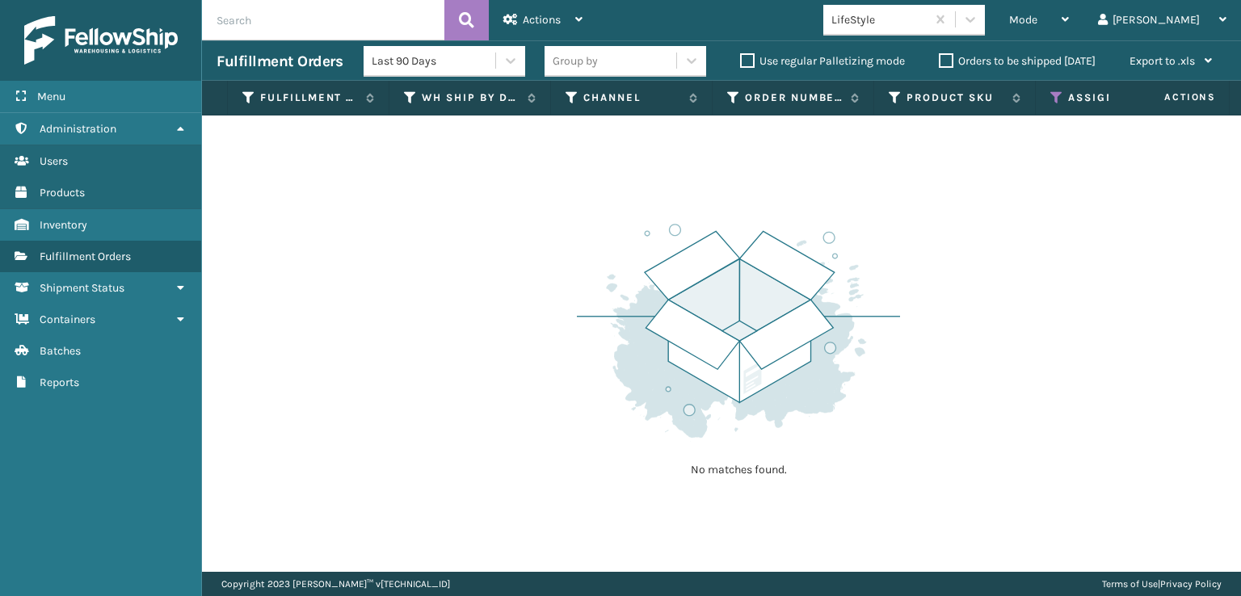
click at [828, 62] on label "Use regular Palletizing mode" at bounding box center [822, 61] width 165 height 14
click at [741, 62] on input "Use regular Palletizing mode" at bounding box center [740, 57] width 1 height 11
checkbox input "true"
click at [939, 57] on label "Orders to be shipped [DATE]" at bounding box center [1017, 61] width 157 height 14
click at [939, 57] on input "Orders to be shipped [DATE]" at bounding box center [939, 57] width 1 height 11
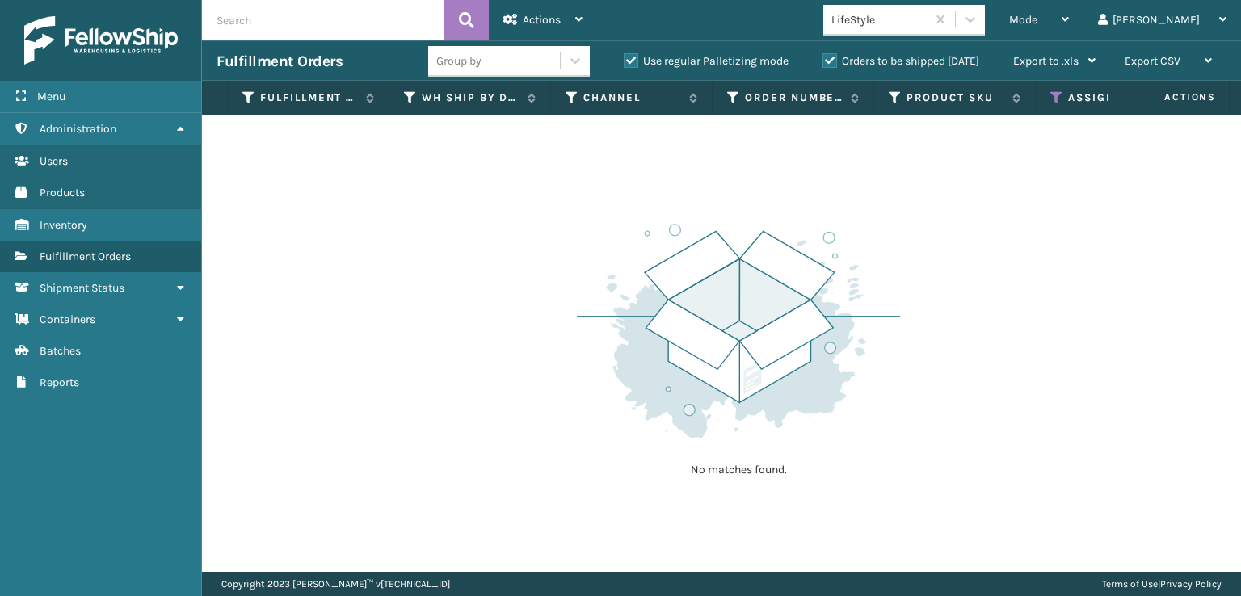
drag, startPoint x: 630, startPoint y: 59, endPoint x: 778, endPoint y: 70, distance: 149.1
click at [634, 58] on label "Use regular Palletizing mode" at bounding box center [706, 61] width 165 height 14
click at [630, 62] on label "Use regular Palletizing mode" at bounding box center [706, 61] width 165 height 14
click at [625, 62] on input "Use regular Palletizing mode" at bounding box center [624, 57] width 1 height 11
checkbox input "false"
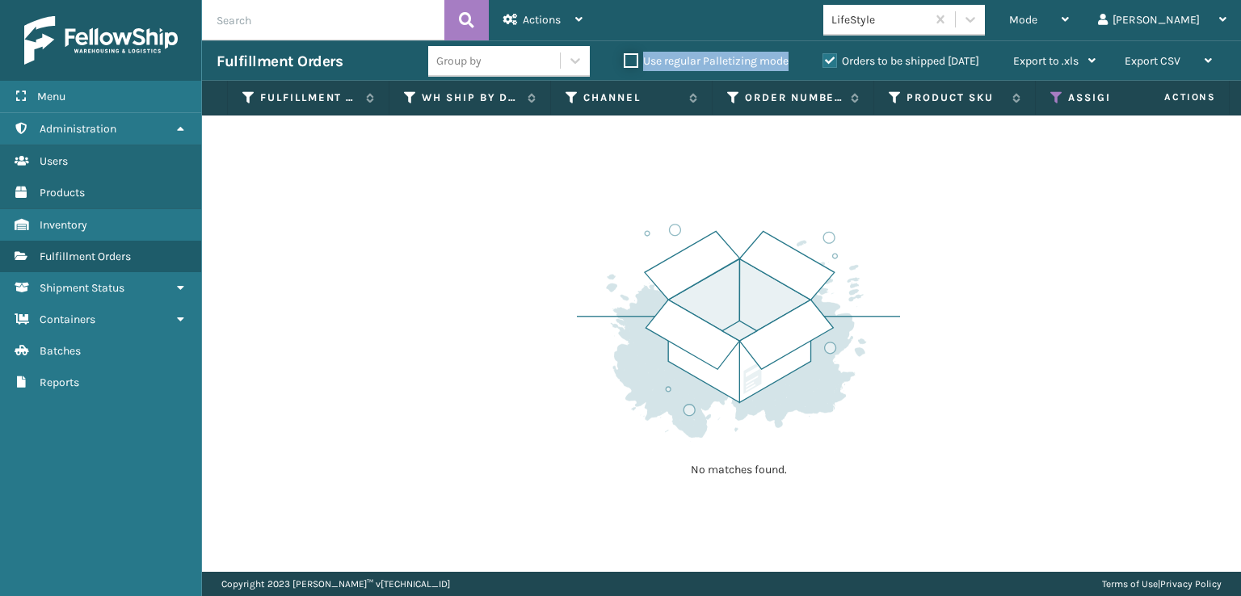
scroll to position [0, 149]
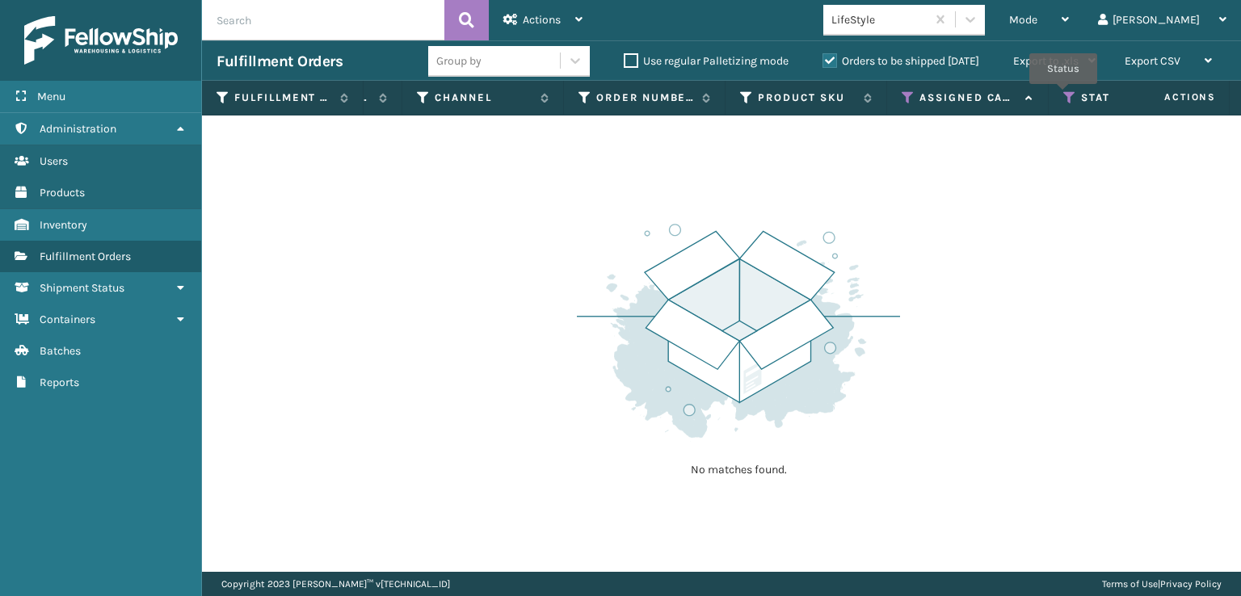
click at [1064, 95] on icon at bounding box center [1070, 98] width 13 height 15
click at [904, 98] on icon at bounding box center [908, 98] width 13 height 15
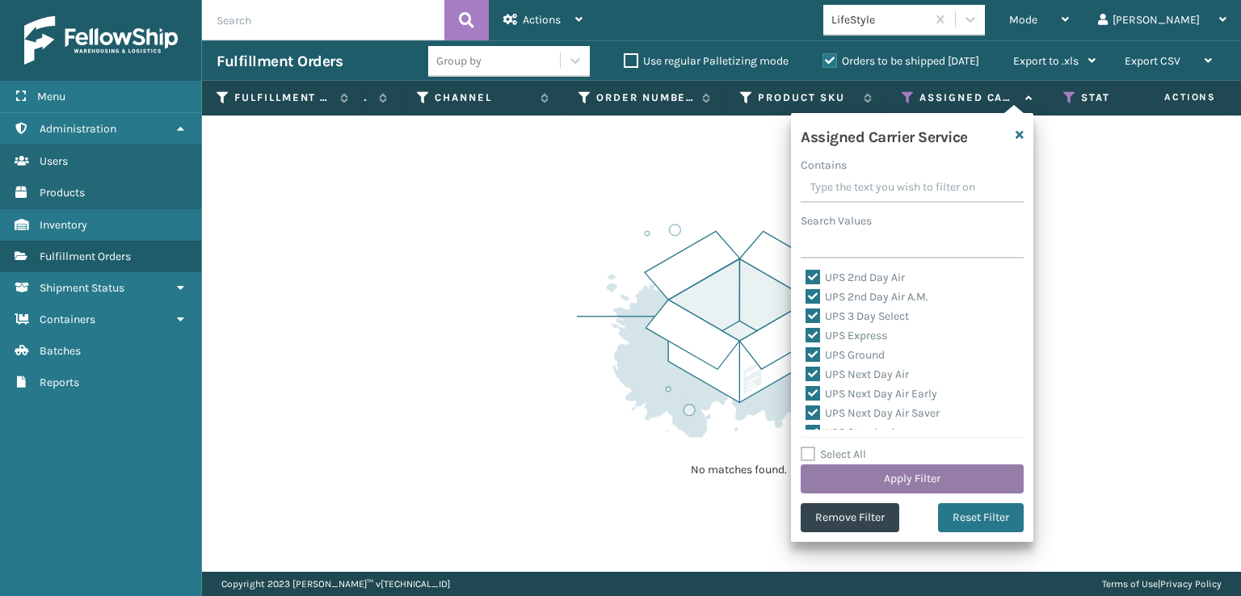
click at [929, 472] on button "Apply Filter" at bounding box center [912, 479] width 223 height 29
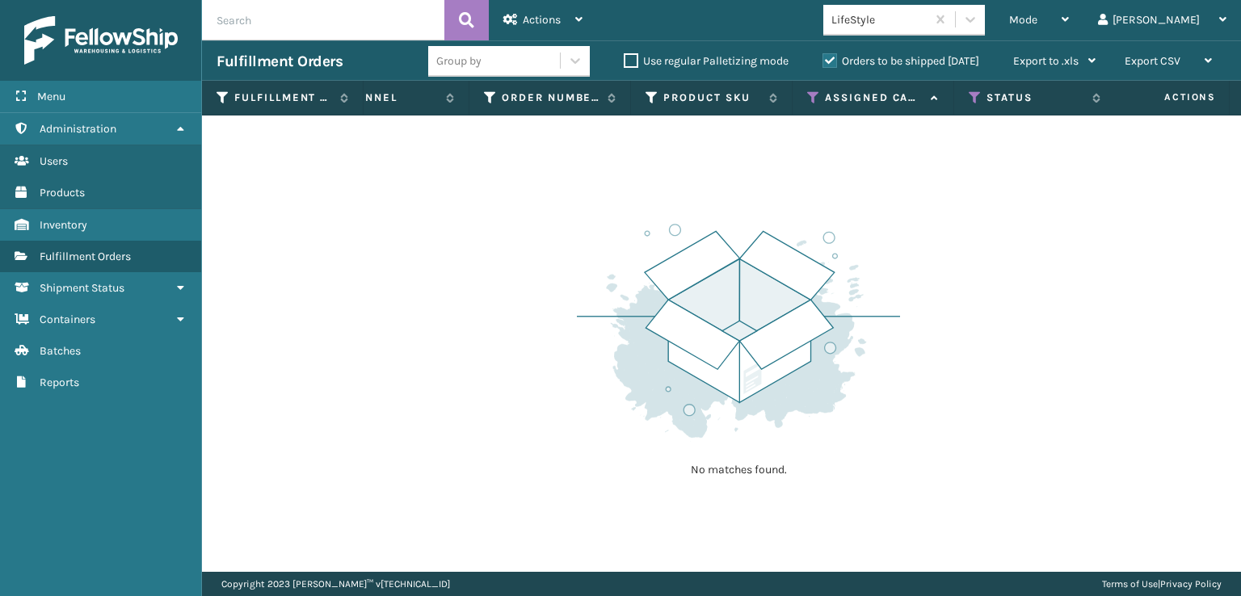
scroll to position [0, 0]
click at [958, 97] on icon at bounding box center [960, 98] width 13 height 15
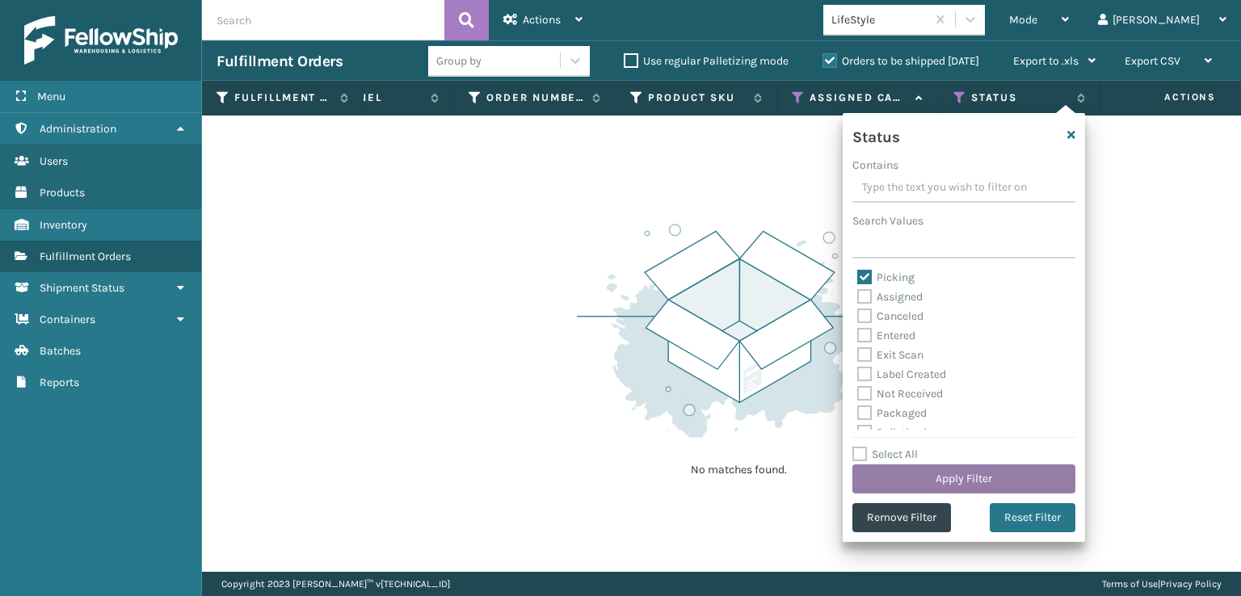
click at [966, 470] on button "Apply Filter" at bounding box center [964, 479] width 223 height 29
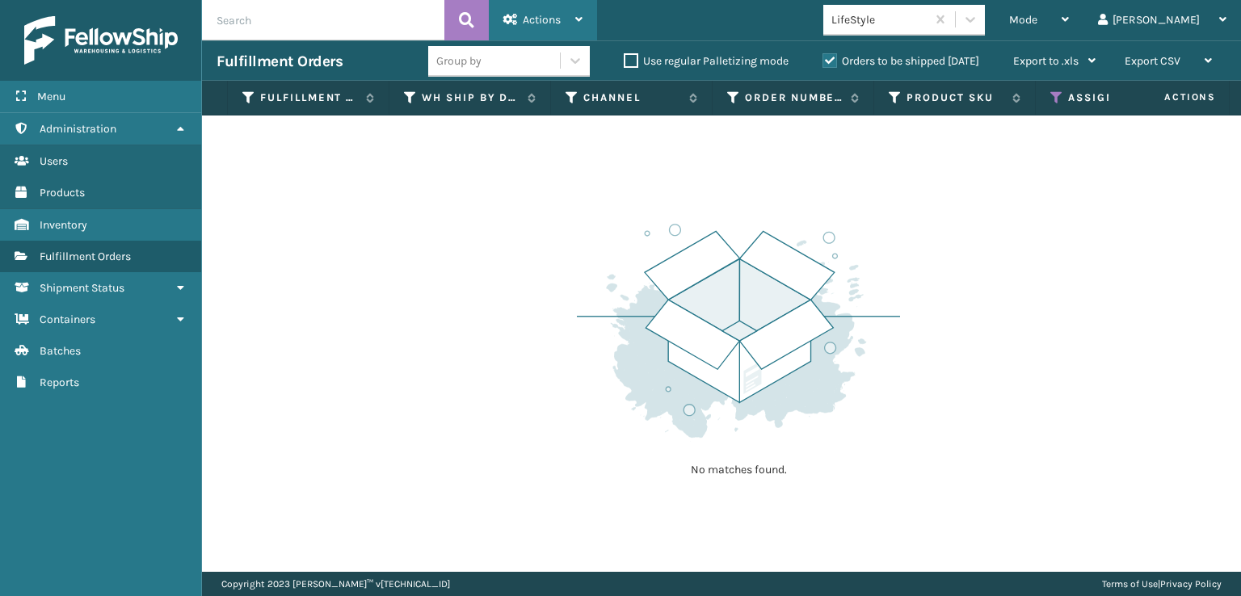
click at [510, 23] on icon at bounding box center [510, 19] width 15 height 11
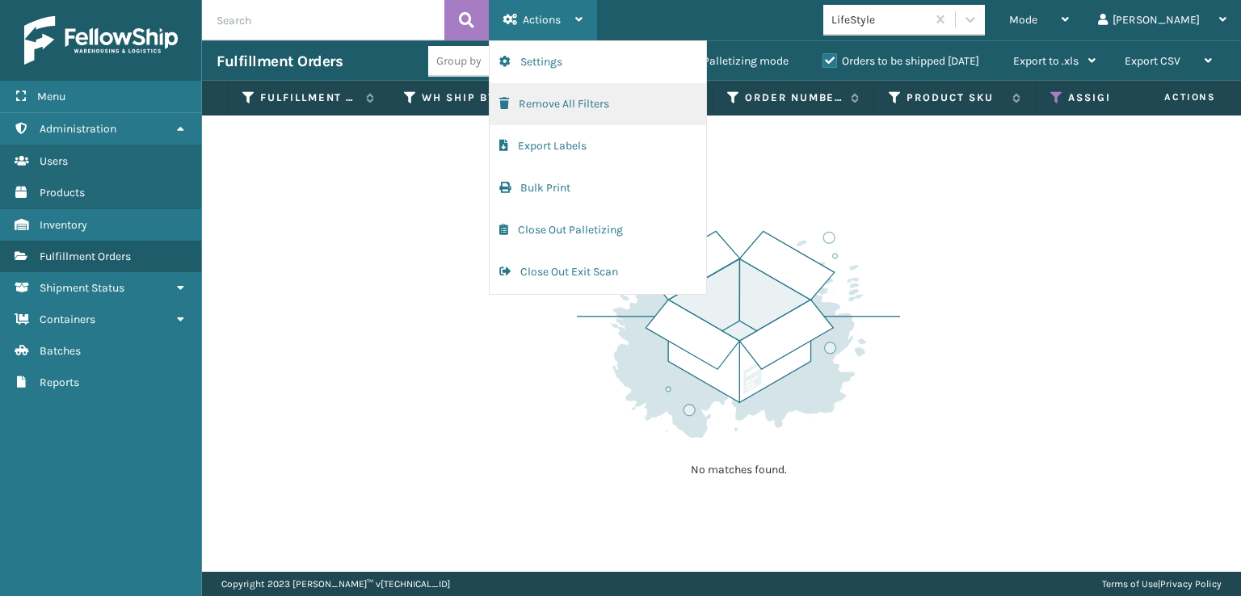
click at [534, 107] on button "Remove All Filters" at bounding box center [598, 104] width 217 height 42
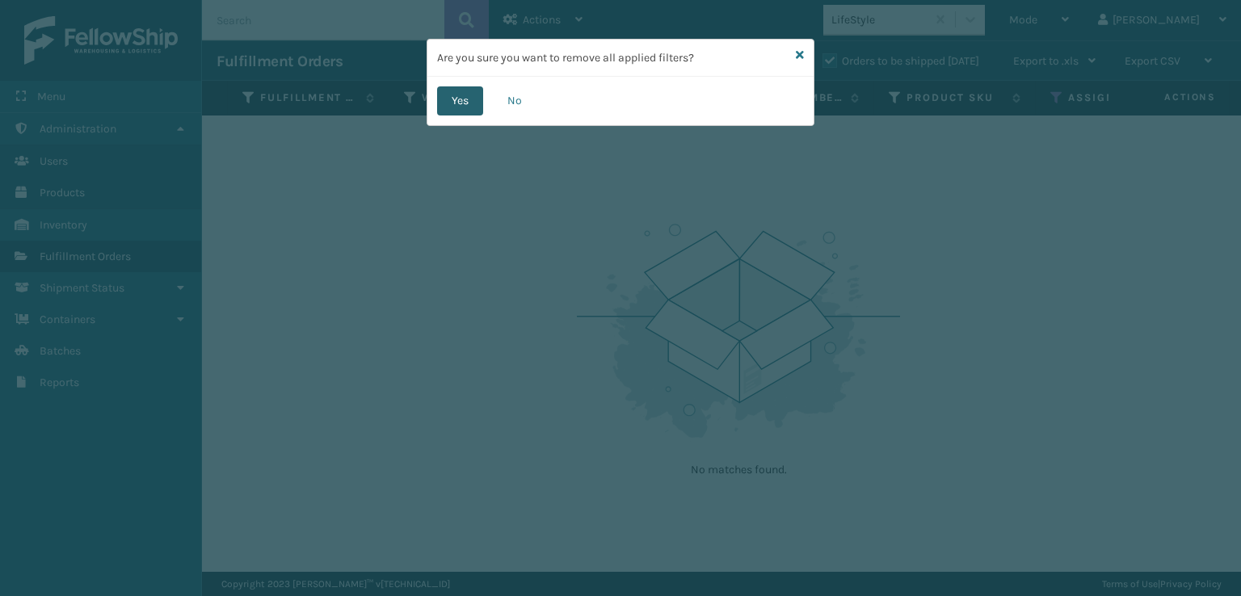
click at [456, 99] on button "Yes" at bounding box center [460, 100] width 46 height 29
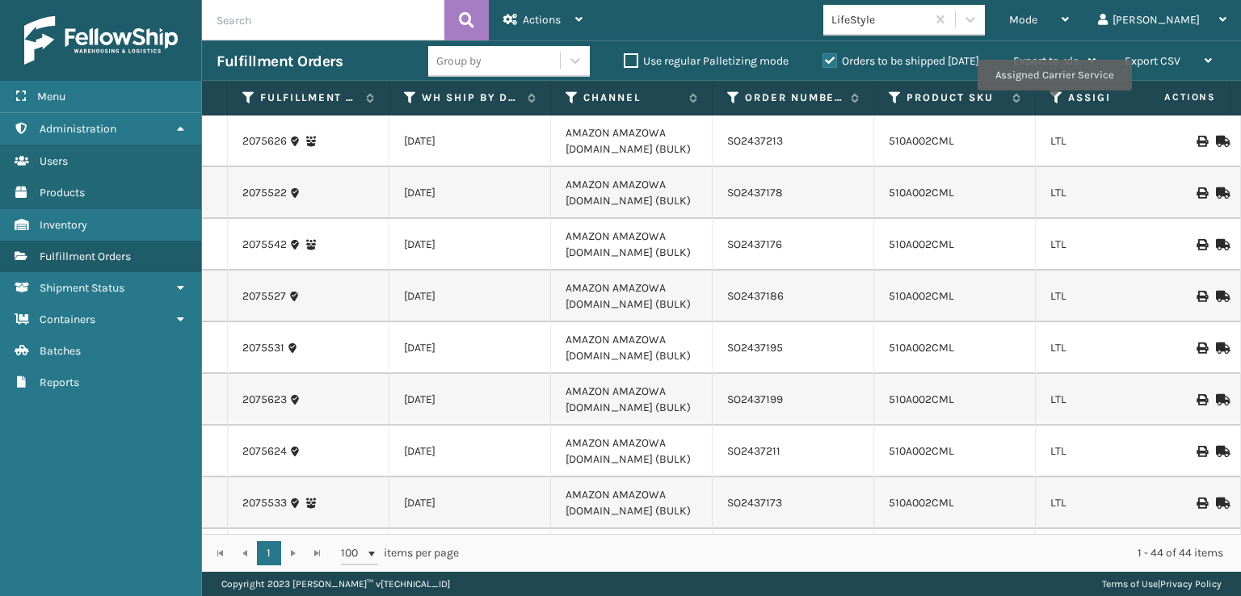
click at [1054, 102] on icon at bounding box center [1057, 98] width 13 height 15
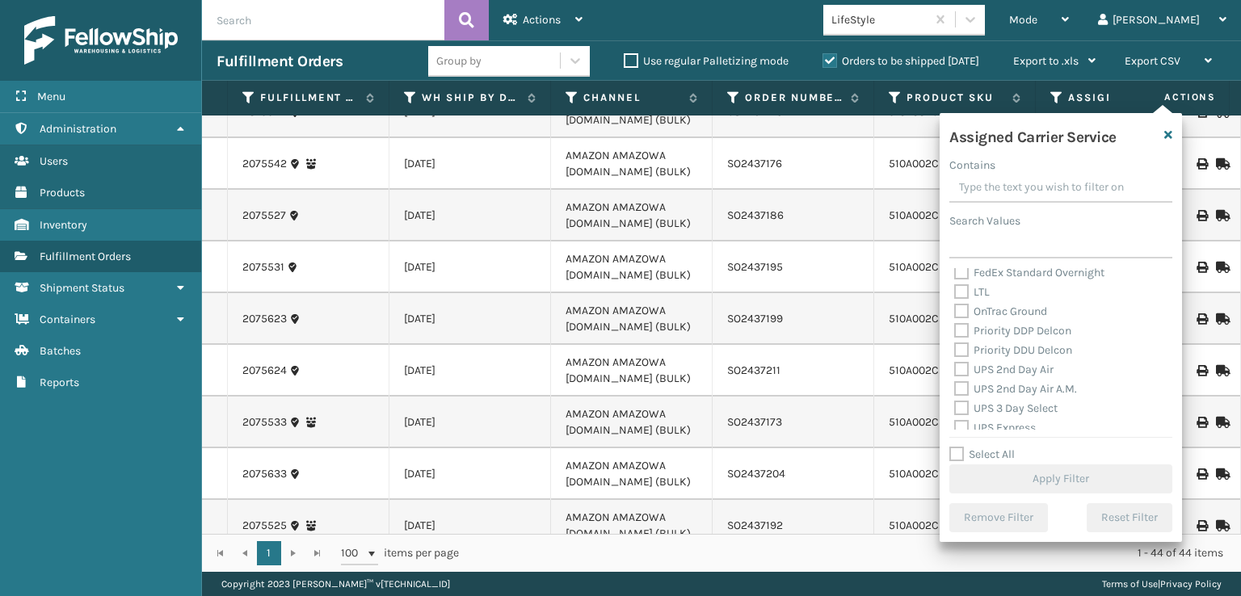
scroll to position [242, 0]
click at [963, 347] on label "UPS 2nd Day Air" at bounding box center [1003, 346] width 99 height 14
click at [955, 347] on input "UPS 2nd Day Air" at bounding box center [954, 341] width 1 height 11
checkbox input "true"
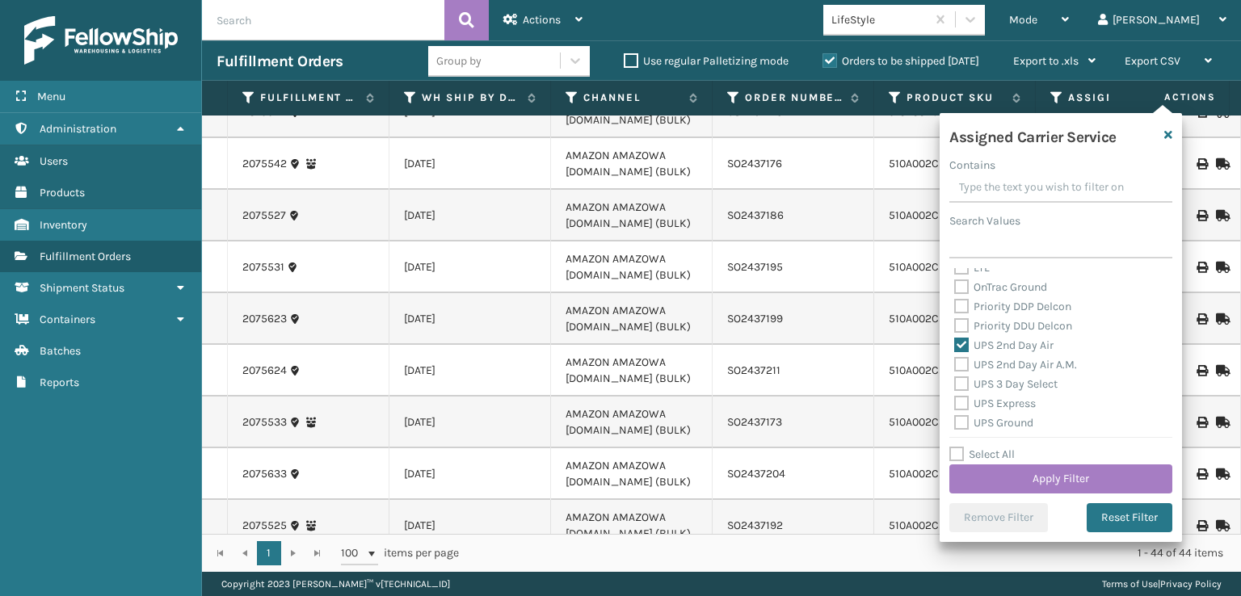
click at [961, 321] on label "Priority DDU Delcon" at bounding box center [1013, 326] width 118 height 14
click at [955, 321] on input "Priority DDU Delcon" at bounding box center [954, 322] width 1 height 11
click at [961, 323] on label "Priority DDU Delcon" at bounding box center [1013, 326] width 118 height 14
click at [955, 323] on input "Priority DDU Delcon" at bounding box center [954, 322] width 1 height 11
checkbox input "false"
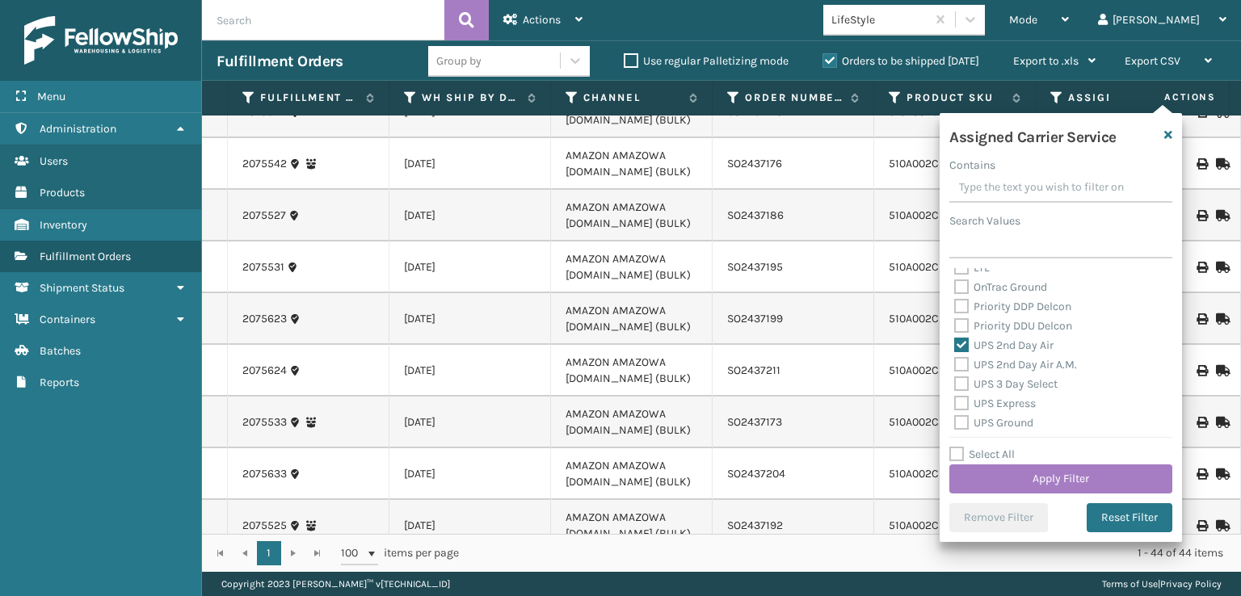
click at [962, 353] on div "UPS 2nd Day Air" at bounding box center [1060, 345] width 213 height 19
click at [973, 389] on label "UPS 3 Day Select" at bounding box center [1005, 384] width 103 height 14
click at [955, 385] on input "UPS 3 Day Select" at bounding box center [954, 380] width 1 height 11
checkbox input "true"
click at [960, 362] on label "UPS 2nd Day Air A.M." at bounding box center [1015, 365] width 123 height 14
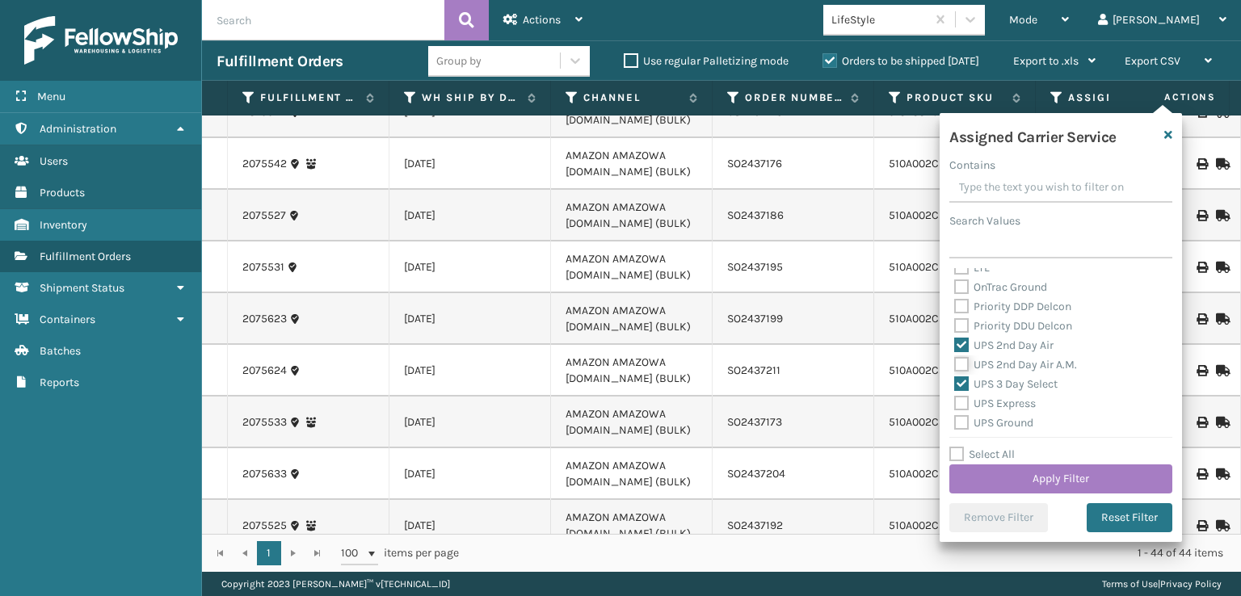
click at [955, 362] on input "UPS 2nd Day Air A.M." at bounding box center [954, 361] width 1 height 11
checkbox input "true"
click at [961, 424] on label "UPS Ground" at bounding box center [993, 423] width 79 height 14
click at [955, 424] on input "UPS Ground" at bounding box center [954, 419] width 1 height 11
checkbox input "true"
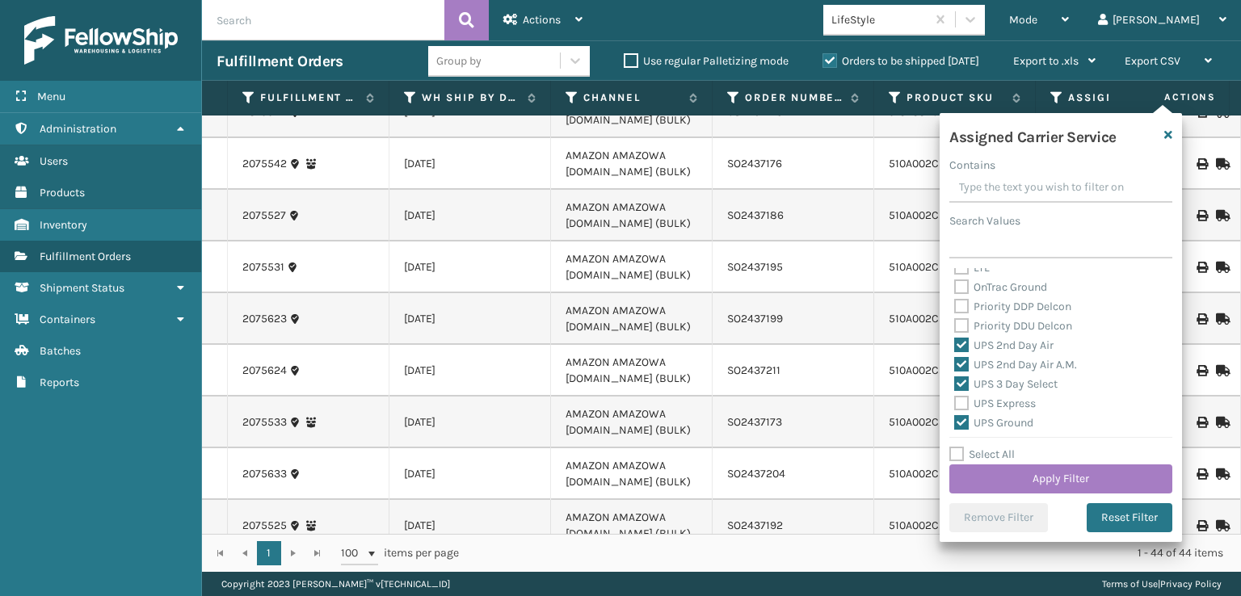
click at [958, 403] on label "UPS Express" at bounding box center [995, 404] width 82 height 14
click at [955, 403] on input "UPS Express" at bounding box center [954, 399] width 1 height 11
checkbox input "true"
click at [961, 391] on div "UPS Next Day Air Saver" at bounding box center [1060, 400] width 213 height 19
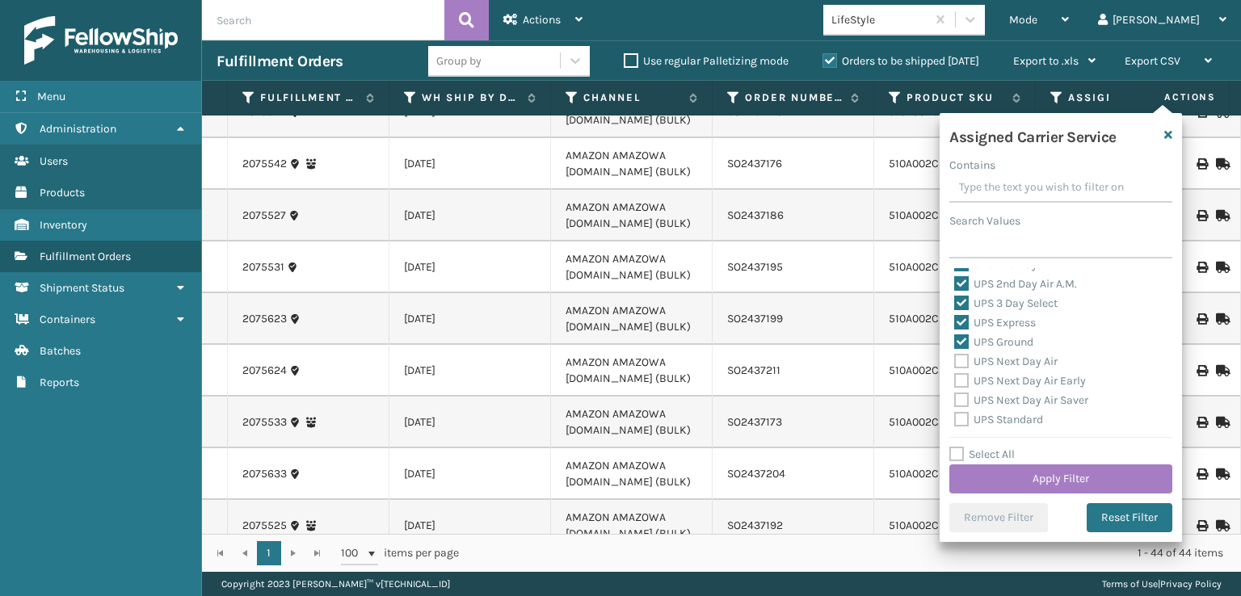
drag, startPoint x: 963, startPoint y: 385, endPoint x: 967, endPoint y: 350, distance: 35.0
click at [964, 378] on label "UPS Next Day Air Early" at bounding box center [1020, 381] width 132 height 14
click at [955, 378] on input "UPS Next Day Air Early" at bounding box center [954, 377] width 1 height 11
checkbox input "true"
click at [963, 366] on label "UPS Next Day Air" at bounding box center [1005, 362] width 103 height 14
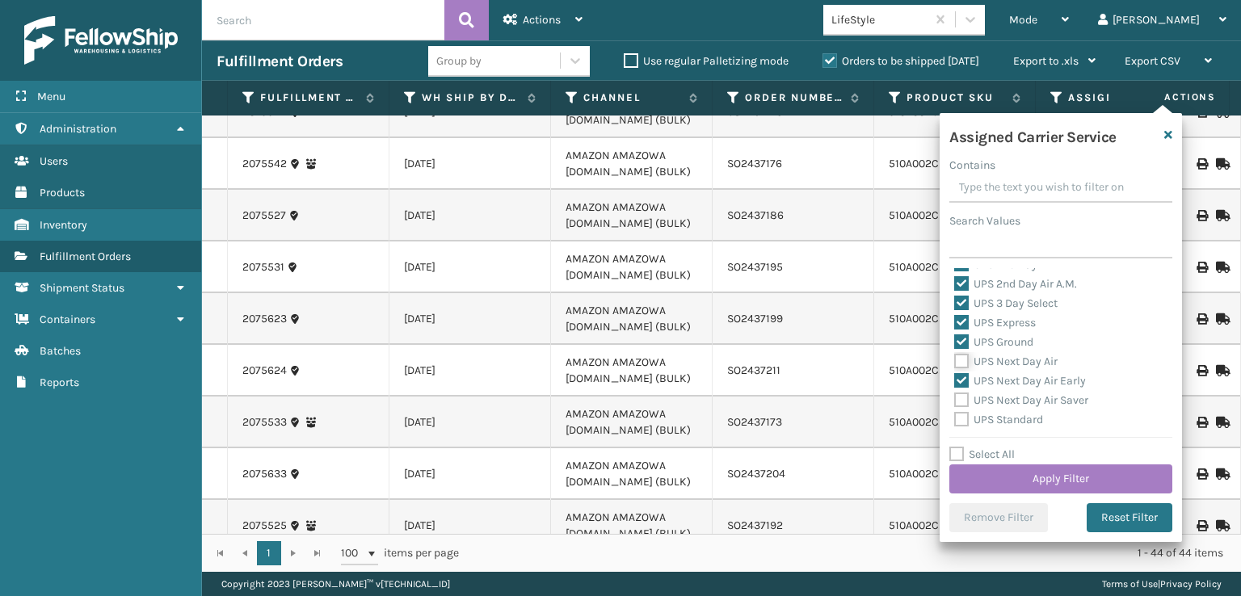
click at [955, 363] on input "UPS Next Day Air" at bounding box center [954, 357] width 1 height 11
checkbox input "true"
click at [963, 398] on label "UPS Next Day Air Saver" at bounding box center [1021, 401] width 134 height 14
click at [955, 398] on input "UPS Next Day Air Saver" at bounding box center [954, 396] width 1 height 11
checkbox input "true"
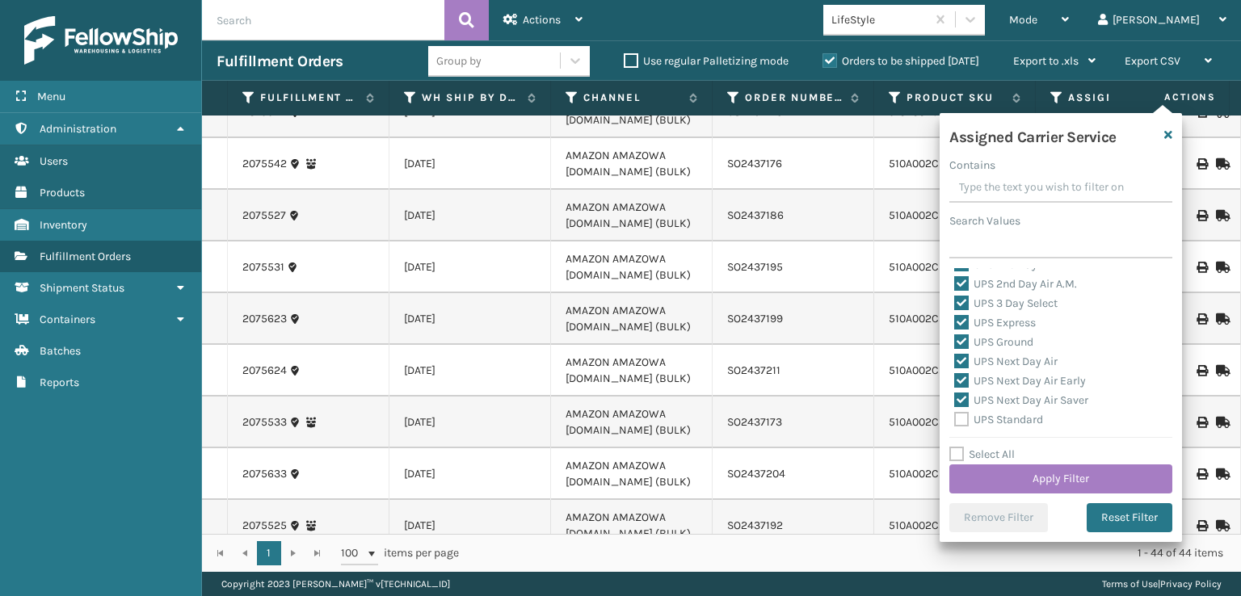
click at [962, 423] on label "UPS Standard" at bounding box center [998, 420] width 89 height 14
click at [955, 421] on input "UPS Standard" at bounding box center [954, 416] width 1 height 11
checkbox input "true"
click at [957, 376] on label "USPS First Class Mail" at bounding box center [1017, 378] width 127 height 14
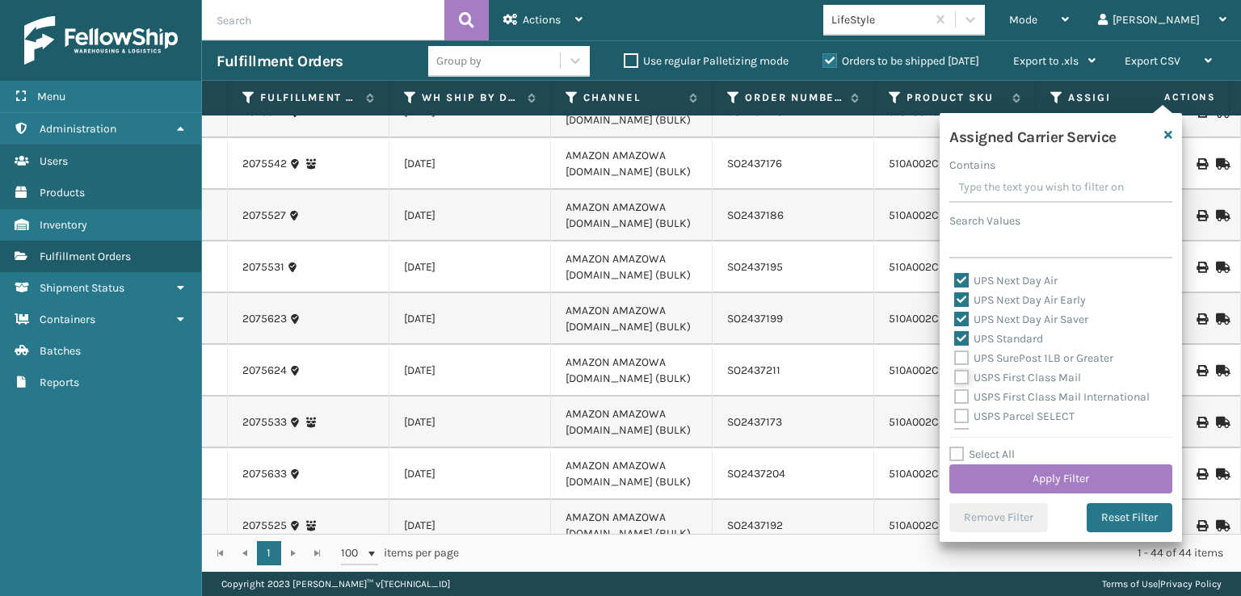
click at [955, 376] on input "USPS First Class Mail" at bounding box center [954, 374] width 1 height 11
click at [957, 376] on label "USPS First Class Mail" at bounding box center [1017, 378] width 127 height 14
click at [955, 376] on input "USPS First Class Mail" at bounding box center [954, 374] width 1 height 11
checkbox input "false"
click at [958, 360] on label "UPS SurePost 1LB or Greater" at bounding box center [1033, 359] width 159 height 14
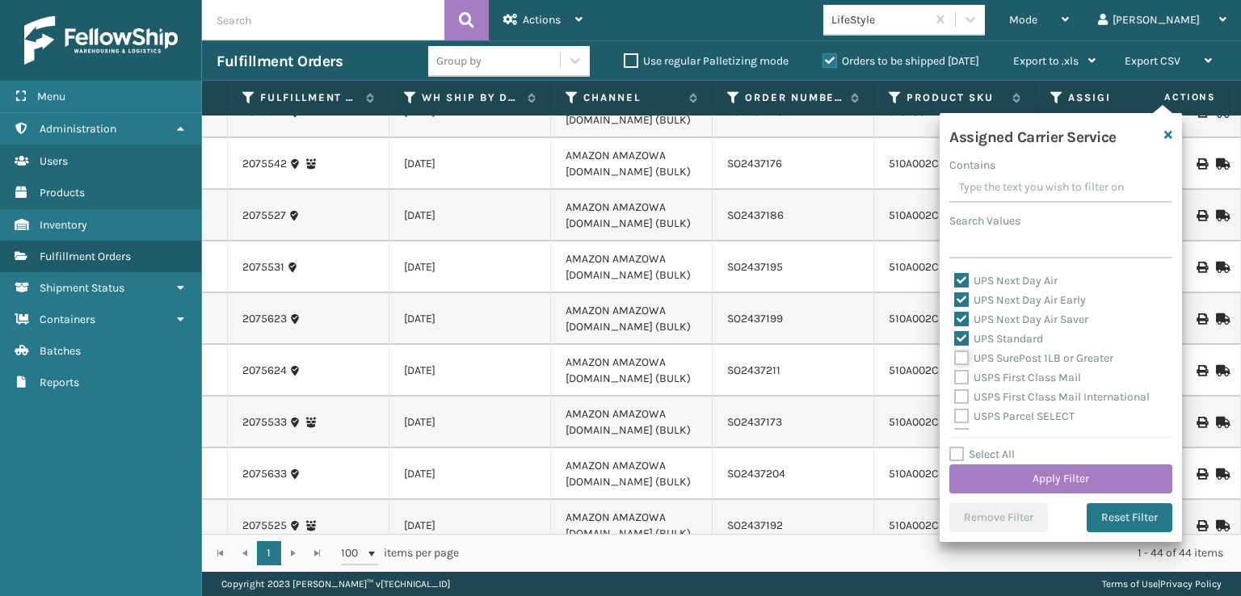
click at [955, 360] on input "UPS SurePost 1LB or Greater" at bounding box center [954, 354] width 1 height 11
checkbox input "true"
click at [1010, 482] on button "Apply Filter" at bounding box center [1061, 479] width 223 height 29
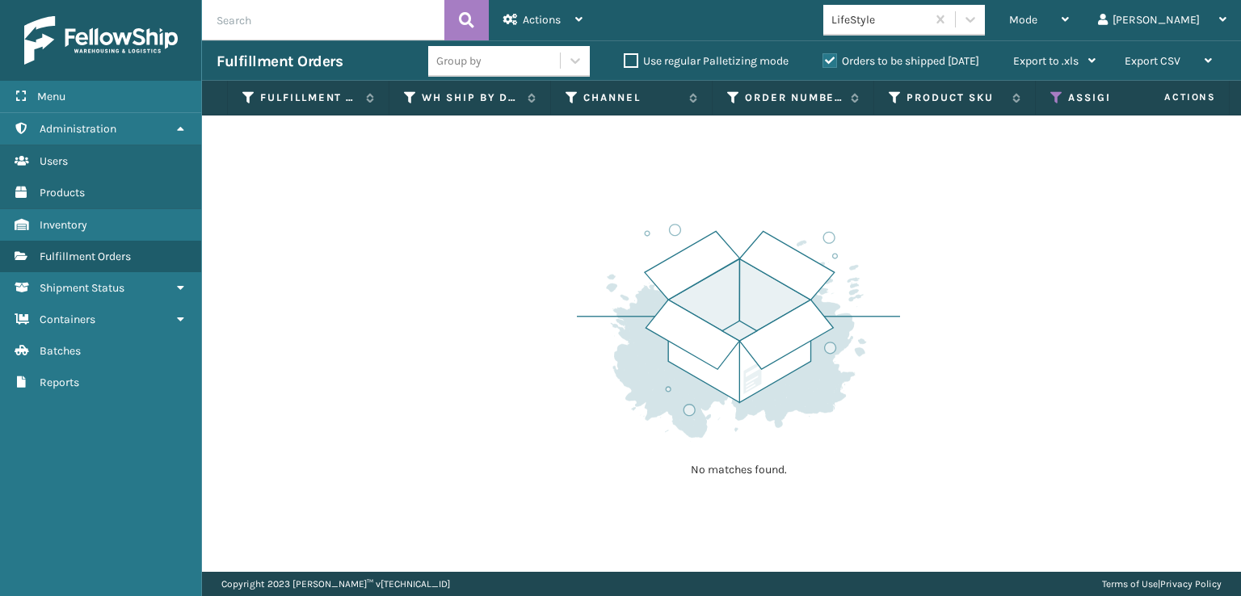
click at [613, 556] on div "No matches found." at bounding box center [721, 344] width 1039 height 457
click at [921, 101] on icon at bounding box center [927, 98] width 13 height 15
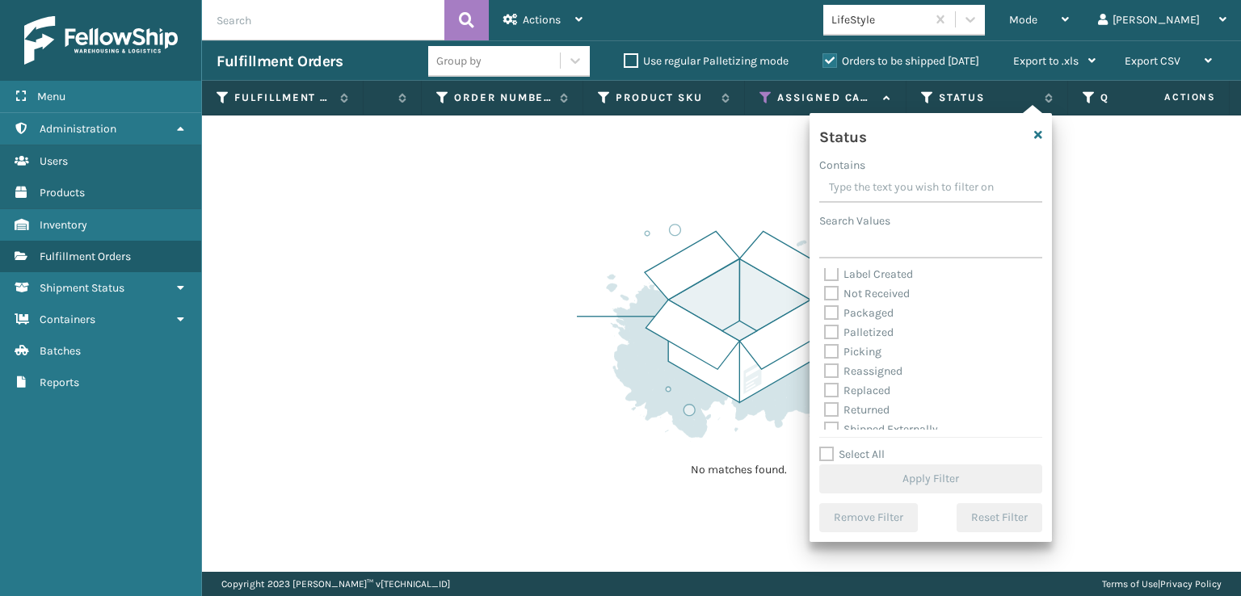
click at [830, 348] on label "Picking" at bounding box center [852, 352] width 57 height 14
click at [825, 348] on input "Picking" at bounding box center [824, 348] width 1 height 11
checkbox input "true"
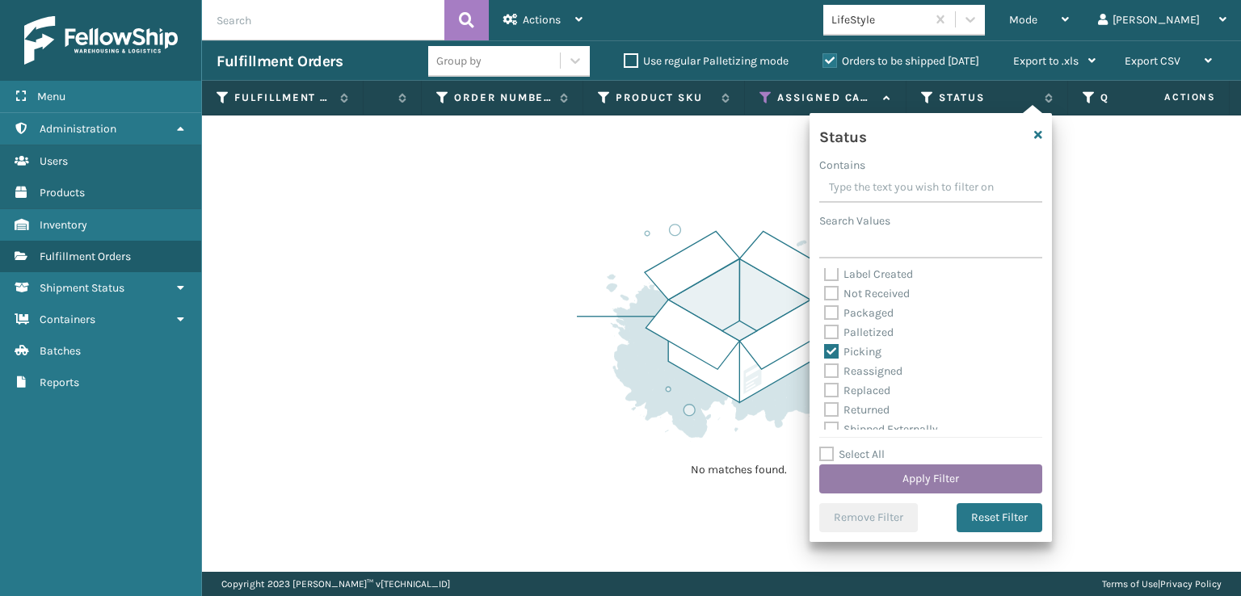
click at [878, 465] on button "Apply Filter" at bounding box center [930, 479] width 223 height 29
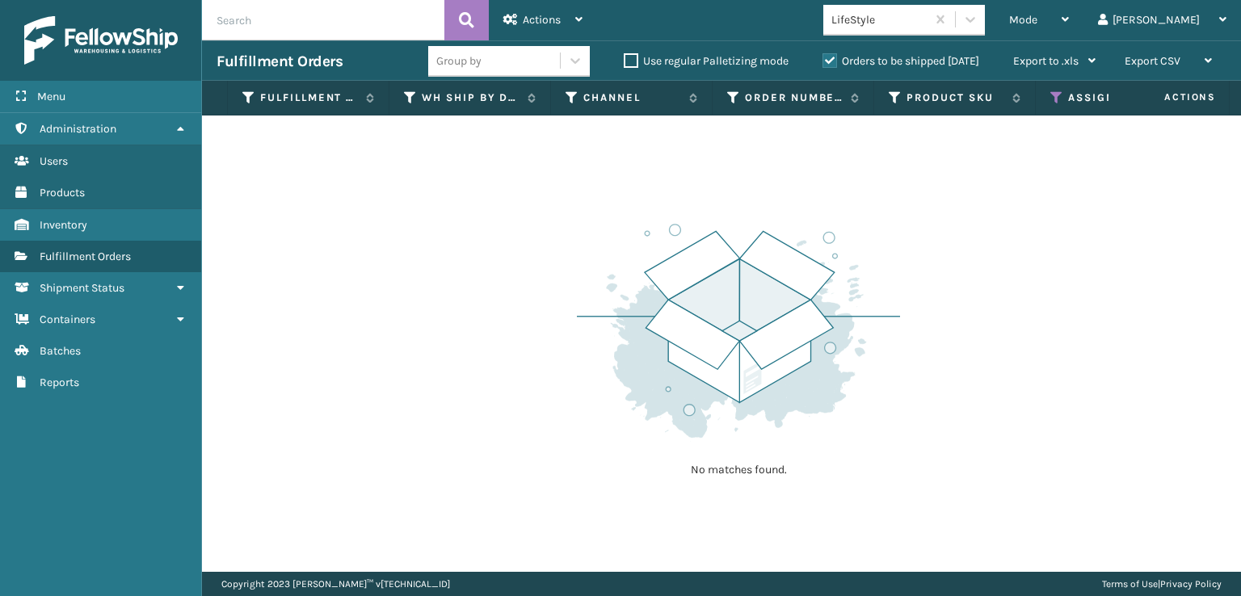
click at [827, 61] on label "Orders to be shipped [DATE]" at bounding box center [901, 61] width 157 height 14
click at [823, 61] on input "Orders to be shipped [DATE]" at bounding box center [823, 57] width 1 height 11
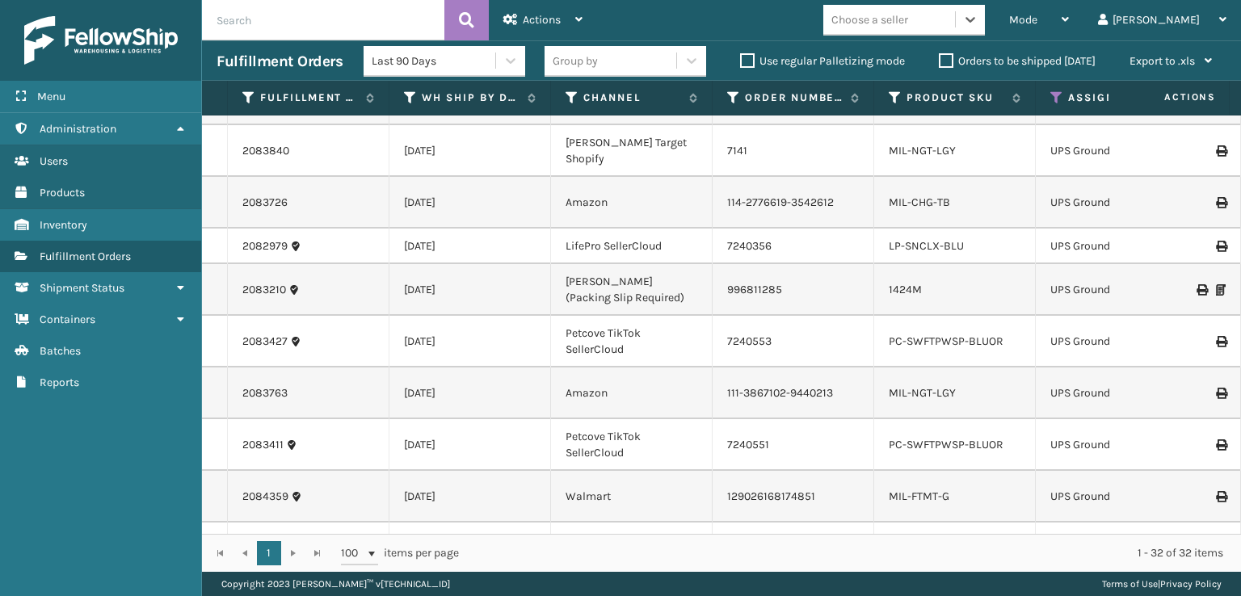
scroll to position [941, 0]
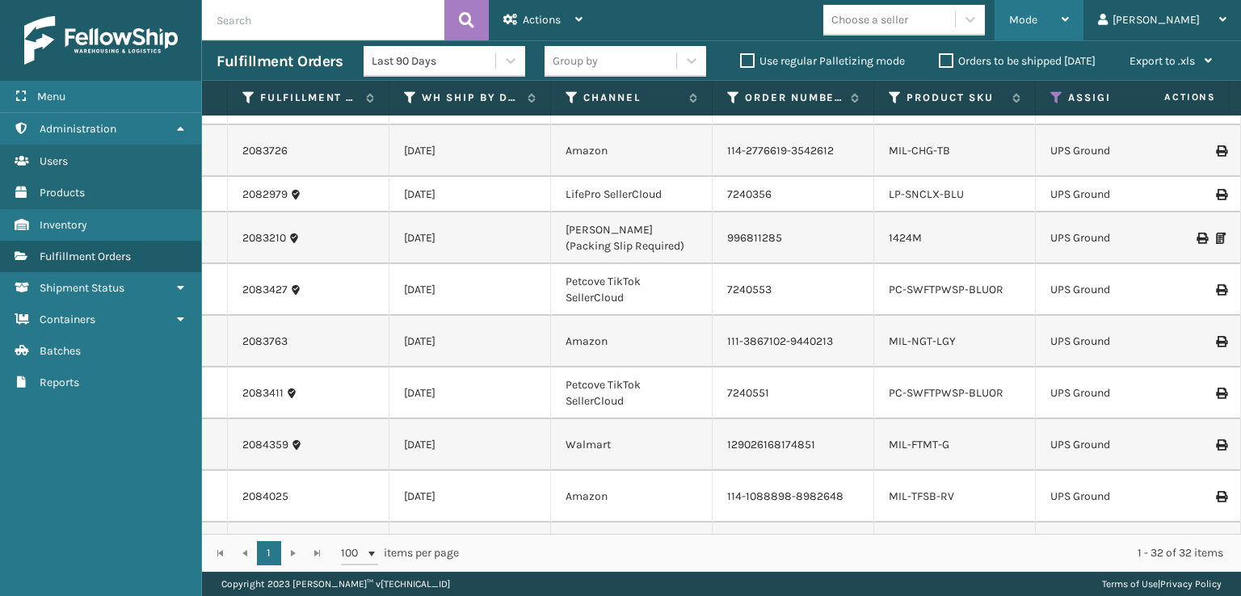
click at [1038, 23] on span "Mode" at bounding box center [1023, 20] width 28 height 14
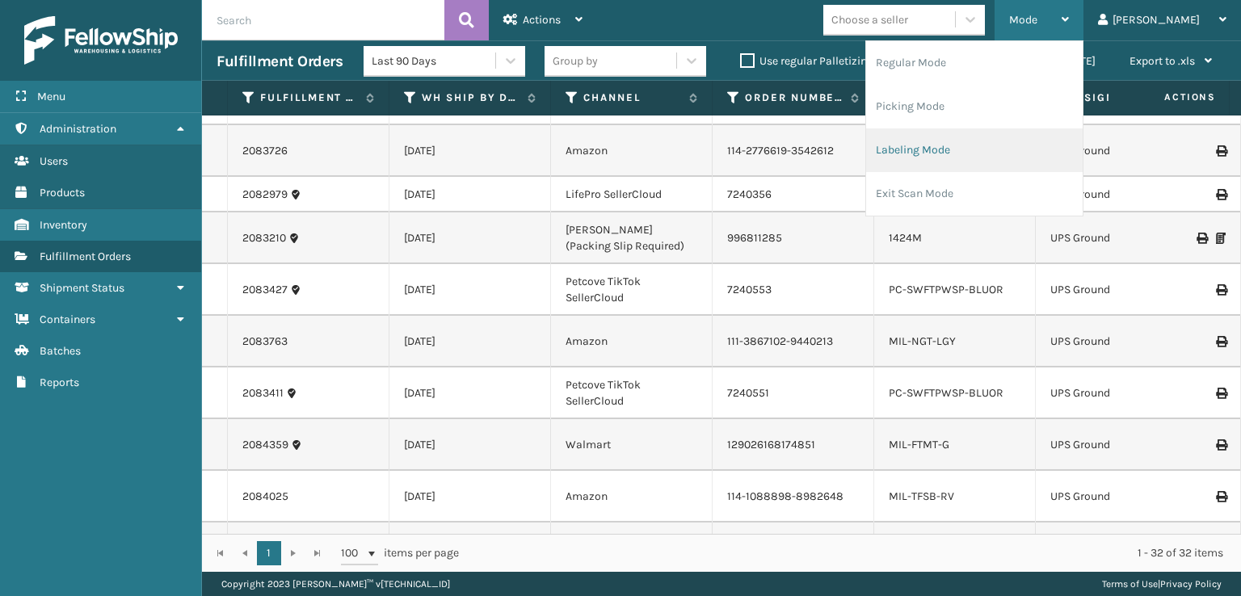
click at [980, 150] on li "Labeling Mode" at bounding box center [974, 150] width 217 height 44
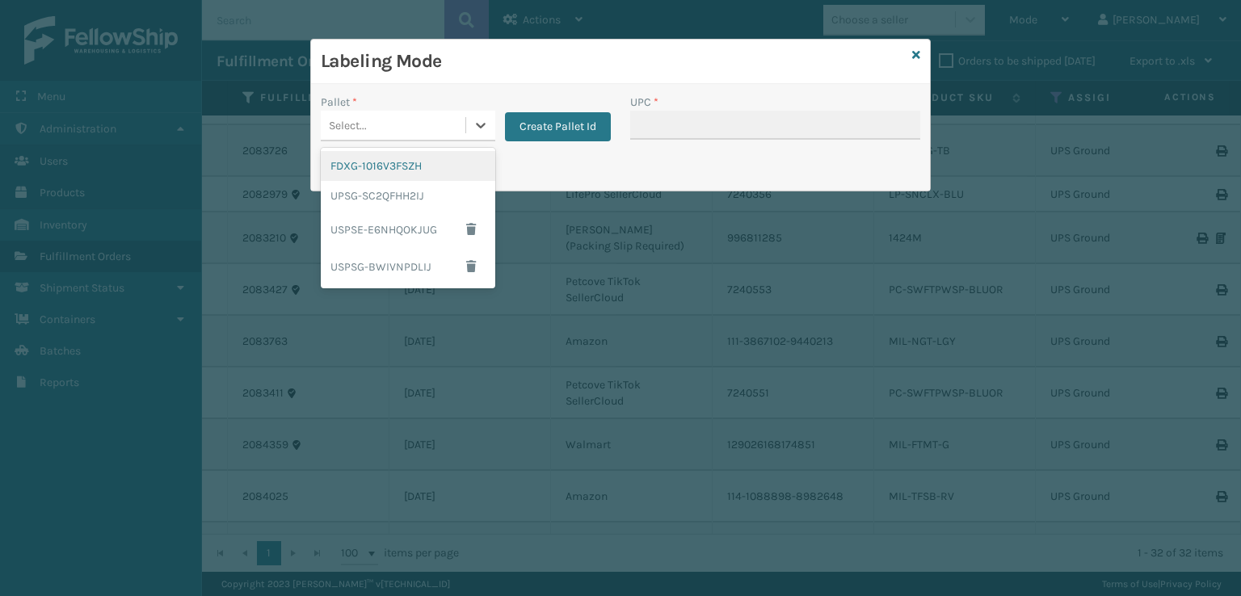
click at [450, 124] on div "Select..." at bounding box center [393, 125] width 145 height 27
click at [388, 205] on div "UPSG-SC2QFHH2IJ" at bounding box center [408, 196] width 175 height 30
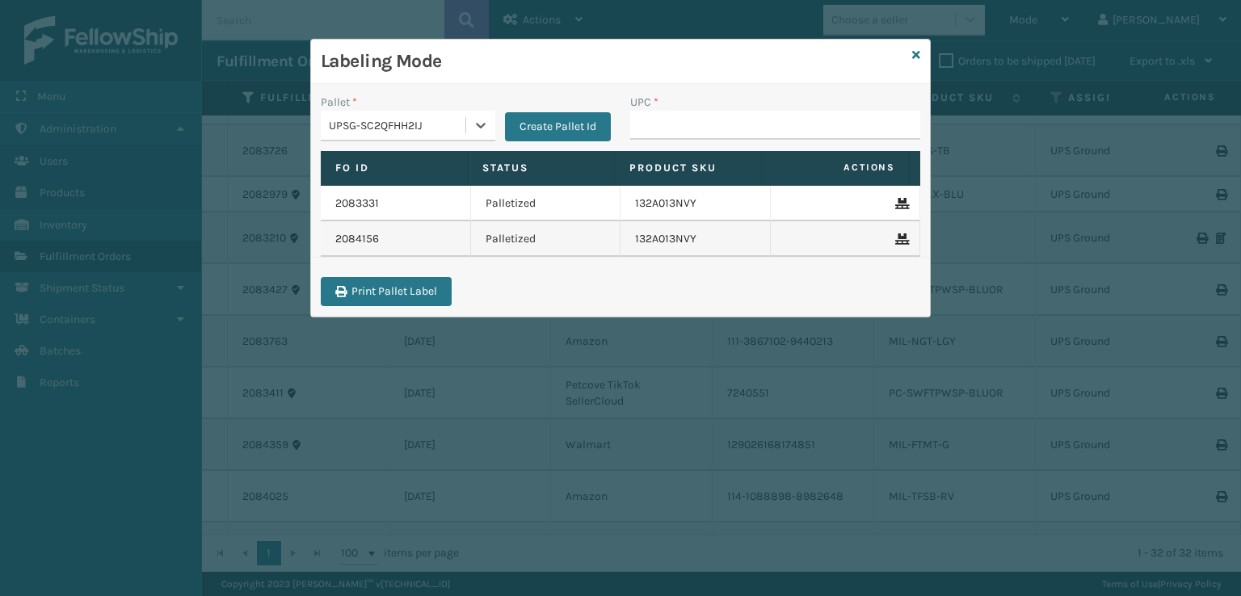
click at [780, 105] on div "UPC *" at bounding box center [775, 102] width 290 height 17
click at [674, 133] on input "UPC *" at bounding box center [775, 125] width 290 height 29
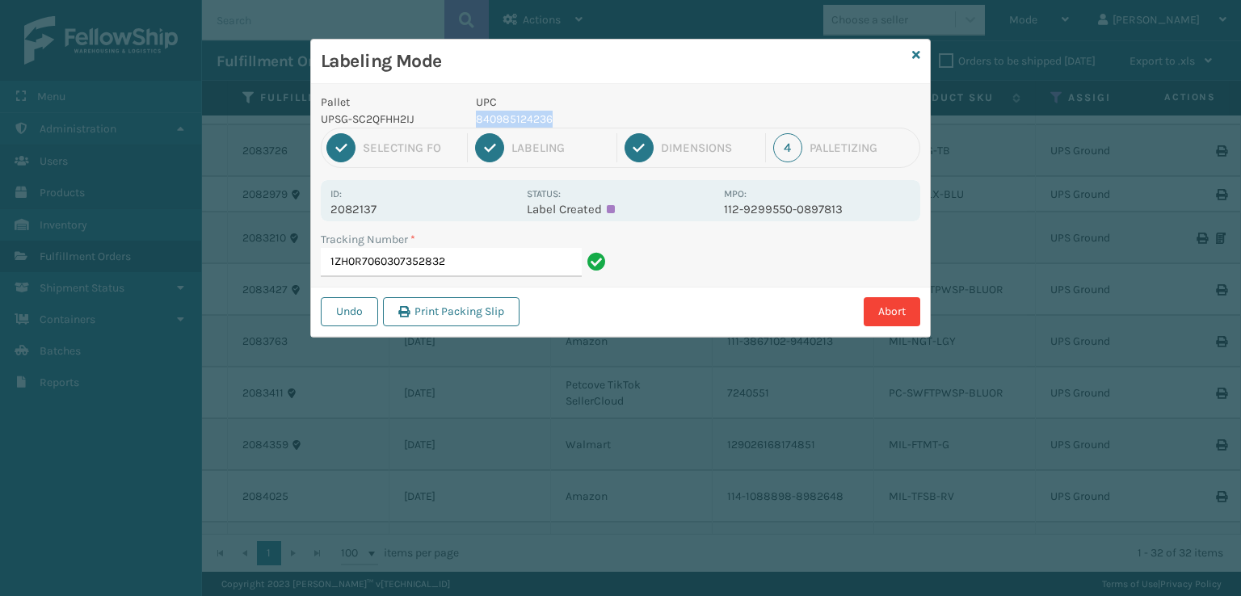
drag, startPoint x: 554, startPoint y: 115, endPoint x: 467, endPoint y: 122, distance: 87.6
click at [467, 122] on div "UPC 840985124236" at bounding box center [595, 111] width 258 height 34
copy p "840985124236"
click at [484, 259] on input "1ZH0R7060307352832" at bounding box center [451, 262] width 261 height 29
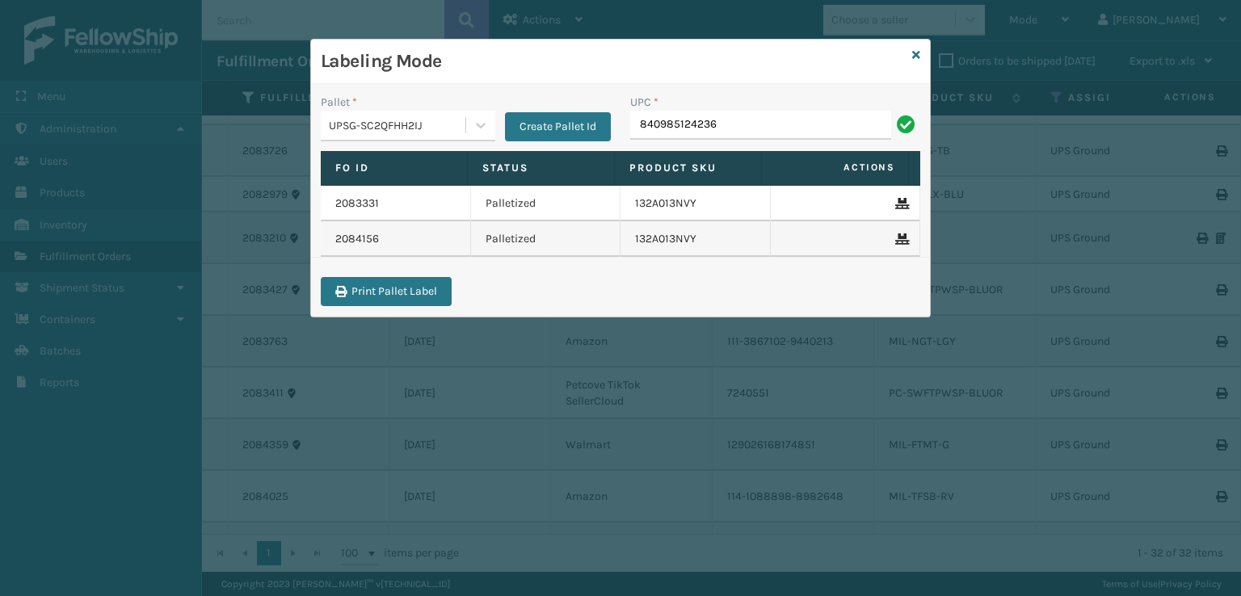
type input "840985124236"
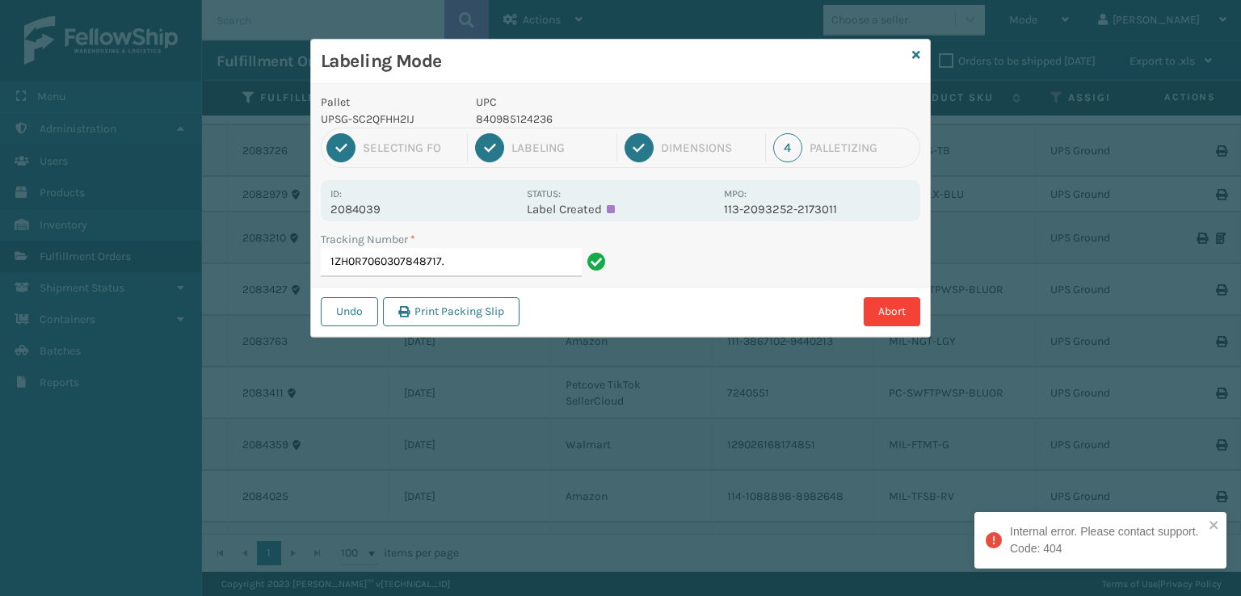
type input "1ZH0R7060307848717"
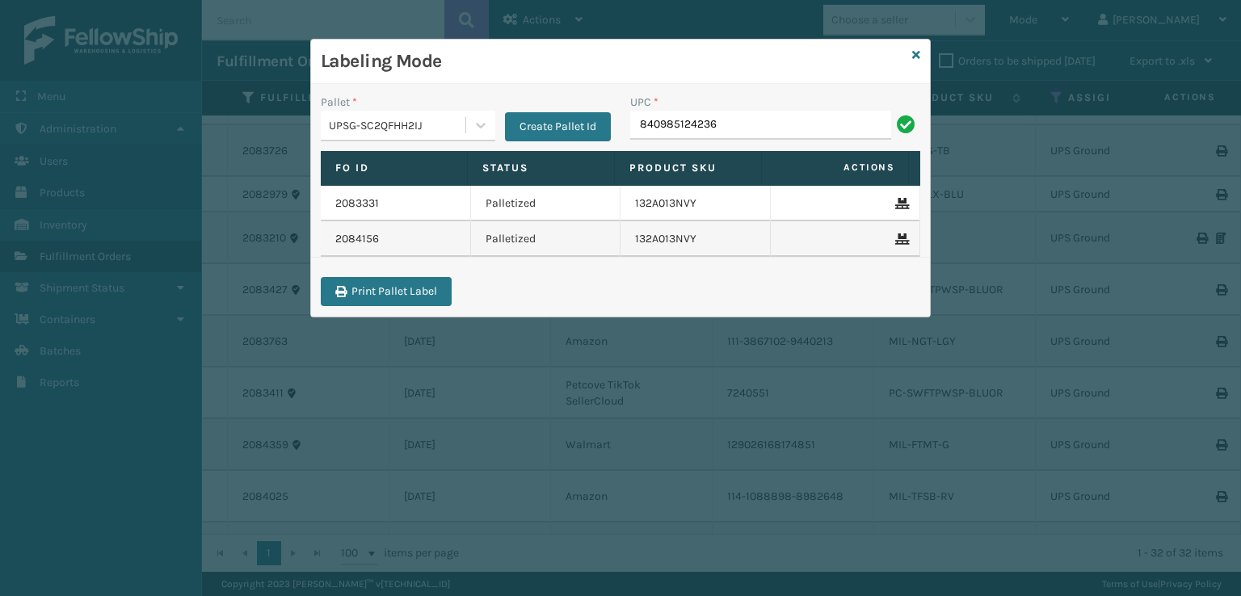
type input "840985124236"
type input "MIL-ARCH-CBNT-BX 2"
type input "810161331079"
click at [914, 42] on div "Labeling Mode" at bounding box center [620, 62] width 619 height 44
click at [914, 54] on icon at bounding box center [916, 54] width 8 height 11
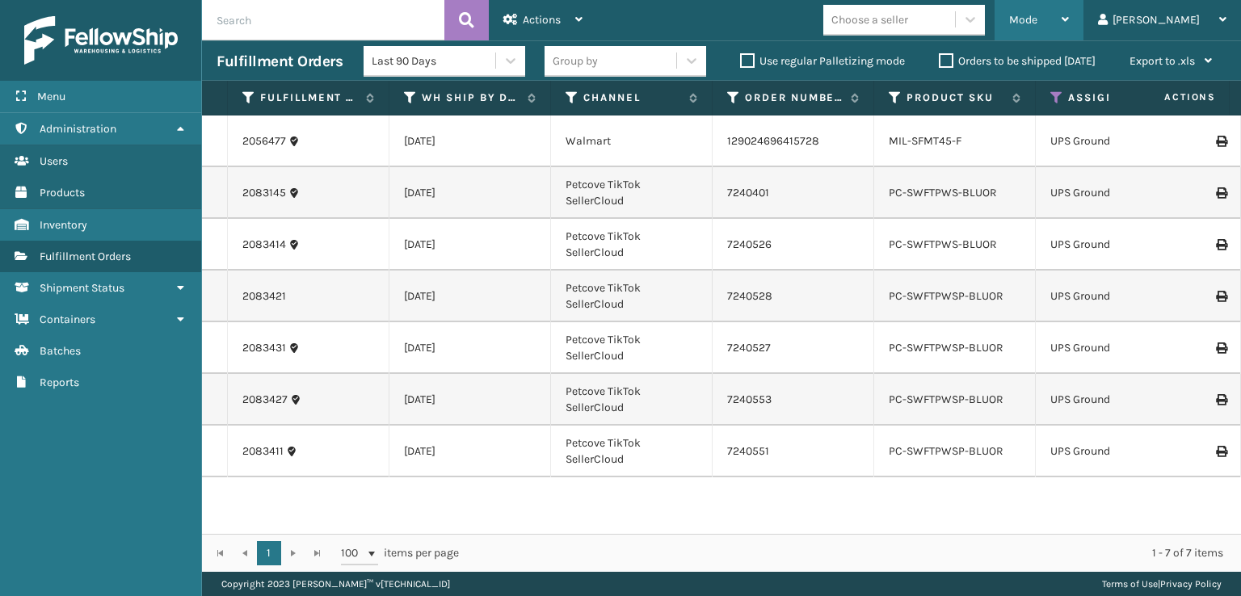
click at [1069, 12] on div "Mode" at bounding box center [1039, 20] width 60 height 40
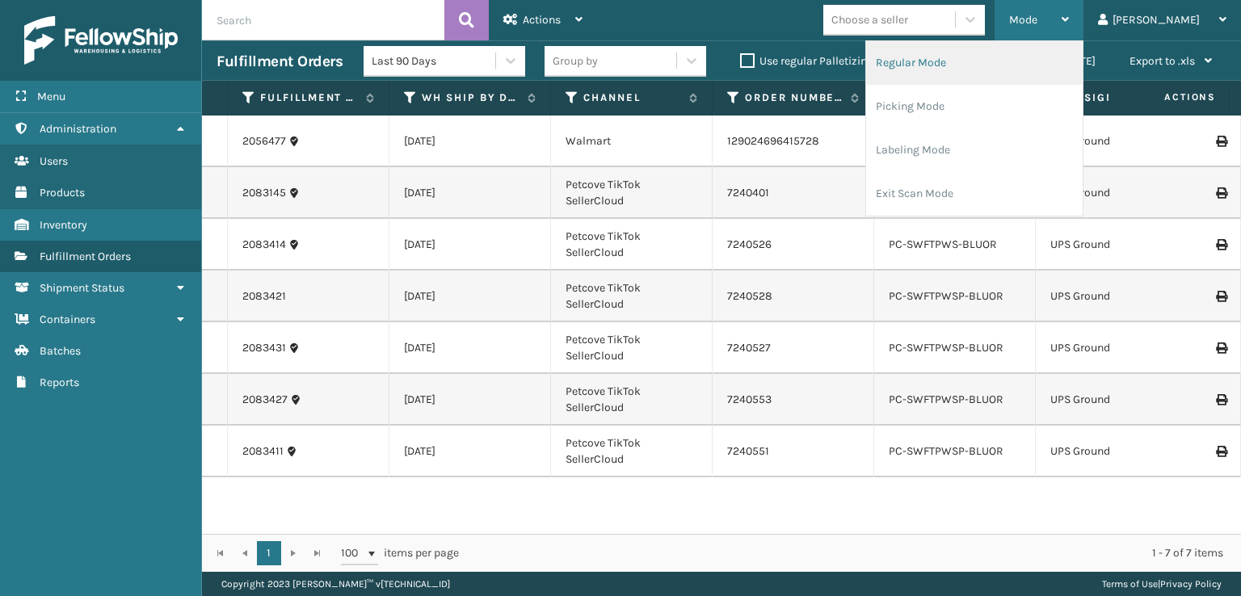
click at [1080, 52] on li "Regular Mode" at bounding box center [974, 63] width 217 height 44
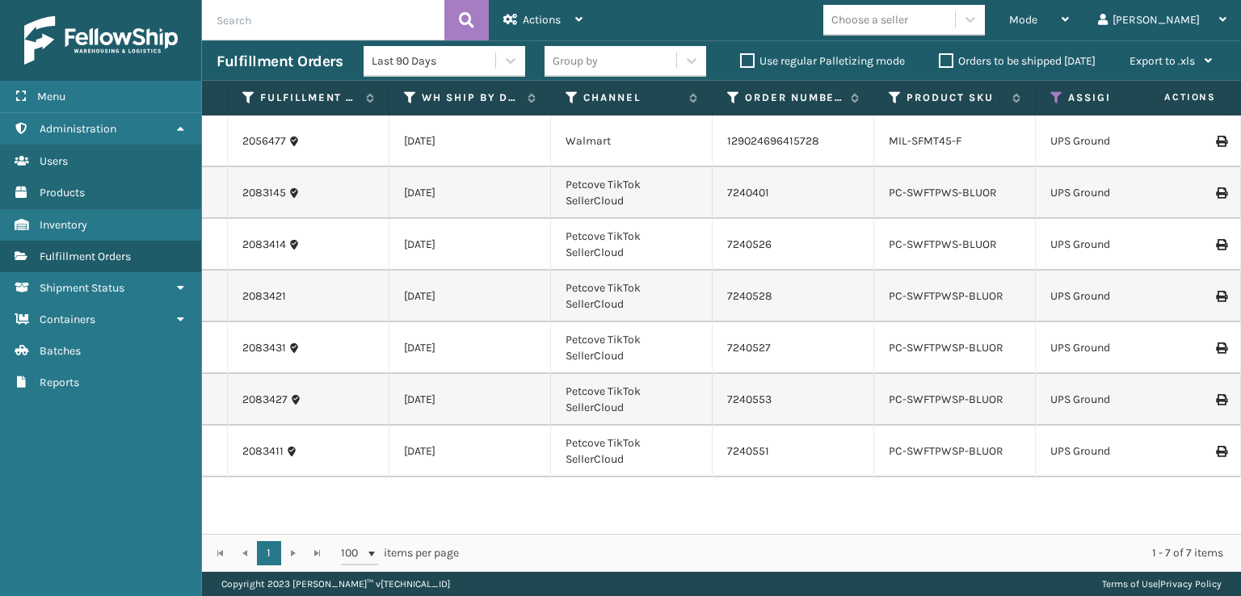
click at [947, 62] on label "Orders to be shipped [DATE]" at bounding box center [1017, 61] width 157 height 14
click at [940, 62] on input "Orders to be shipped [DATE]" at bounding box center [939, 57] width 1 height 11
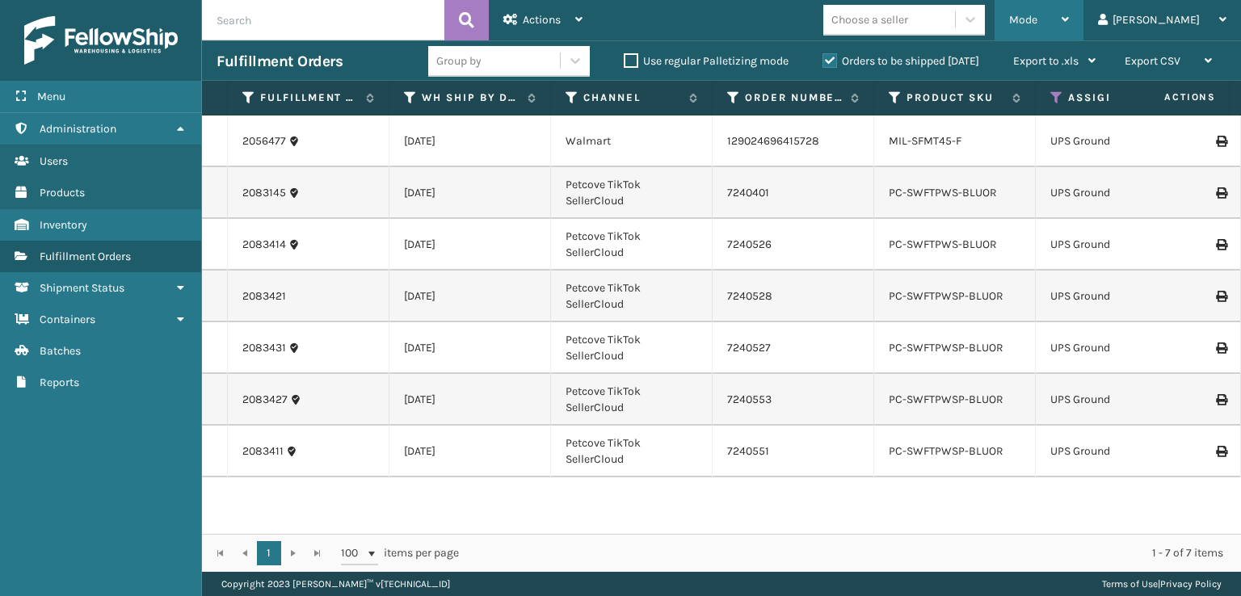
click at [1069, 27] on div "Mode" at bounding box center [1039, 20] width 60 height 40
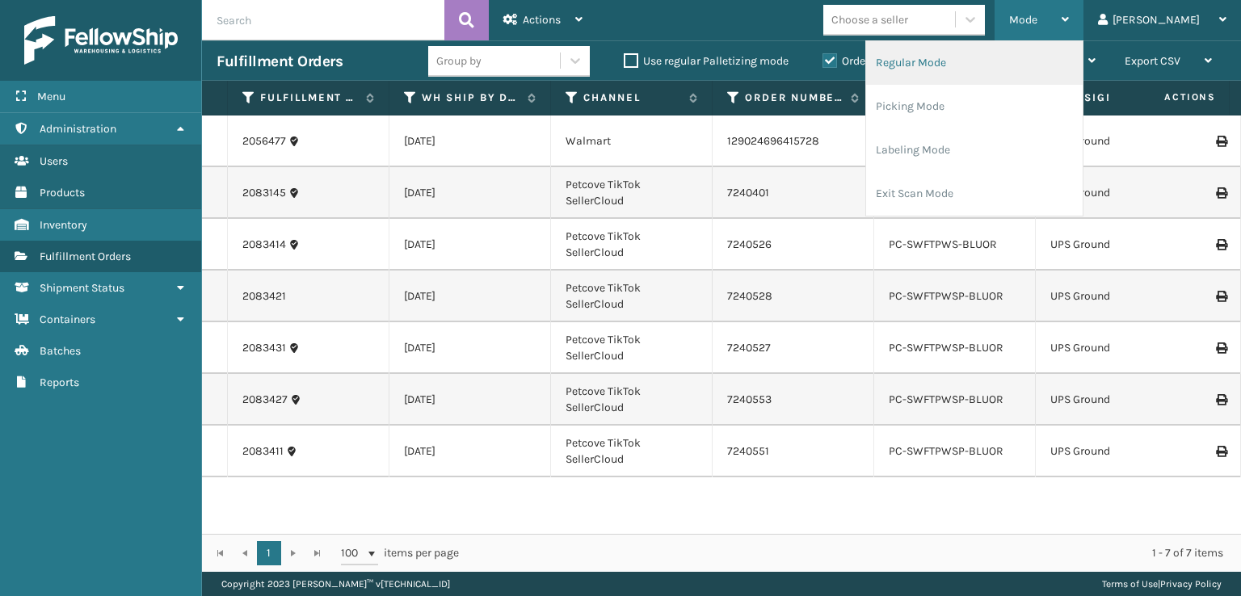
click at [1083, 59] on li "Regular Mode" at bounding box center [974, 63] width 217 height 44
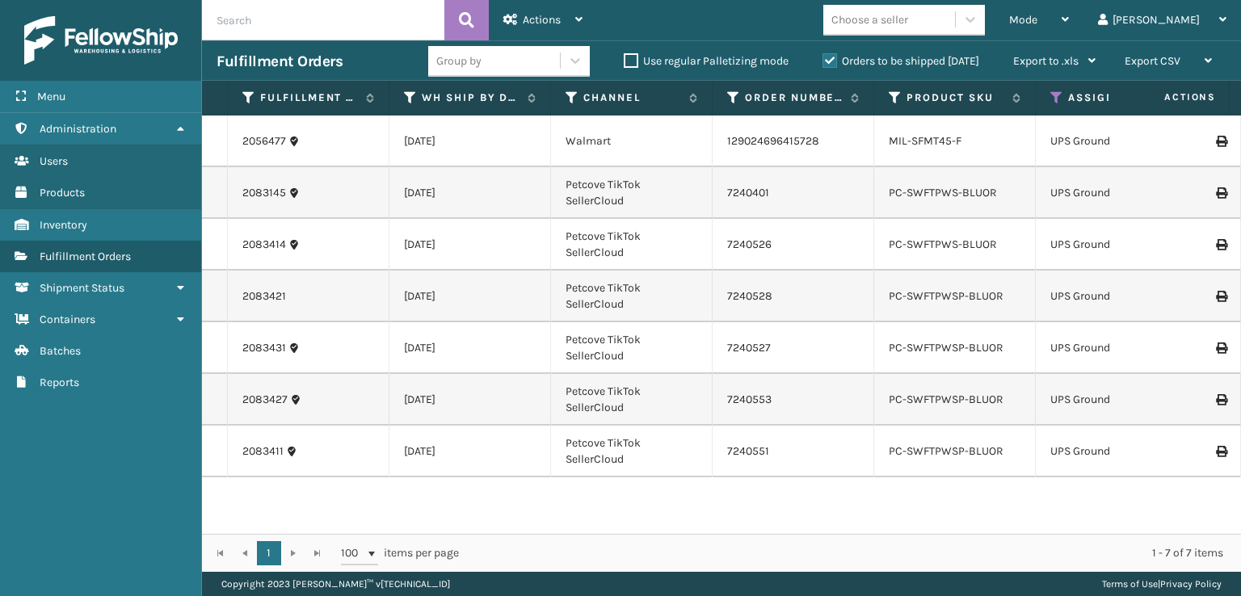
click at [1052, 96] on icon at bounding box center [1057, 98] width 13 height 15
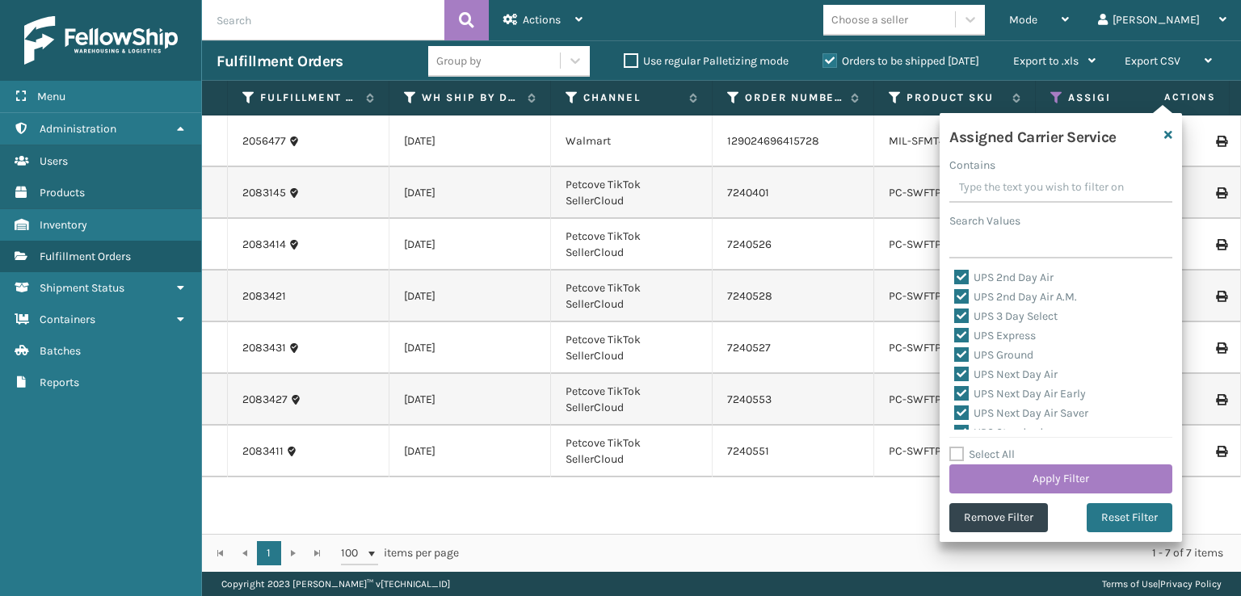
click at [954, 457] on label "Select All" at bounding box center [982, 455] width 65 height 14
click at [954, 447] on input "Select All" at bounding box center [1071, 446] width 242 height 2
checkbox input "true"
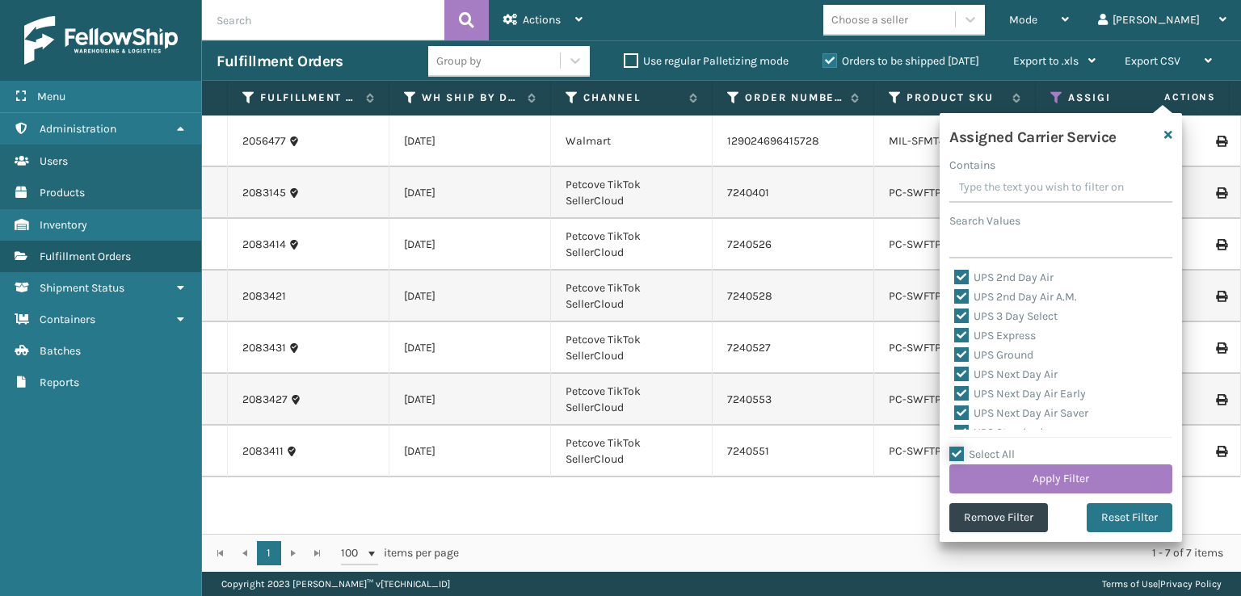
checkbox input "true"
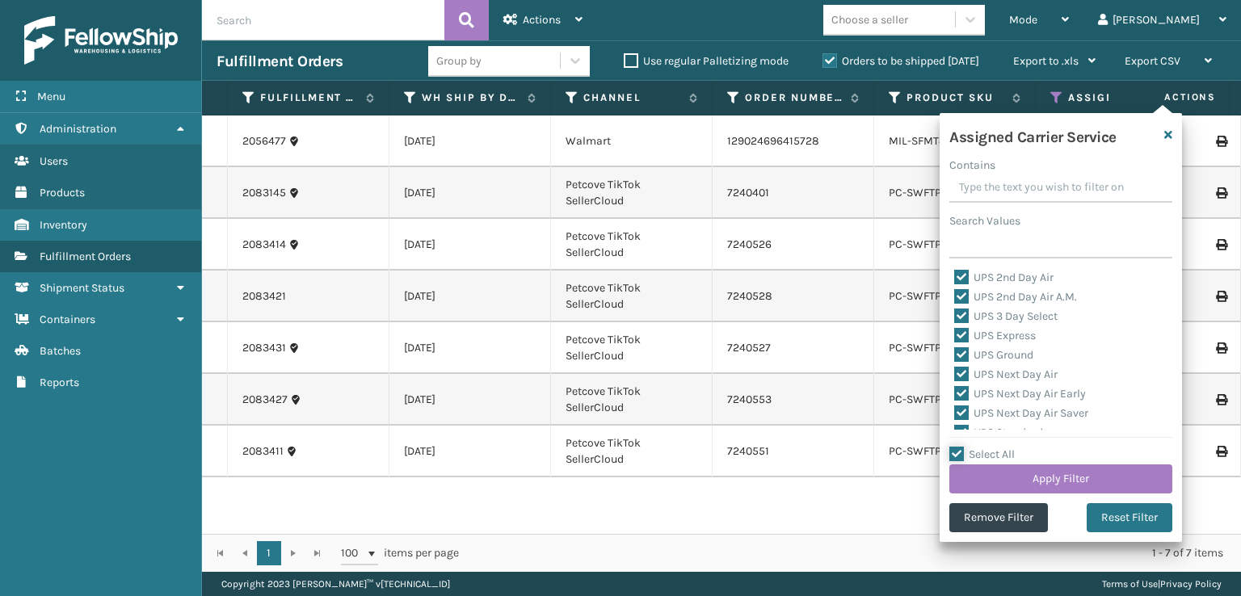
checkbox input "true"
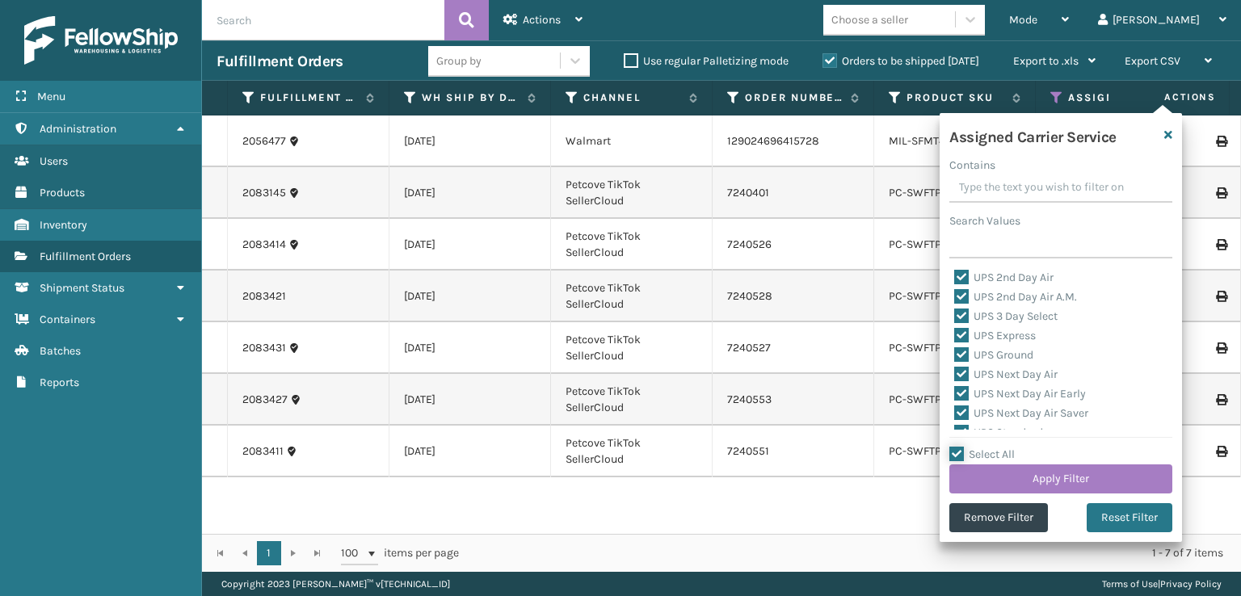
checkbox input "true"
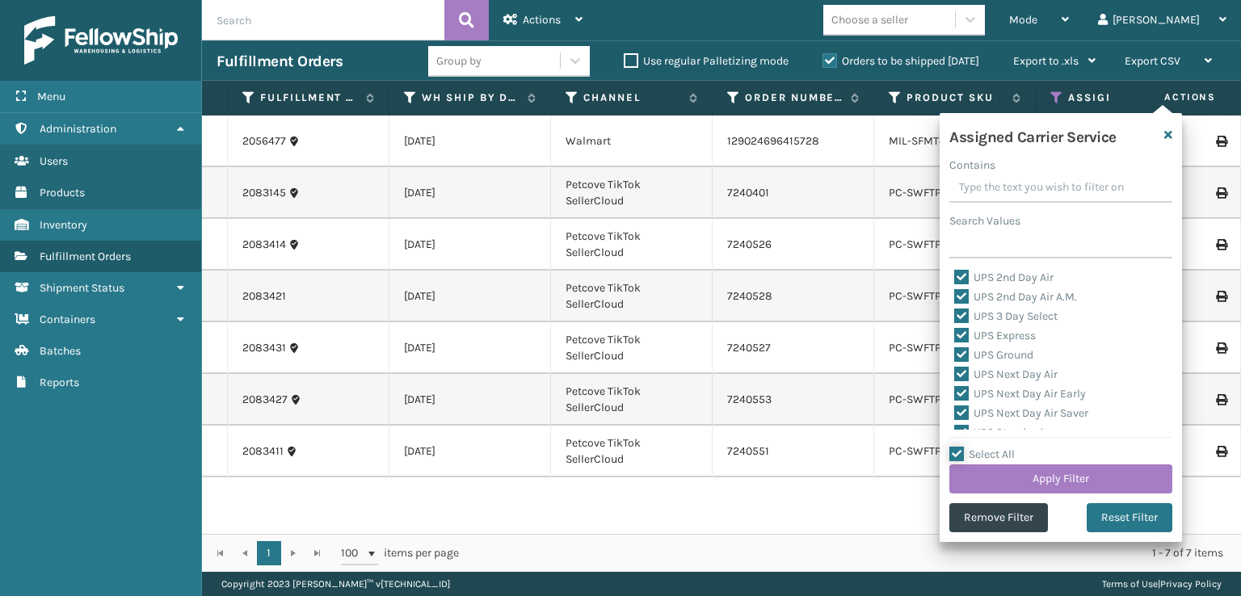
checkbox input "true"
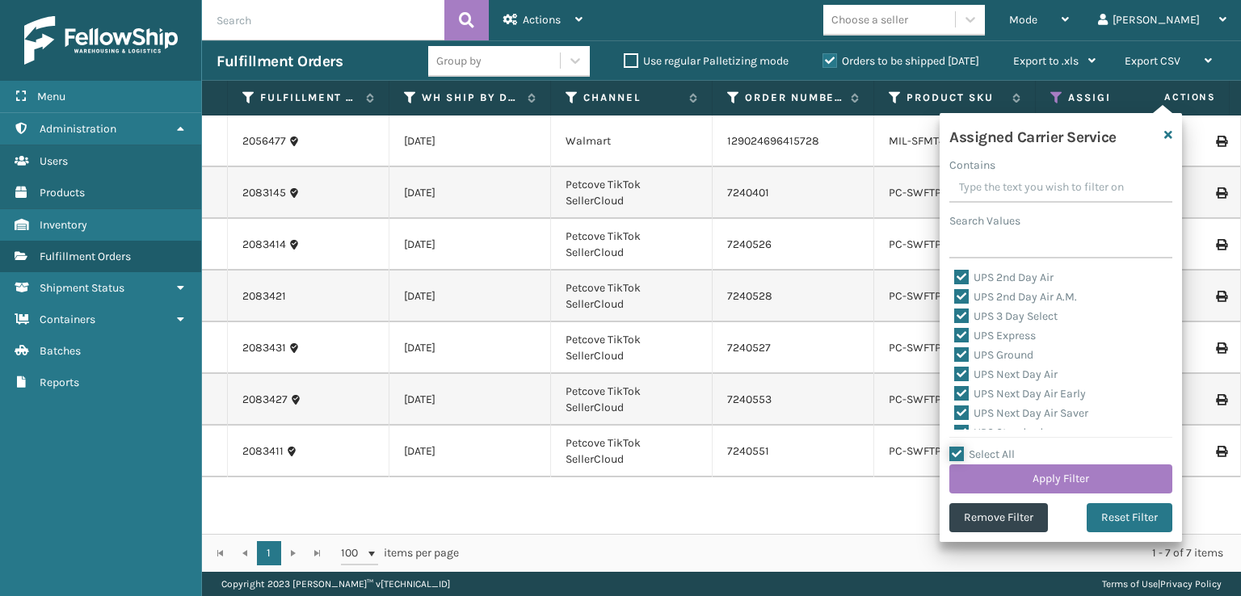
checkbox input "true"
click at [967, 379] on label "LTL" at bounding box center [972, 381] width 36 height 14
click at [955, 379] on input "LTL" at bounding box center [954, 377] width 1 height 11
checkbox input "false"
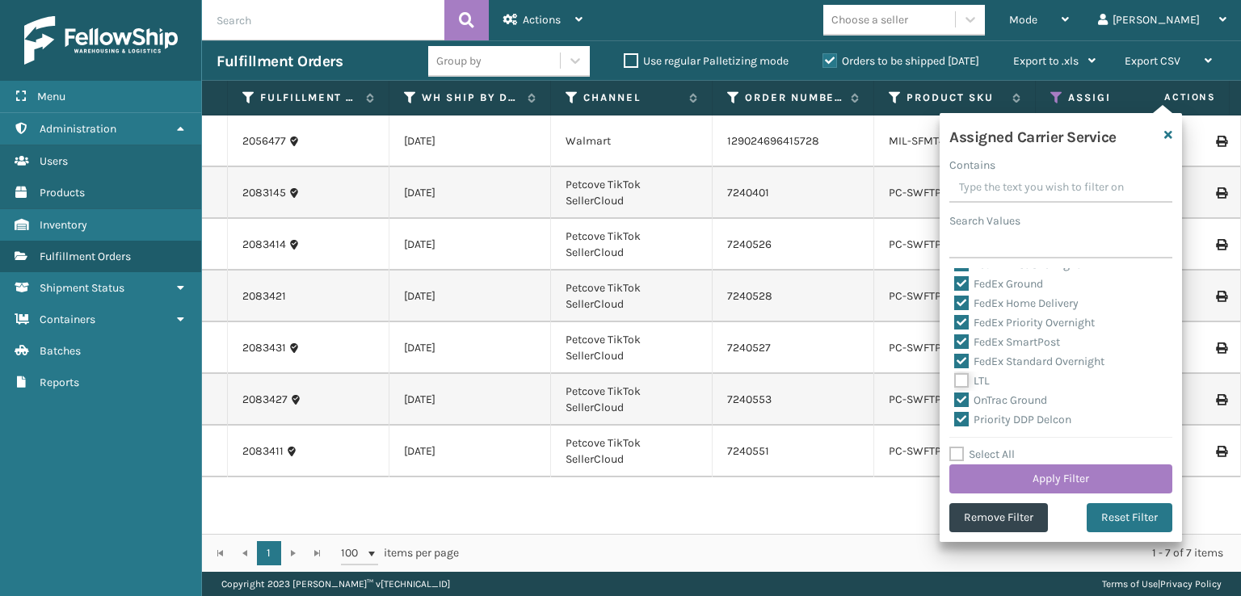
checkbox input "false"
click at [996, 478] on button "Apply Filter" at bounding box center [1061, 479] width 223 height 29
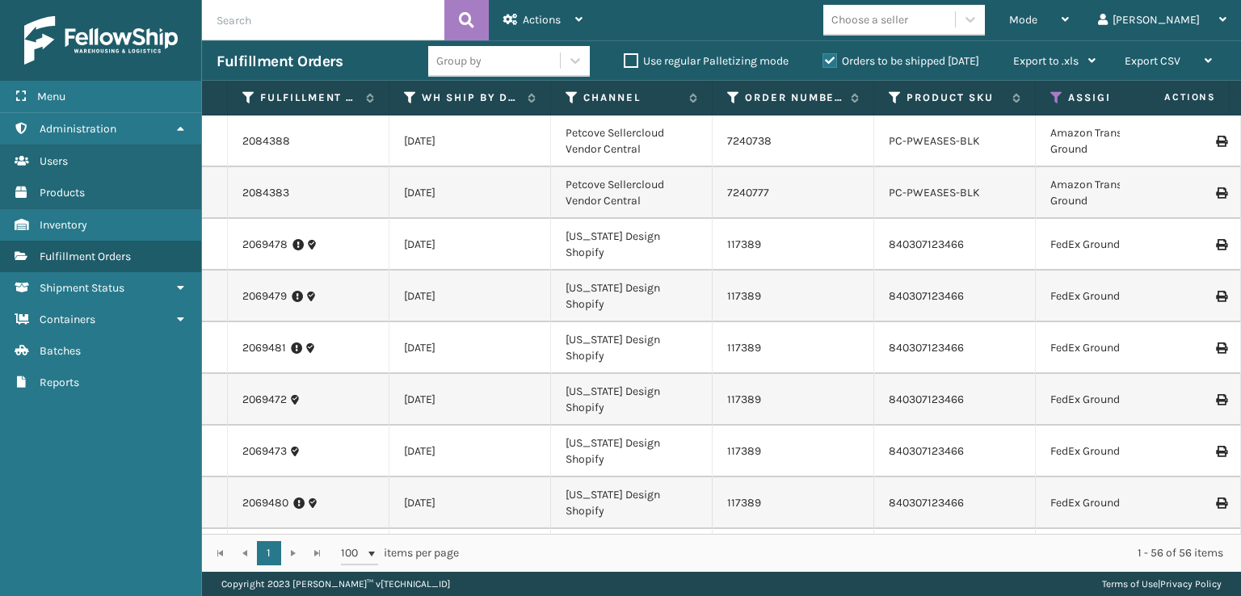
click at [955, 28] on div "Choose a seller" at bounding box center [889, 19] width 132 height 27
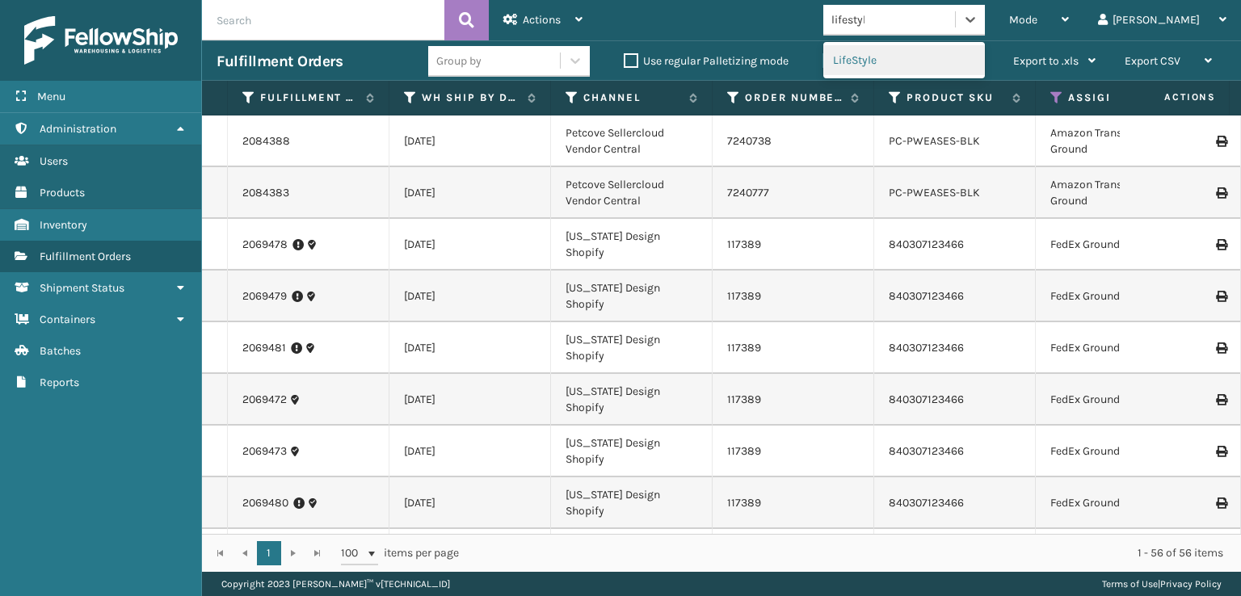
type input "lifestyle"
click at [954, 69] on div "LifeStyle" at bounding box center [904, 60] width 162 height 30
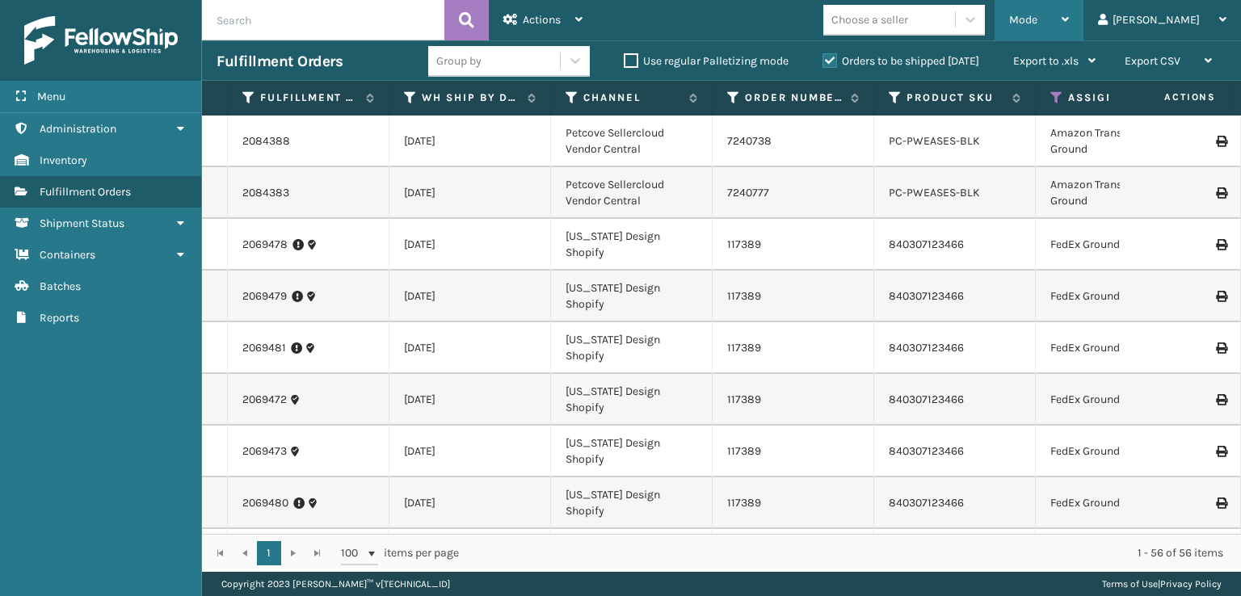
drag, startPoint x: 1078, startPoint y: 12, endPoint x: 1069, endPoint y: 14, distance: 9.0
click at [1075, 12] on div "Mode Regular Mode Picking Mode Labeling Mode Exit Scan Mode" at bounding box center [1039, 20] width 89 height 40
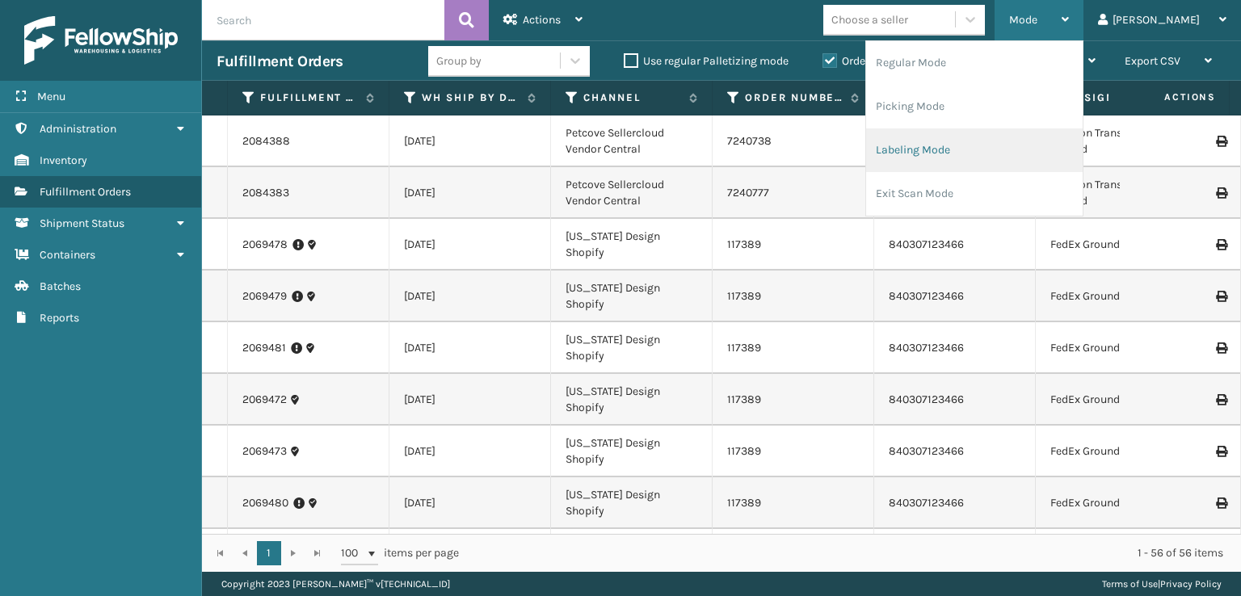
click at [948, 143] on li "Labeling Mode" at bounding box center [974, 150] width 217 height 44
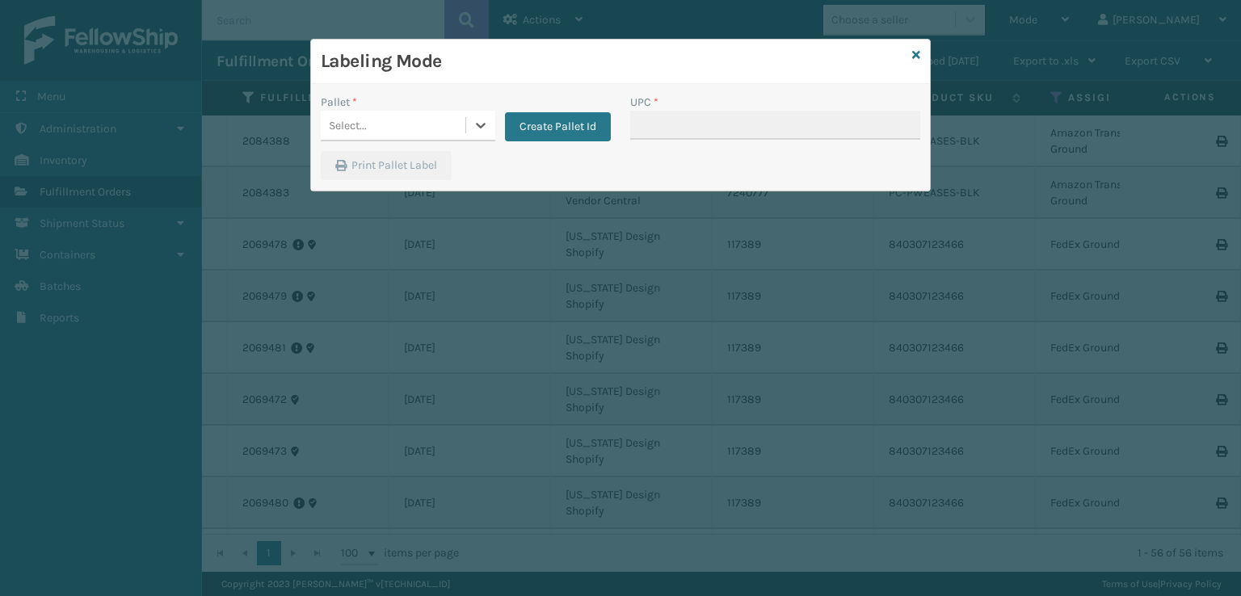
click at [362, 107] on div "Pallet *" at bounding box center [408, 102] width 175 height 17
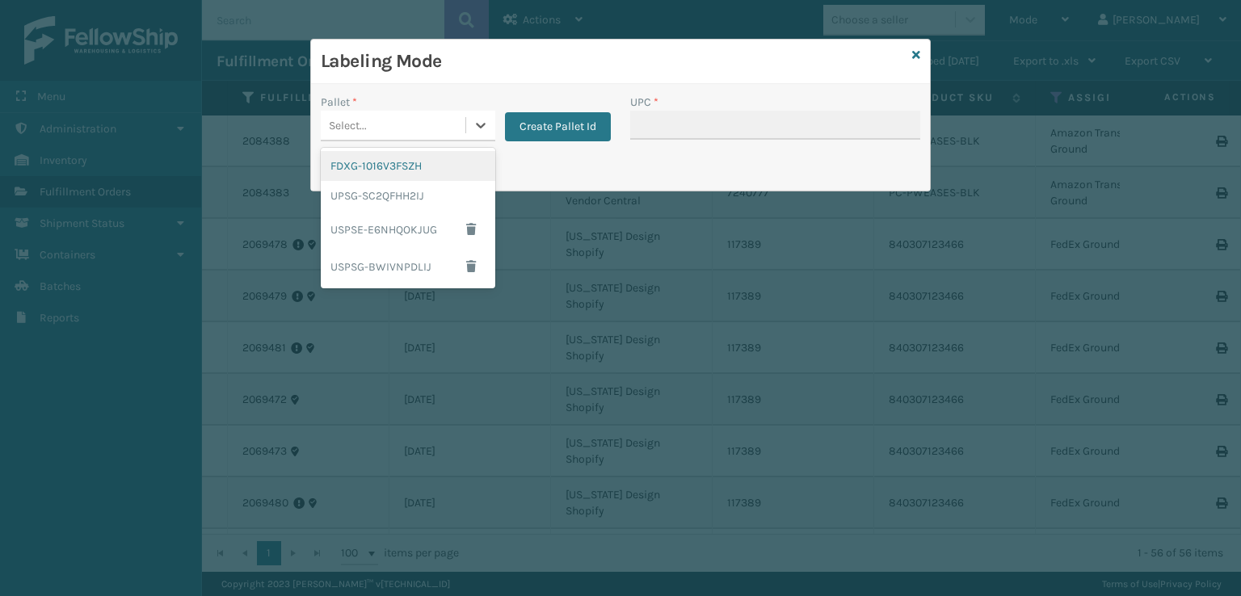
click at [349, 113] on div "Select..." at bounding box center [393, 125] width 145 height 27
click at [339, 195] on div "UPSG-SC2QFHH2IJ" at bounding box center [408, 196] width 175 height 30
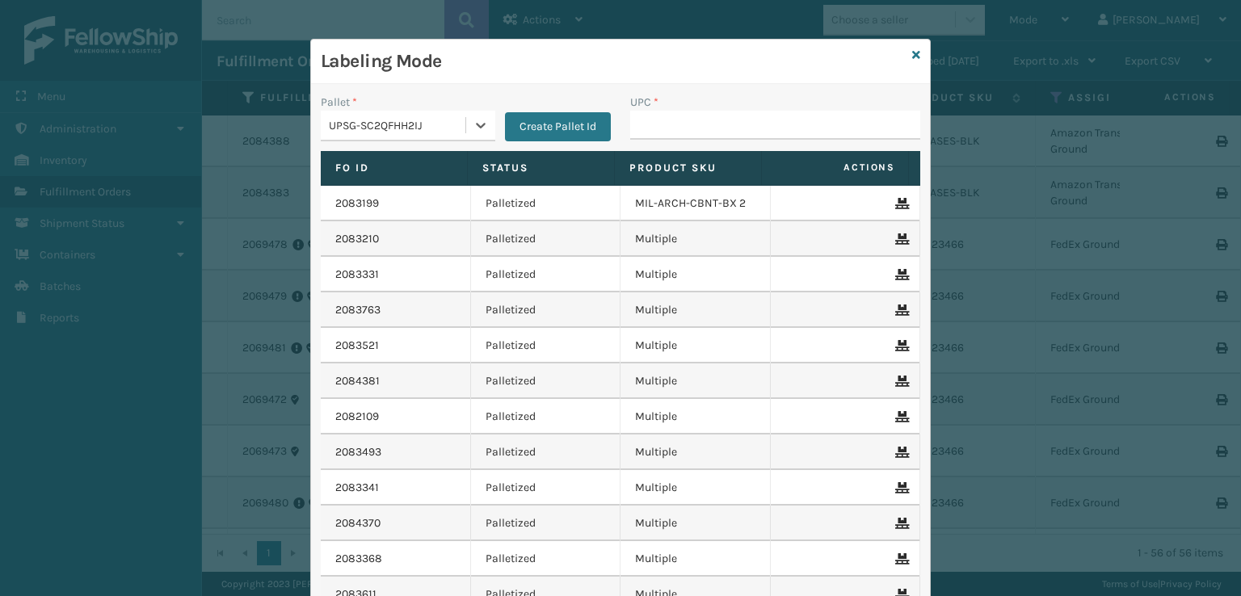
type input "850053064104"
click at [643, 120] on input "UPC *" at bounding box center [775, 125] width 290 height 29
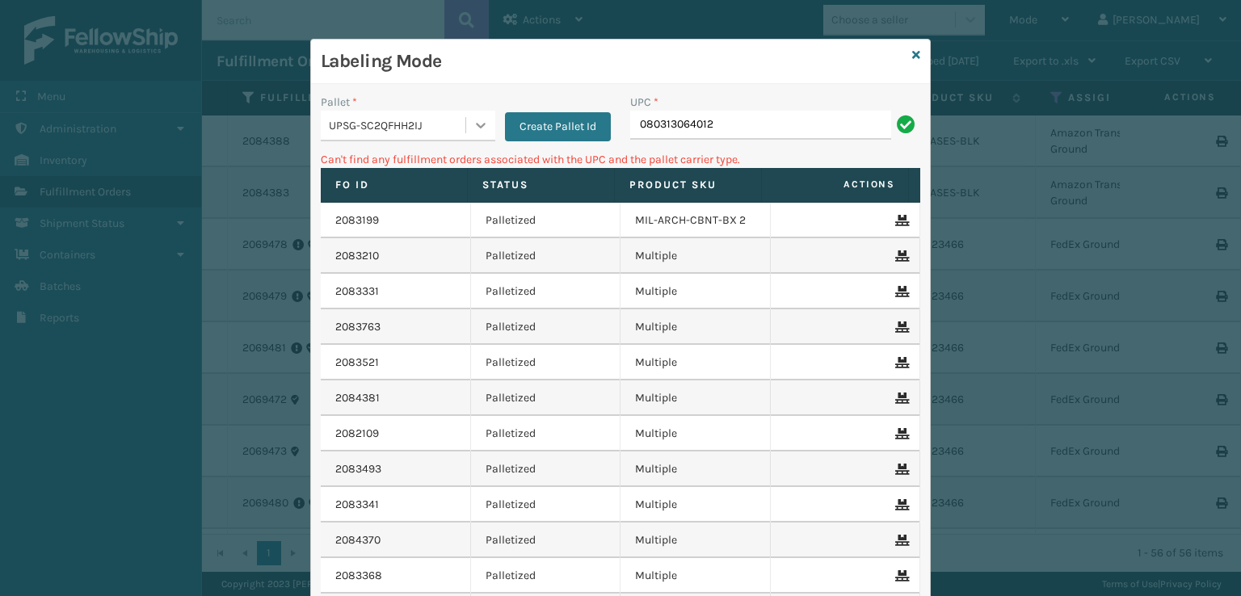
click at [466, 126] on div at bounding box center [480, 125] width 29 height 29
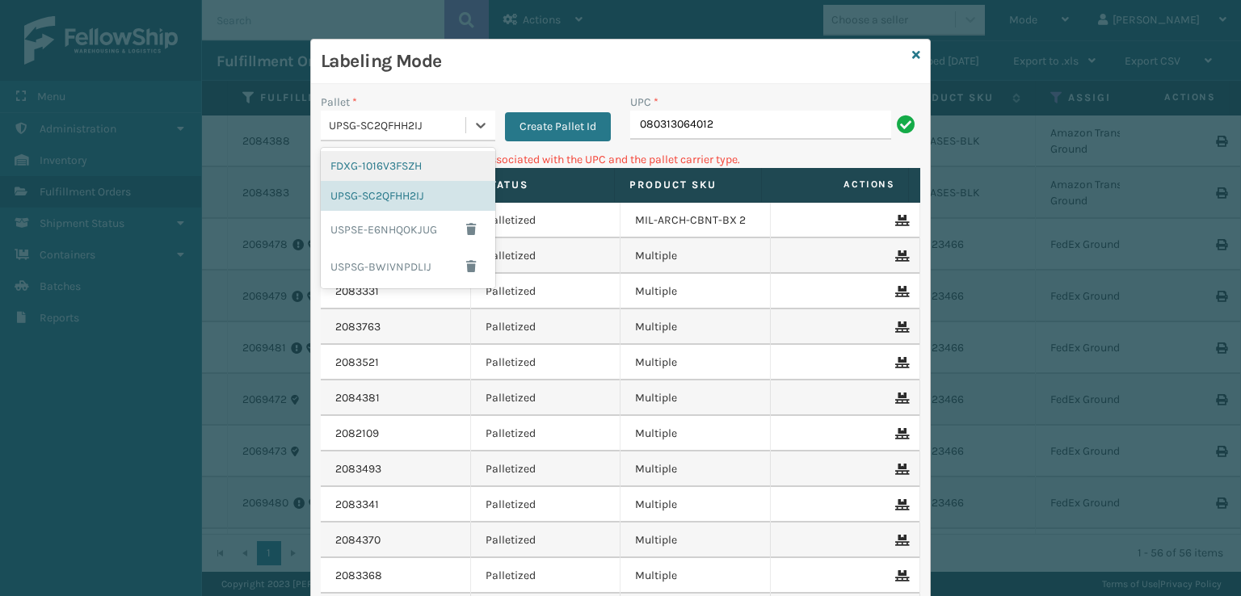
click at [351, 171] on div "FDXG-1016V3FSZH" at bounding box center [408, 166] width 175 height 30
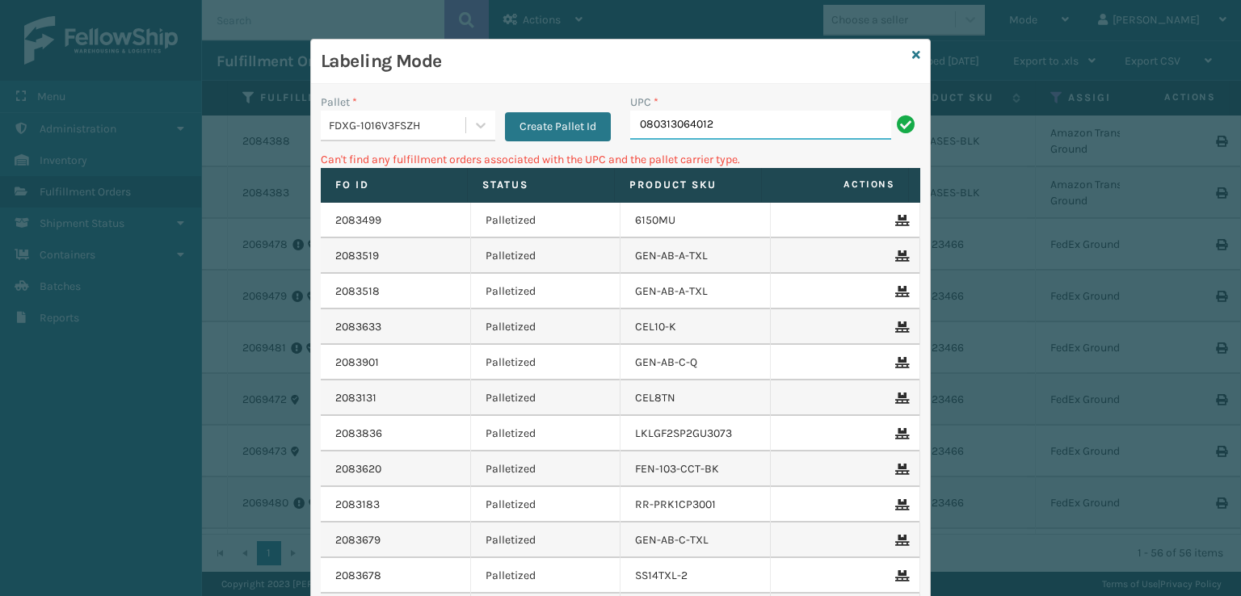
click at [750, 136] on input "080313064012" at bounding box center [760, 125] width 261 height 29
type input "8"
type input "MIL-ARCH-CBNT-BX 2"
